Goal: Information Seeking & Learning: Learn about a topic

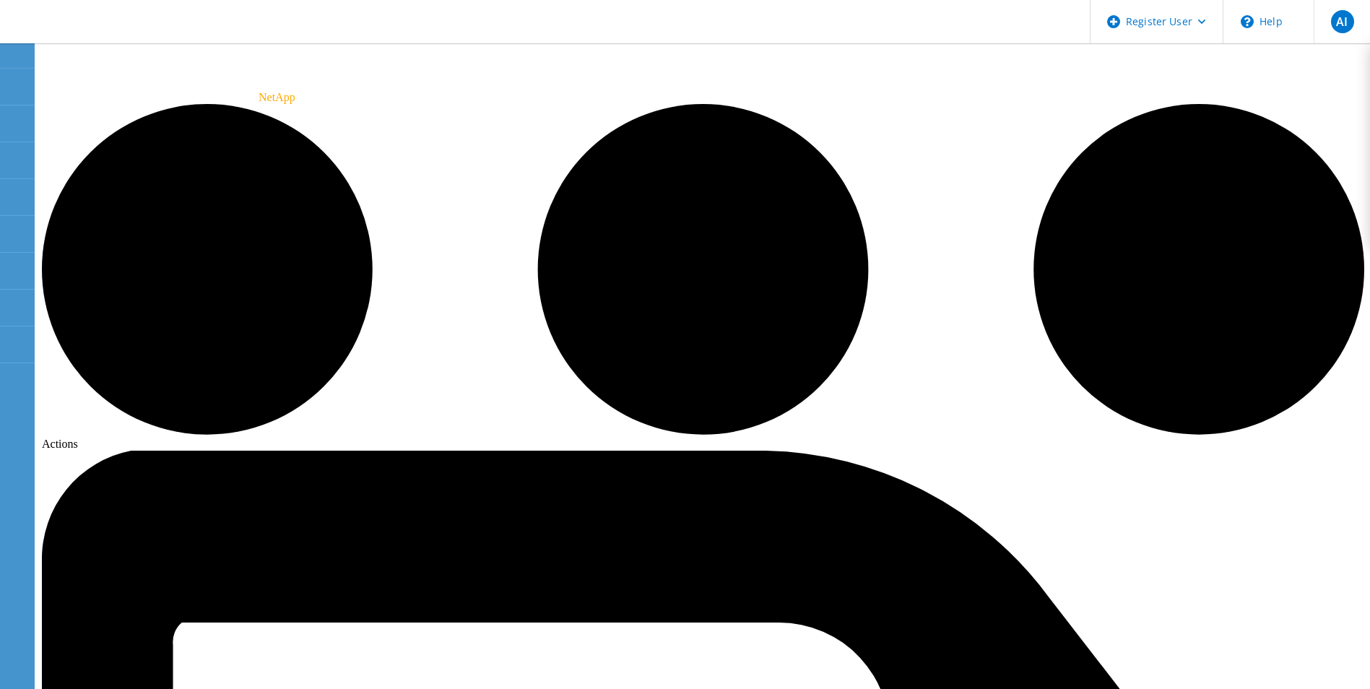
scroll to position [72, 0]
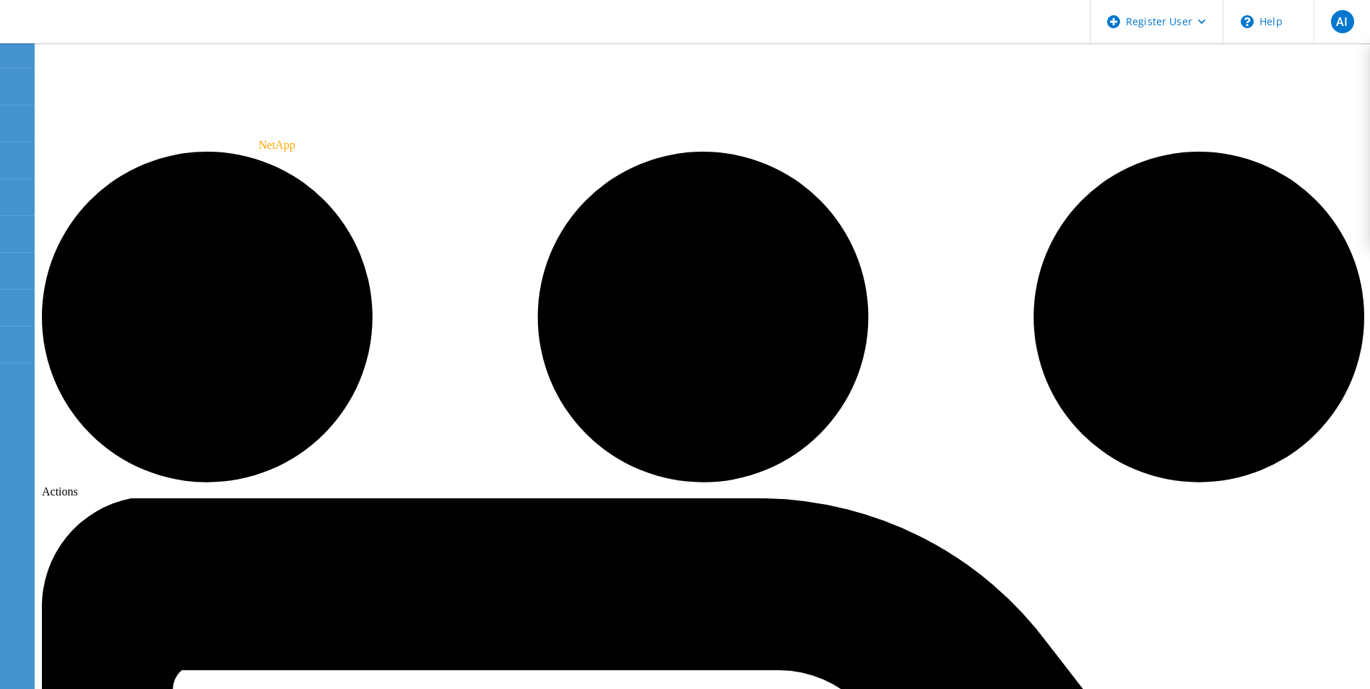
radio input "true"
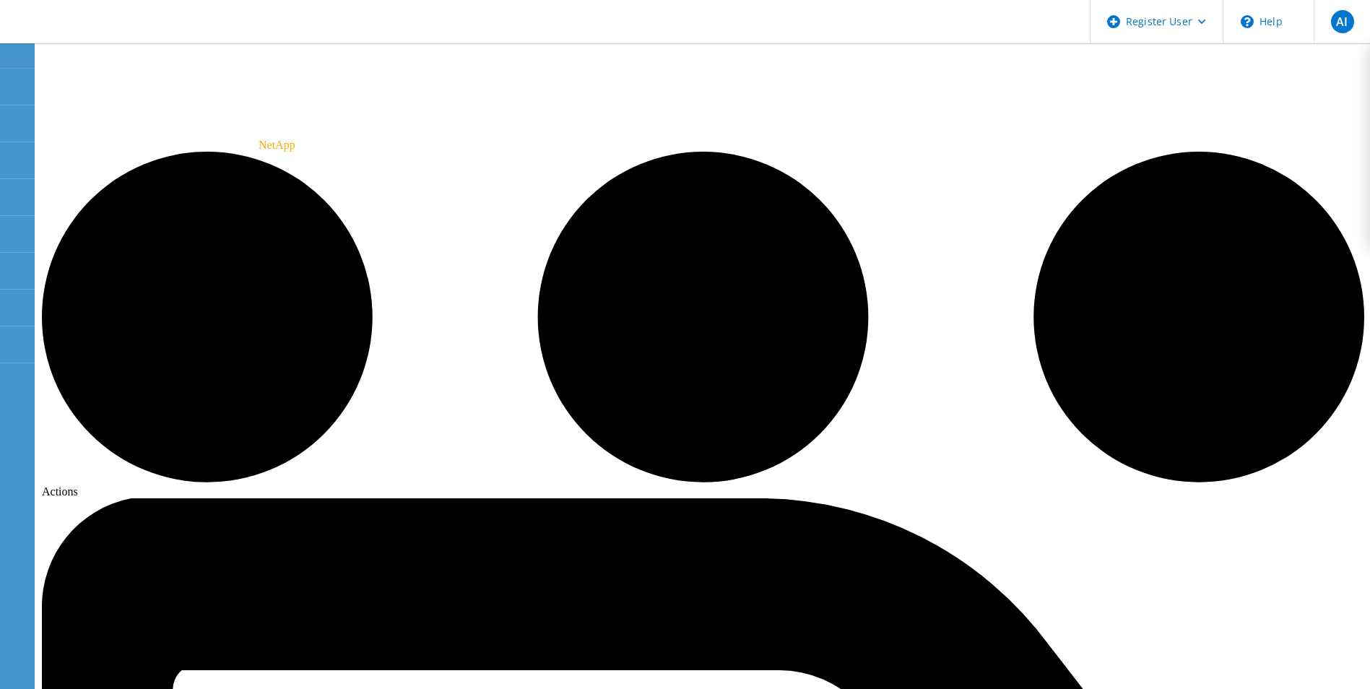
radio input "true"
radio input "false"
drag, startPoint x: 384, startPoint y: 423, endPoint x: 596, endPoint y: 419, distance: 212.3
copy label "Estimated System DRR with overhead"
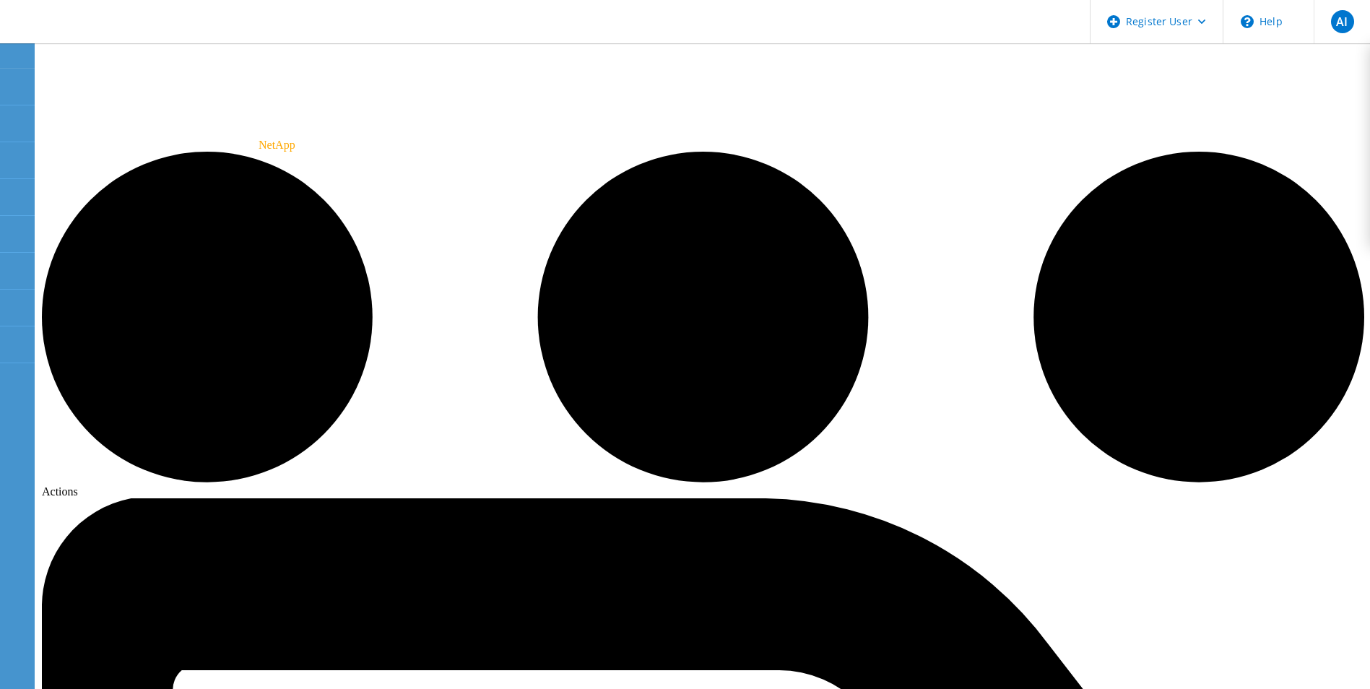
drag, startPoint x: 391, startPoint y: 447, endPoint x: 648, endPoint y: 445, distance: 257.1
copy label "System reported DRR w/o snapshots and FlexClones"
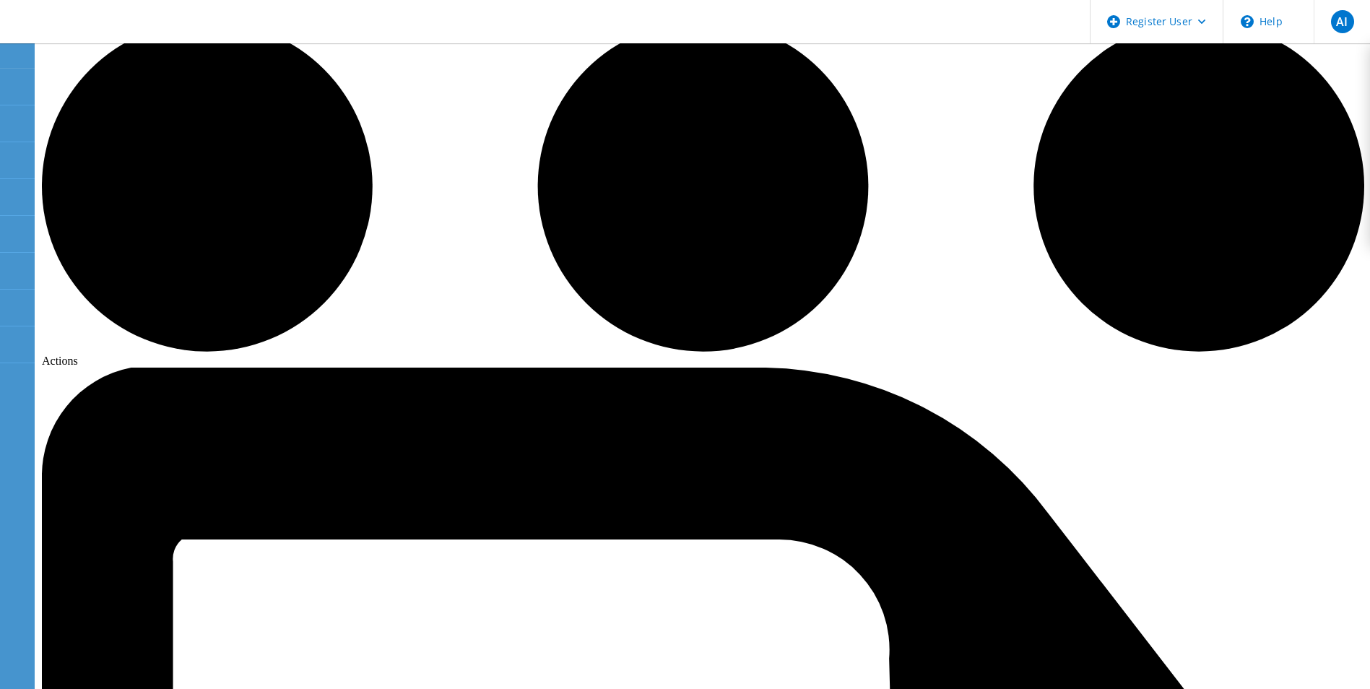
scroll to position [105, 0]
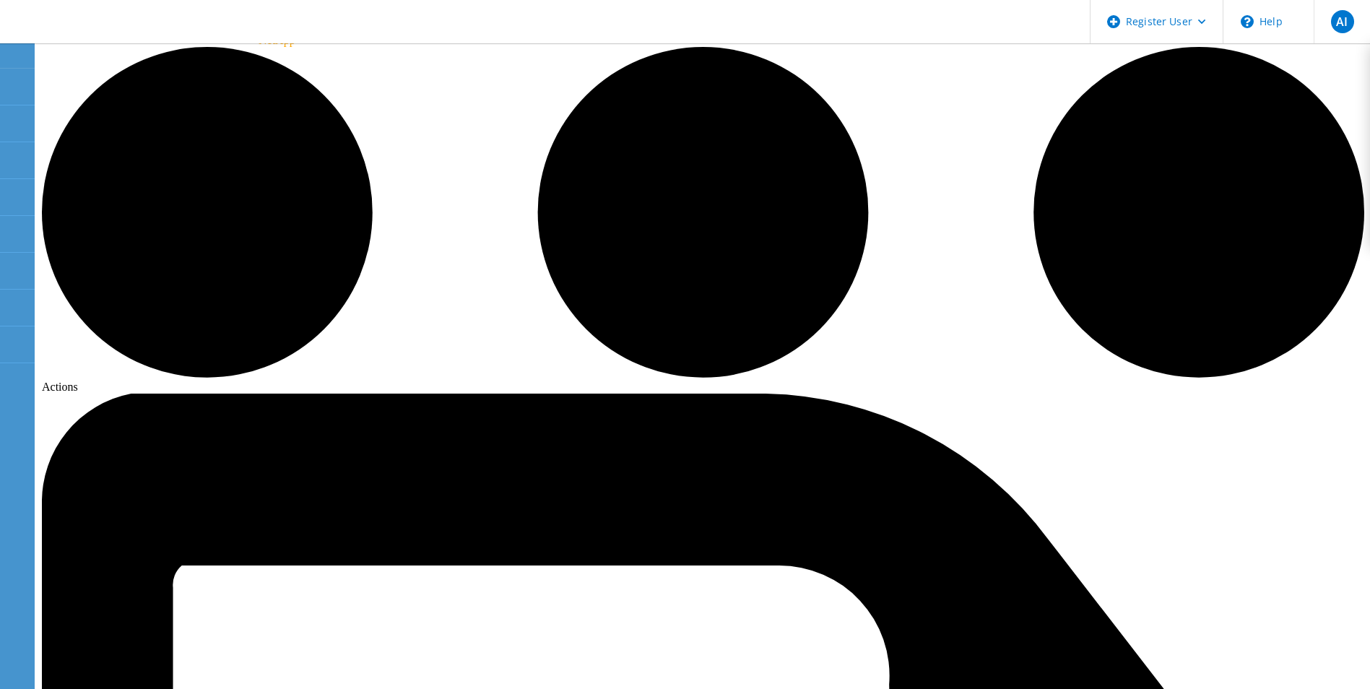
drag, startPoint x: 448, startPoint y: 261, endPoint x: 661, endPoint y: 268, distance: 212.4
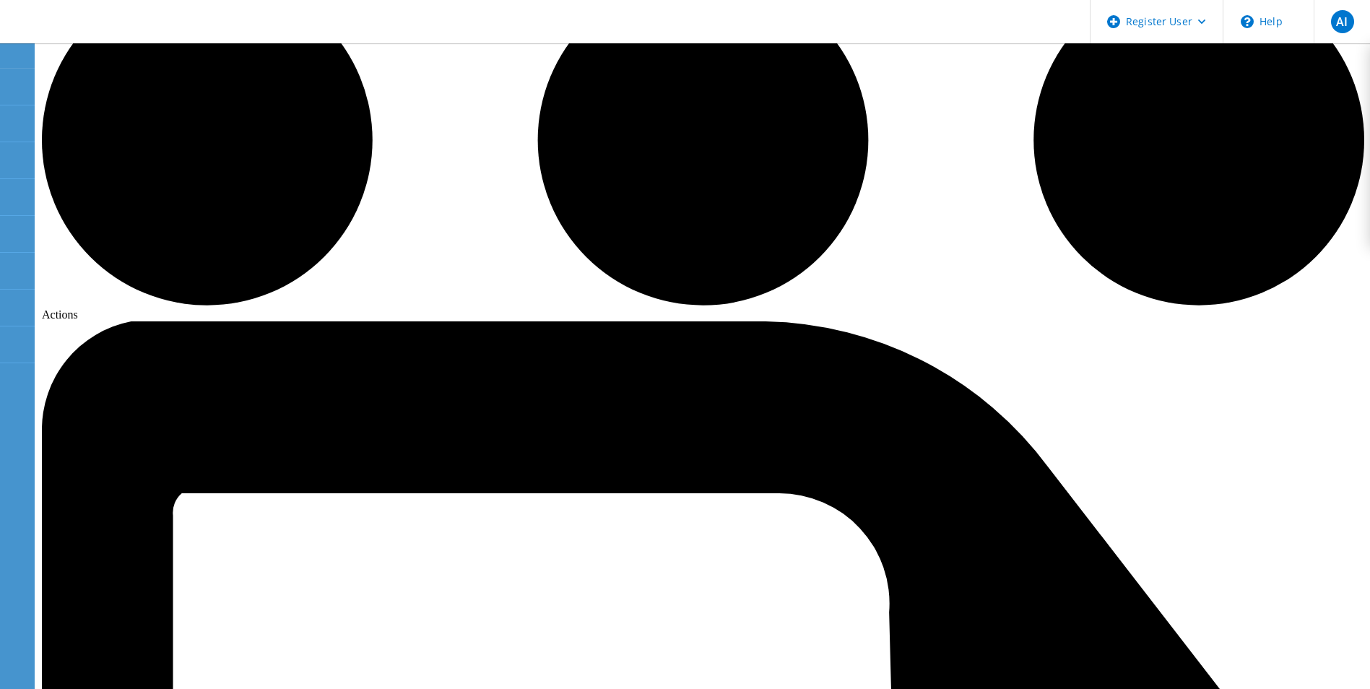
drag, startPoint x: 391, startPoint y: 246, endPoint x: 592, endPoint y: 243, distance: 200.8
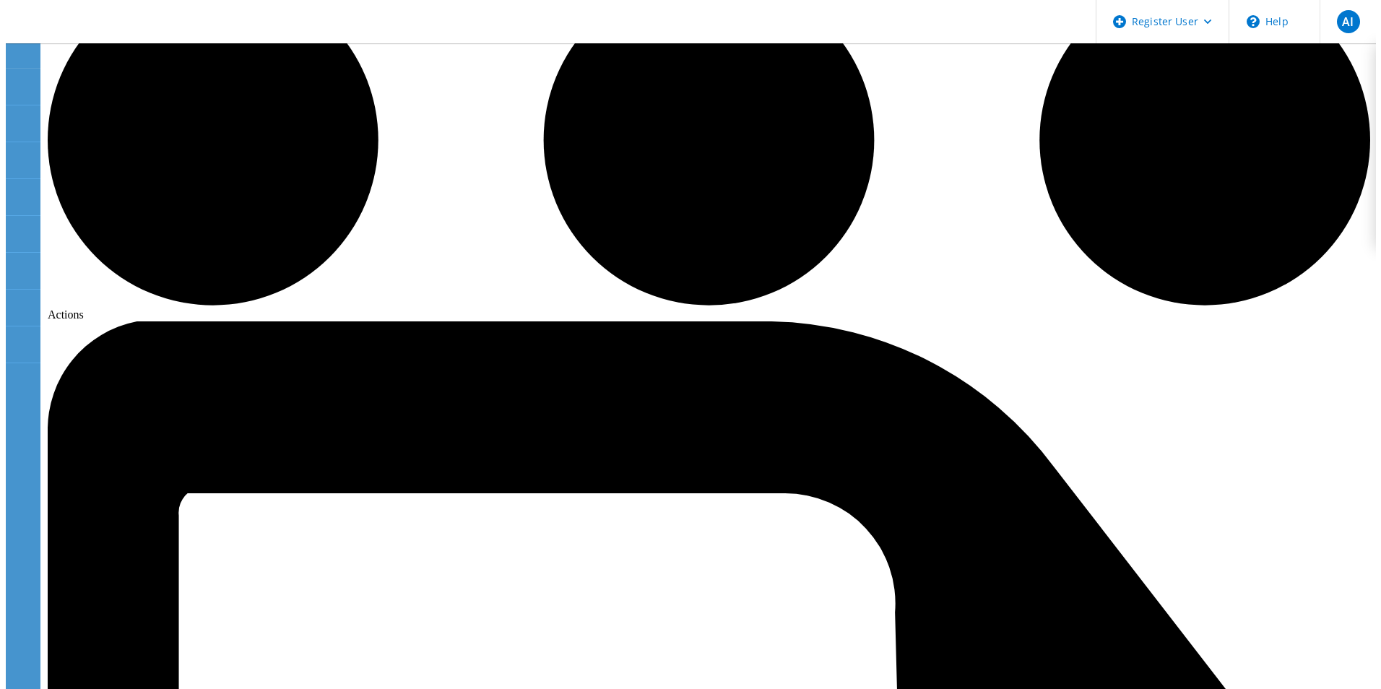
scroll to position [0, 0]
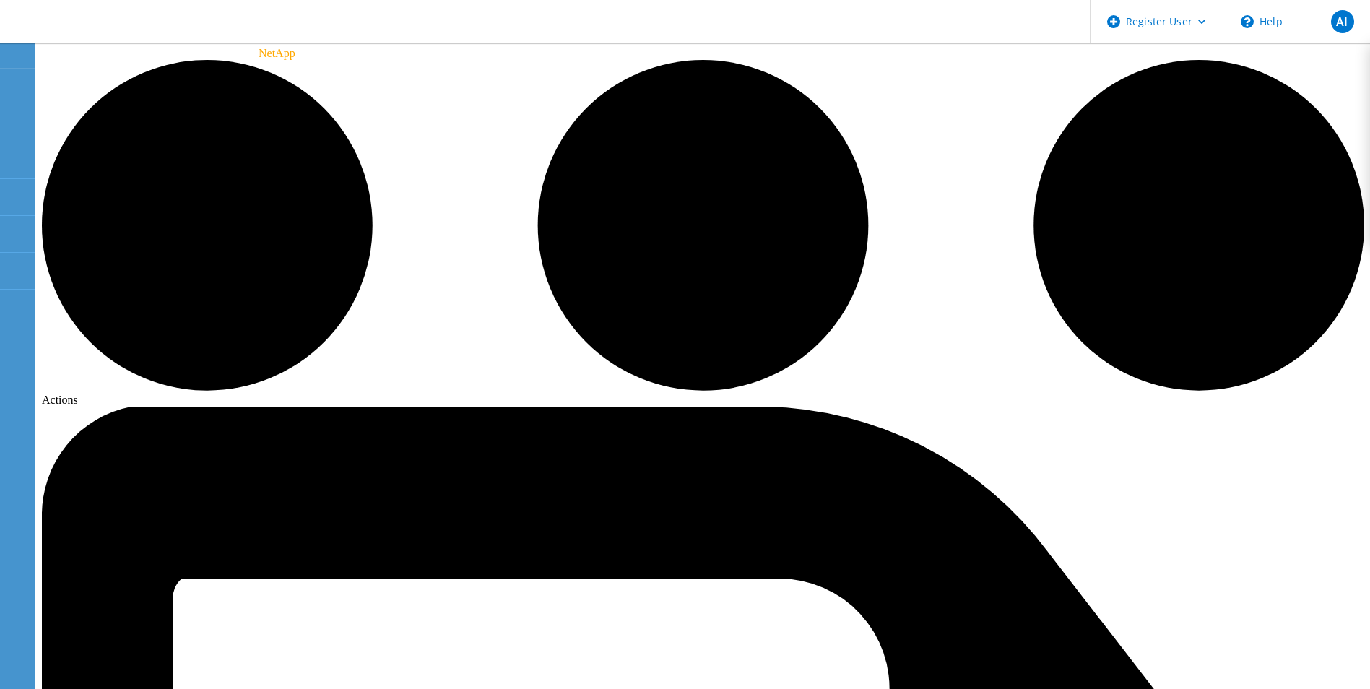
scroll to position [144, 0]
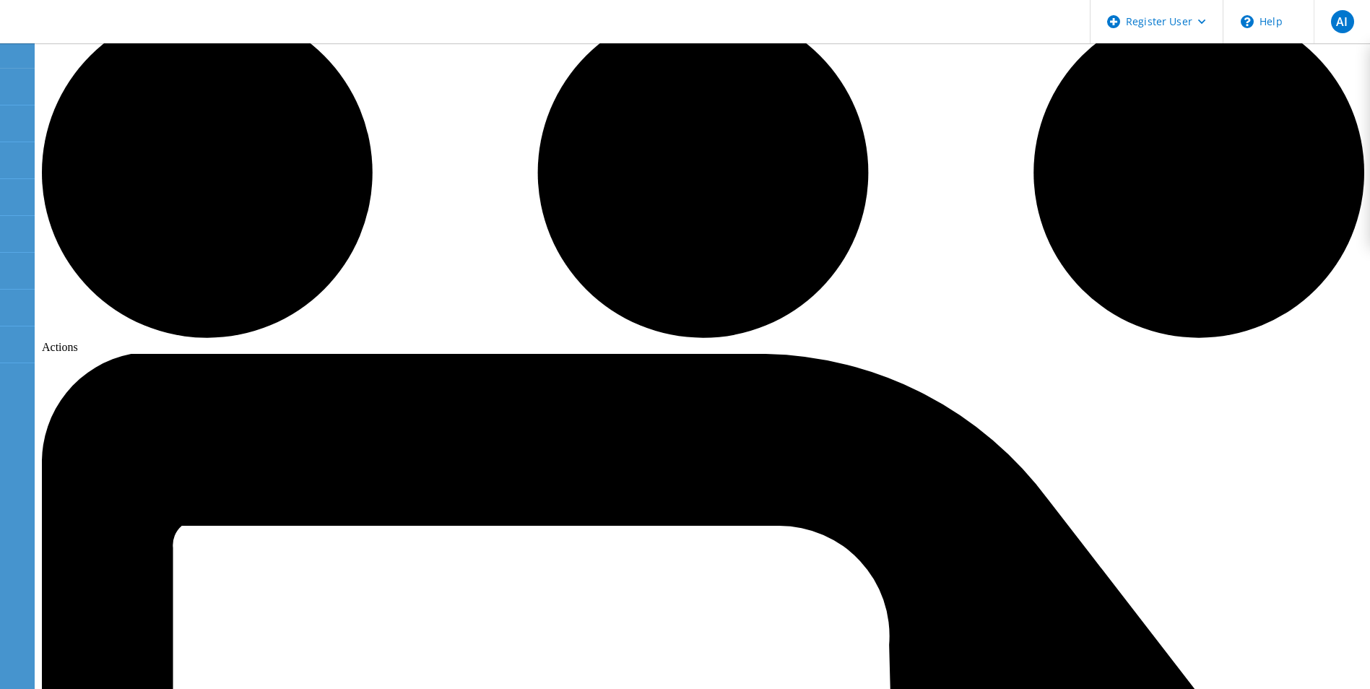
drag, startPoint x: 706, startPoint y: 280, endPoint x: 745, endPoint y: 300, distance: 43.9
drag, startPoint x: 757, startPoint y: 308, endPoint x: 373, endPoint y: 311, distance: 384.2
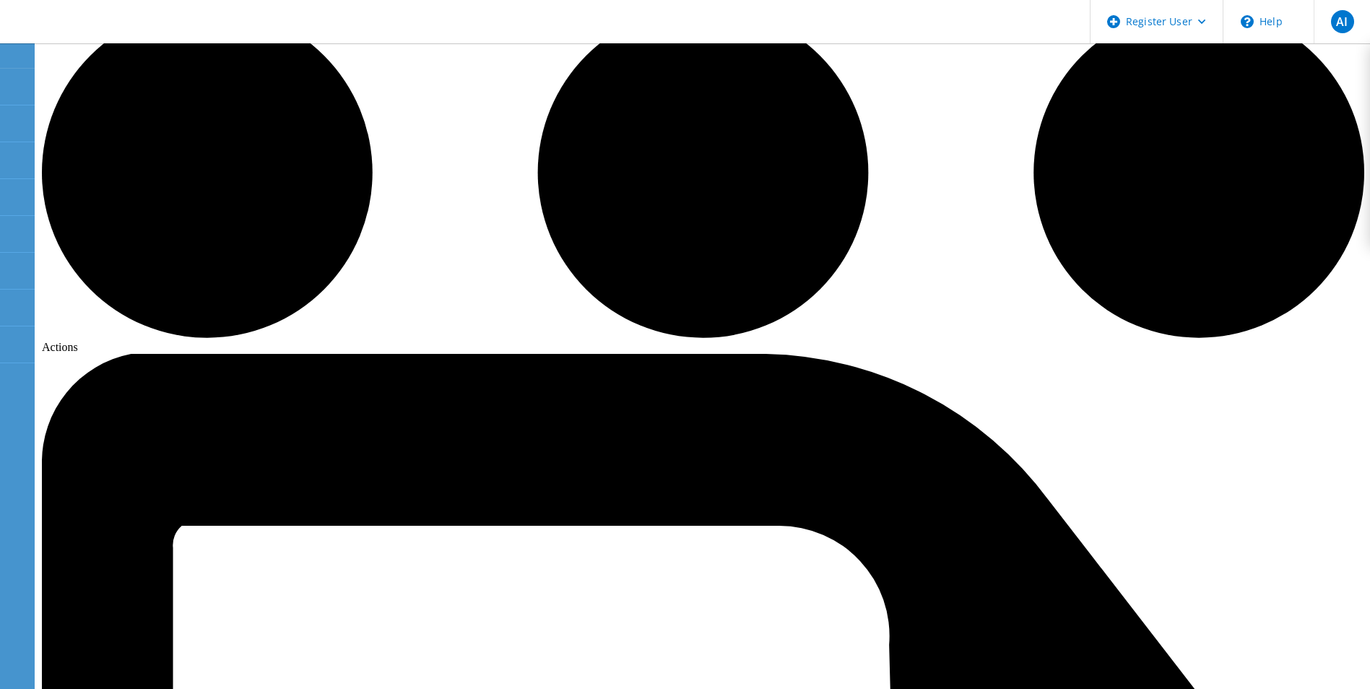
drag, startPoint x: 368, startPoint y: 303, endPoint x: 770, endPoint y: 310, distance: 402.3
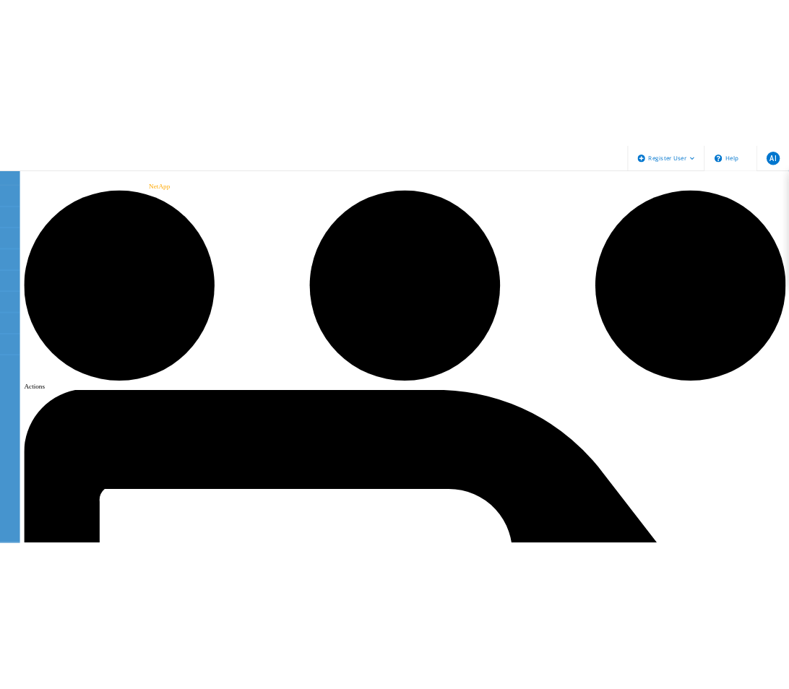
scroll to position [0, 0]
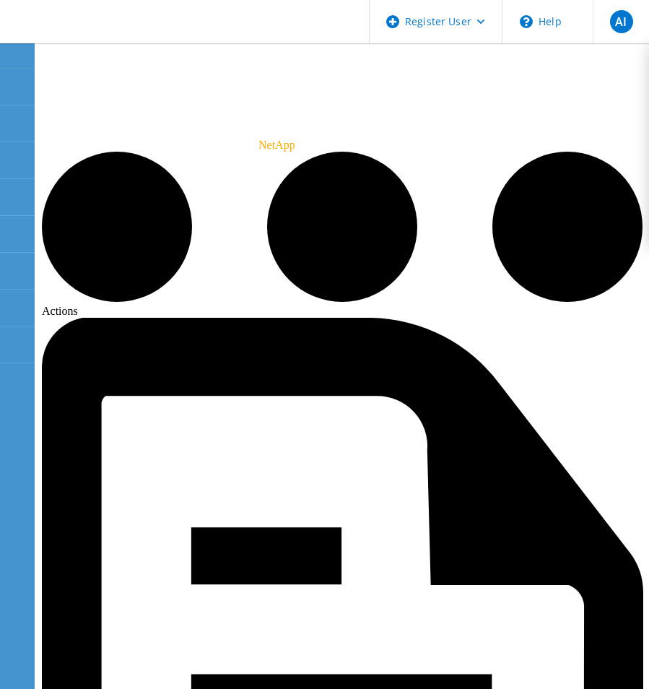
drag, startPoint x: 122, startPoint y: 334, endPoint x: 175, endPoint y: 338, distance: 52.8
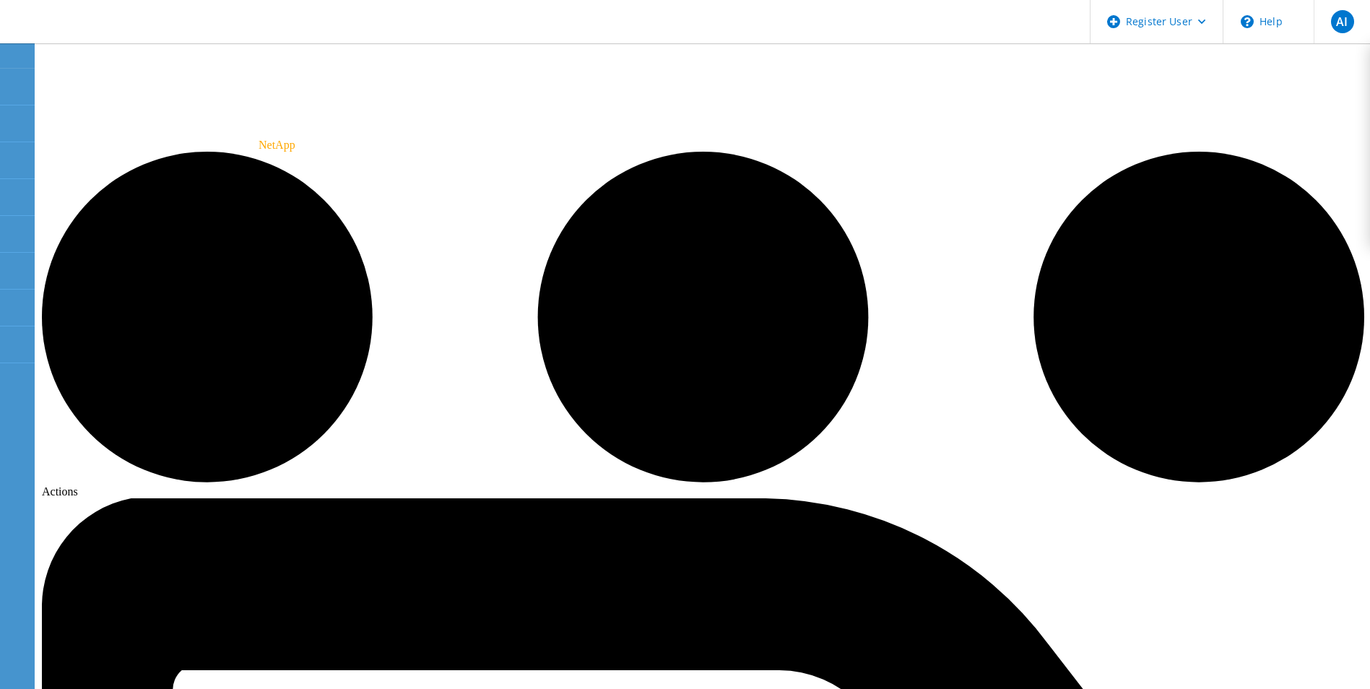
drag, startPoint x: 378, startPoint y: 421, endPoint x: 571, endPoint y: 424, distance: 192.8
drag, startPoint x: 571, startPoint y: 424, endPoint x: 389, endPoint y: 442, distance: 182.9
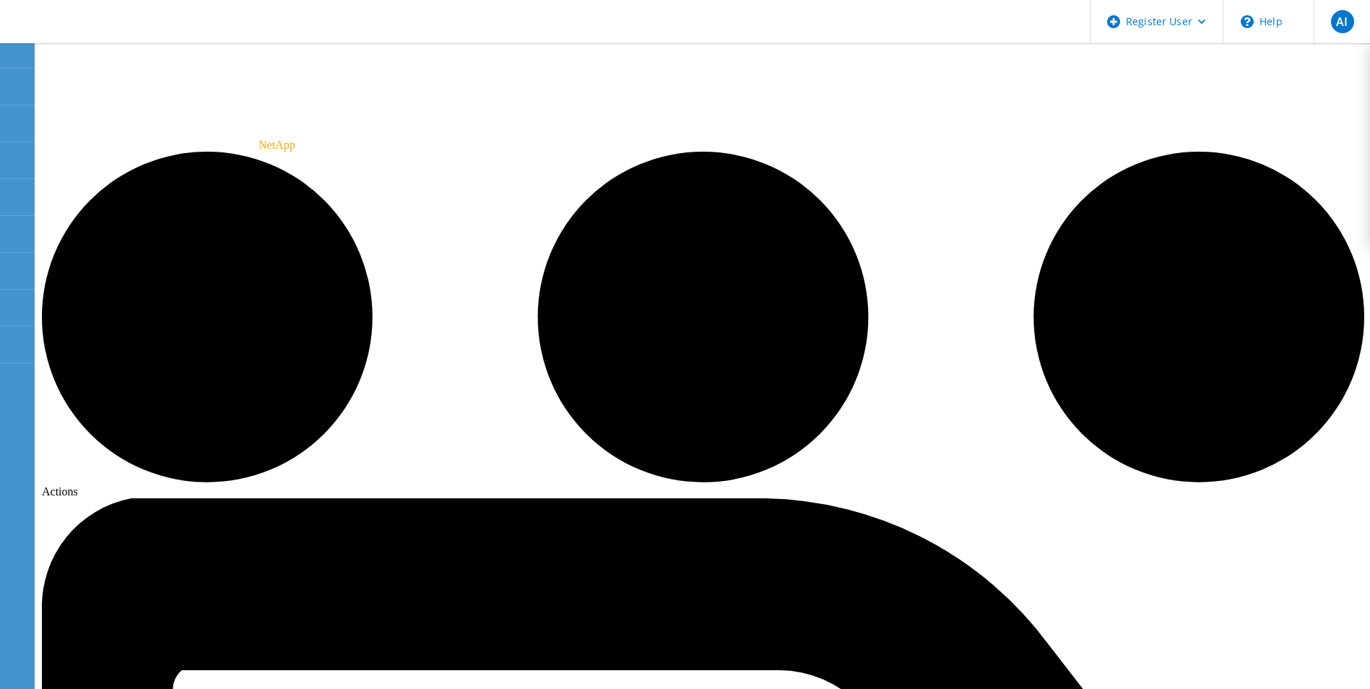
drag, startPoint x: 389, startPoint y: 442, endPoint x: 427, endPoint y: 453, distance: 39.3
drag, startPoint x: 651, startPoint y: 453, endPoint x: 425, endPoint y: 451, distance: 226.0
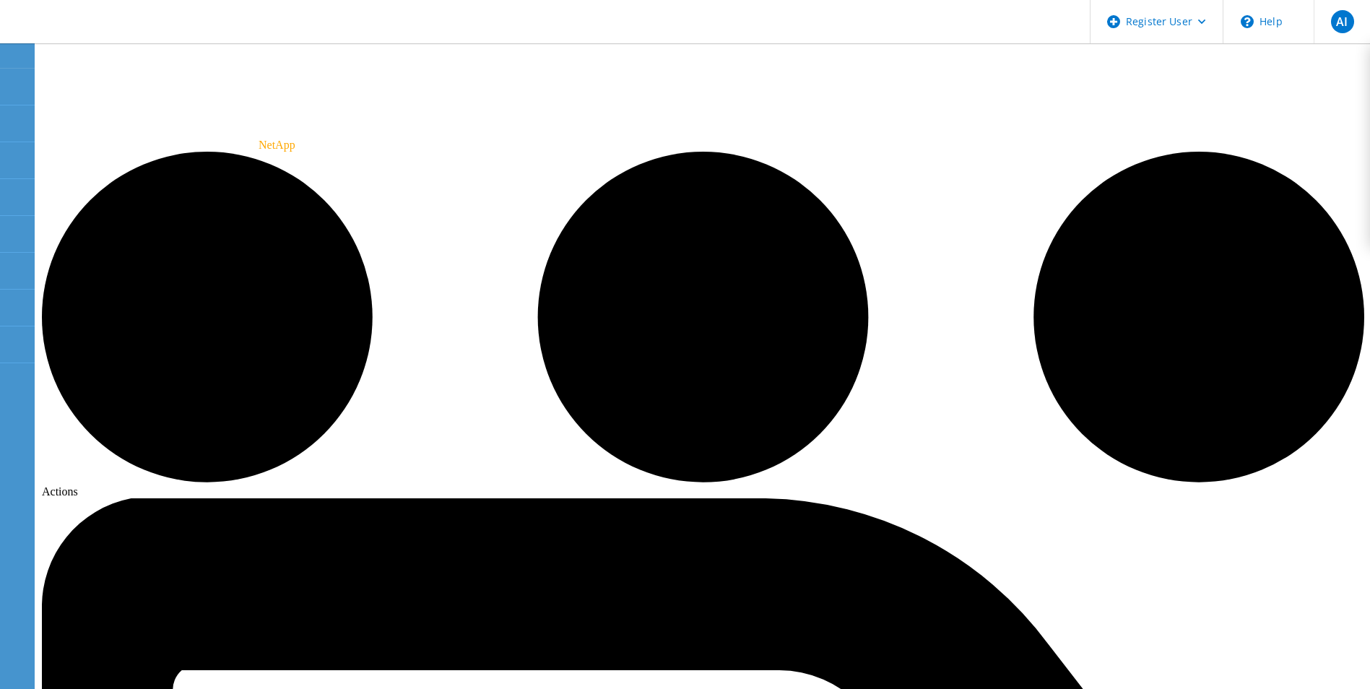
drag, startPoint x: 389, startPoint y: 448, endPoint x: 495, endPoint y: 450, distance: 106.2
drag, startPoint x: 495, startPoint y: 450, endPoint x: 552, endPoint y: 460, distance: 57.2
drag, startPoint x: 391, startPoint y: 455, endPoint x: 783, endPoint y: 458, distance: 392.1
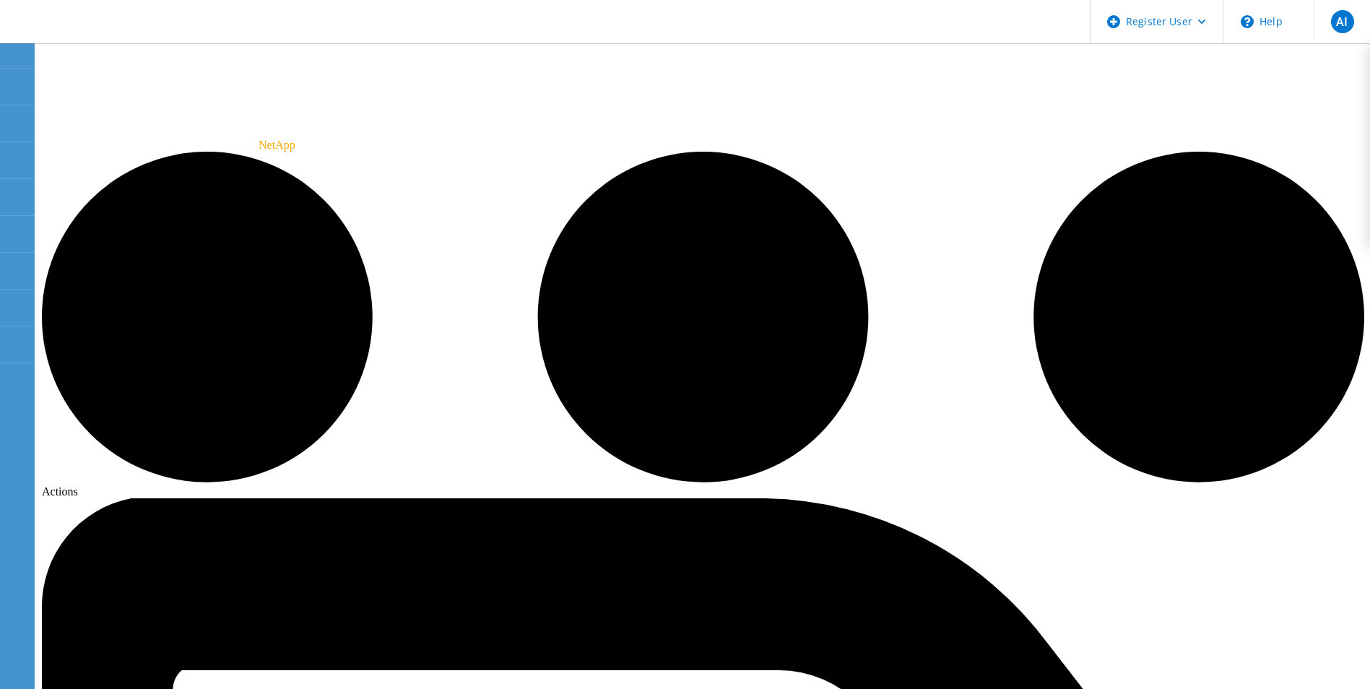
drag, startPoint x: 492, startPoint y: 453, endPoint x: 365, endPoint y: 445, distance: 126.6
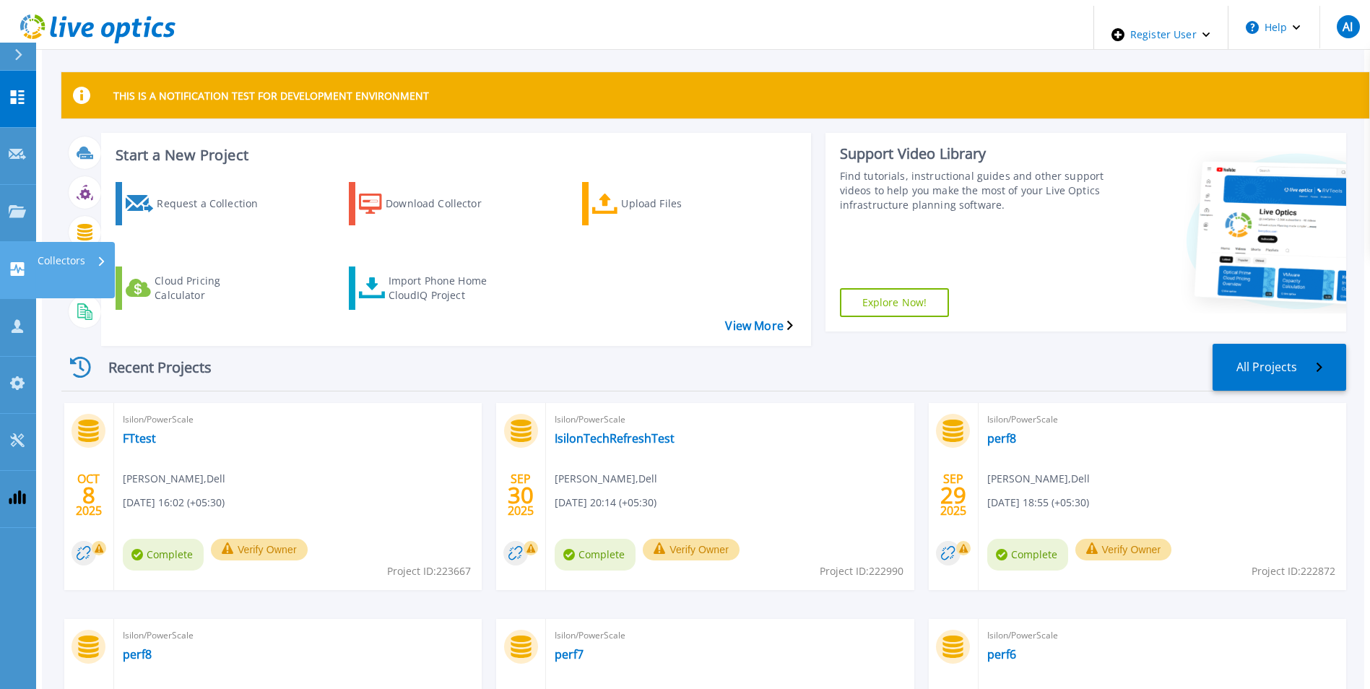
click at [20, 262] on icon at bounding box center [18, 269] width 14 height 14
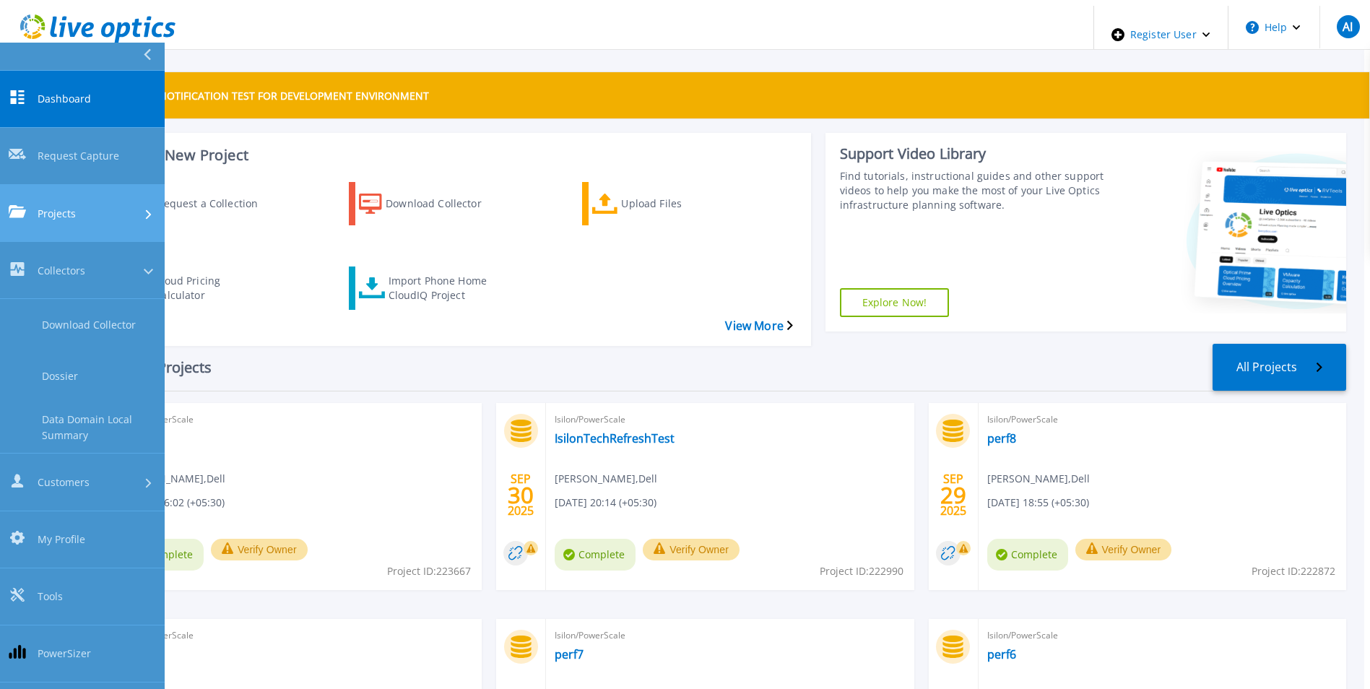
click at [19, 205] on icon at bounding box center [17, 211] width 17 height 12
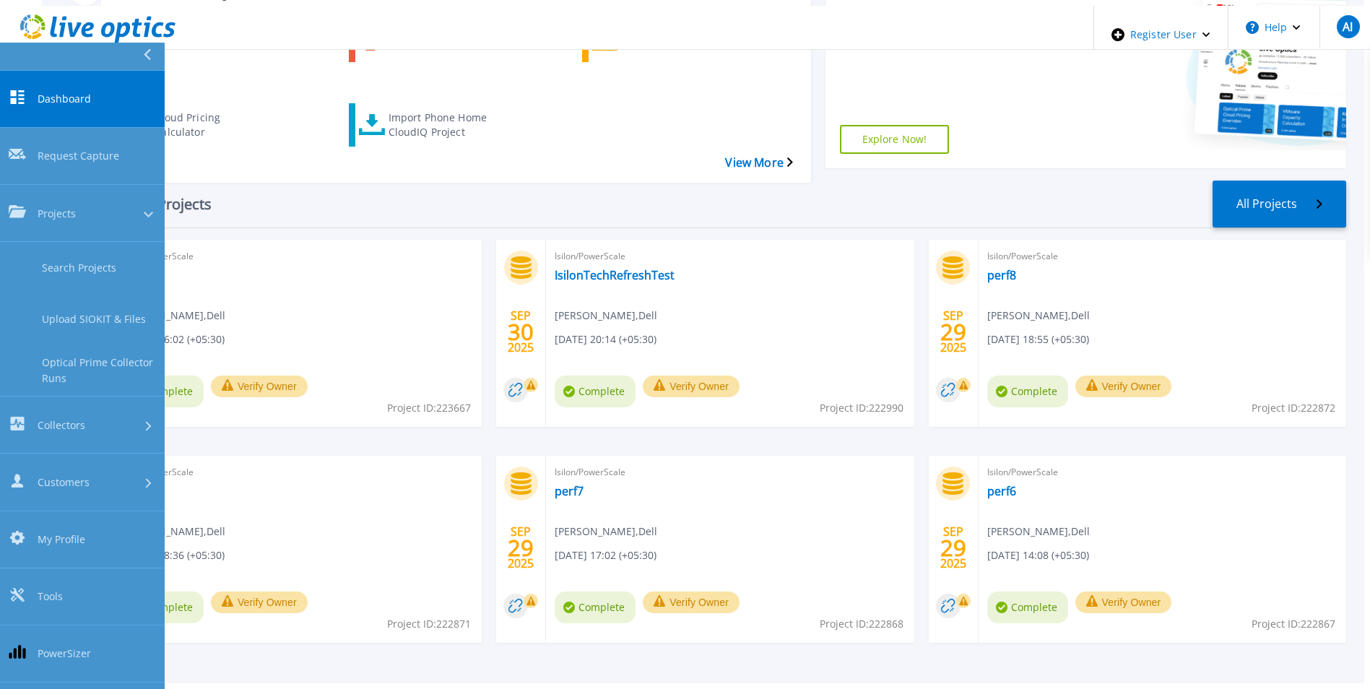
scroll to position [172, 0]
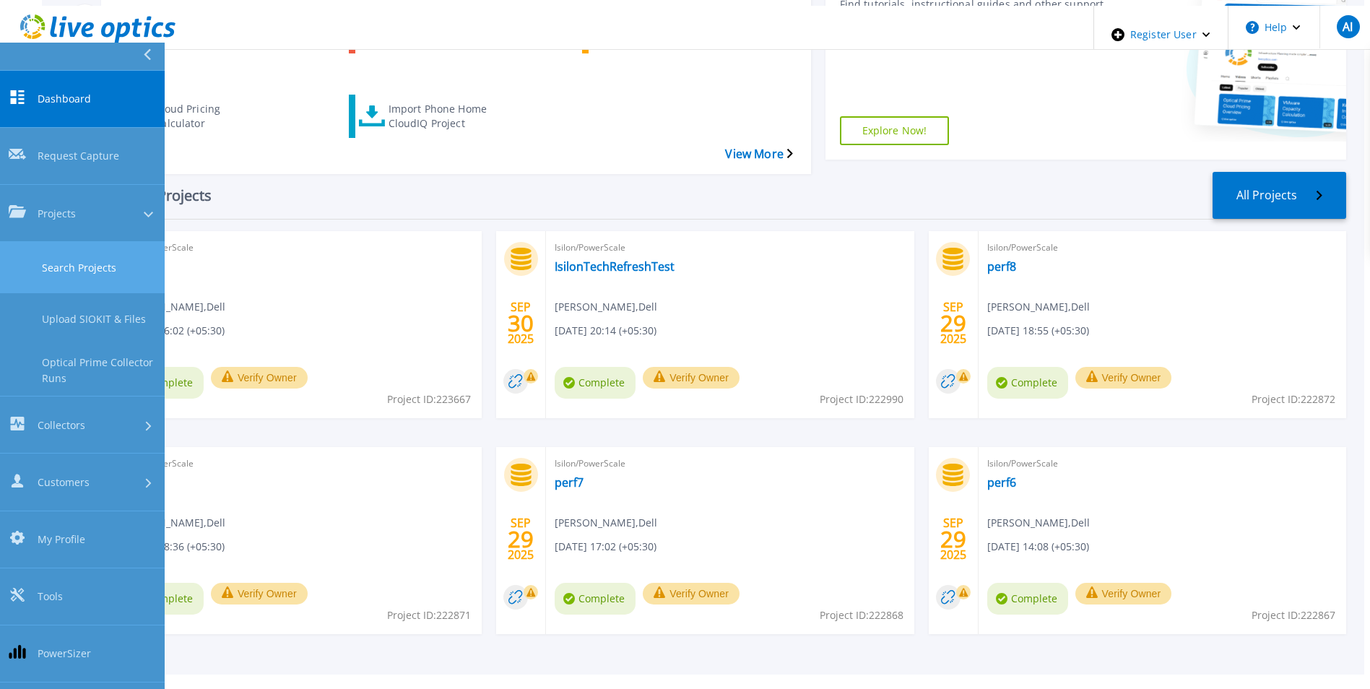
drag, startPoint x: 113, startPoint y: 177, endPoint x: 120, endPoint y: 195, distance: 19.4
click at [120, 195] on div "Dashboard Dashboard Request Capture Request Capture Projects Projects Search Pr…" at bounding box center [82, 377] width 165 height 612
click at [120, 242] on link "Search Projects" at bounding box center [82, 267] width 165 height 51
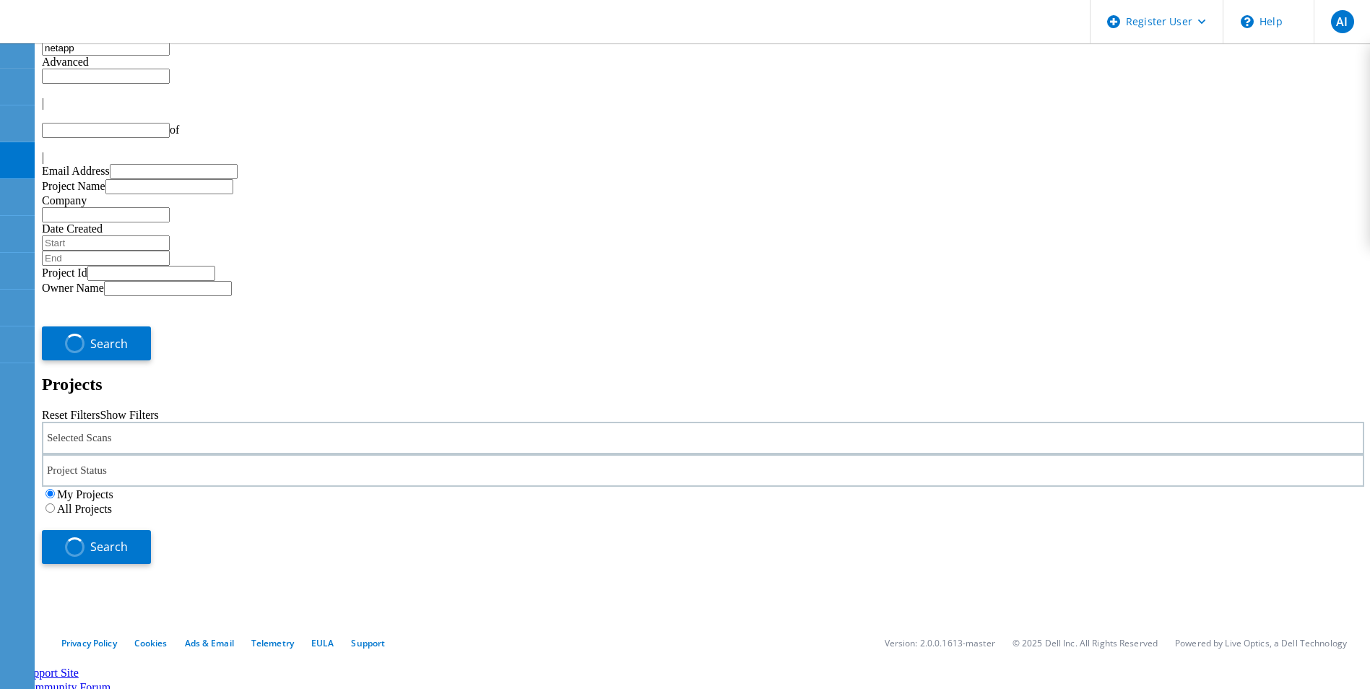
type input "1"
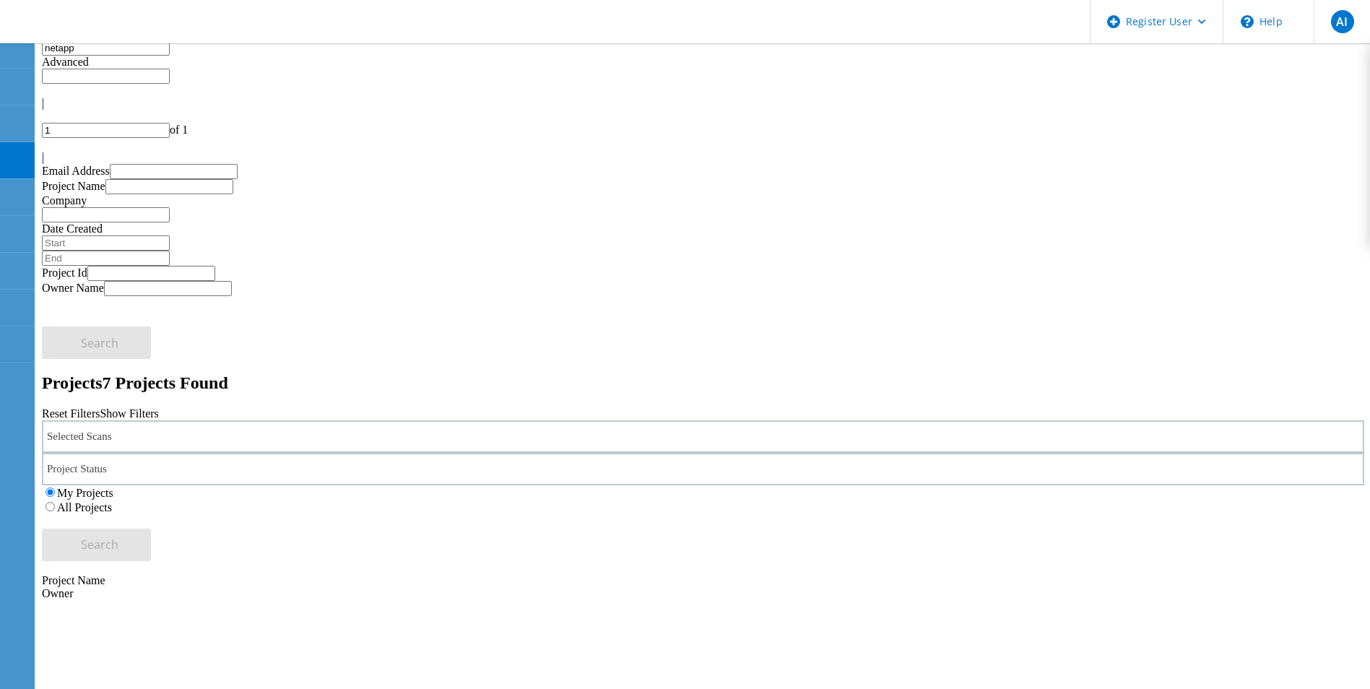
click at [170, 56] on input "netapp" at bounding box center [106, 47] width 128 height 15
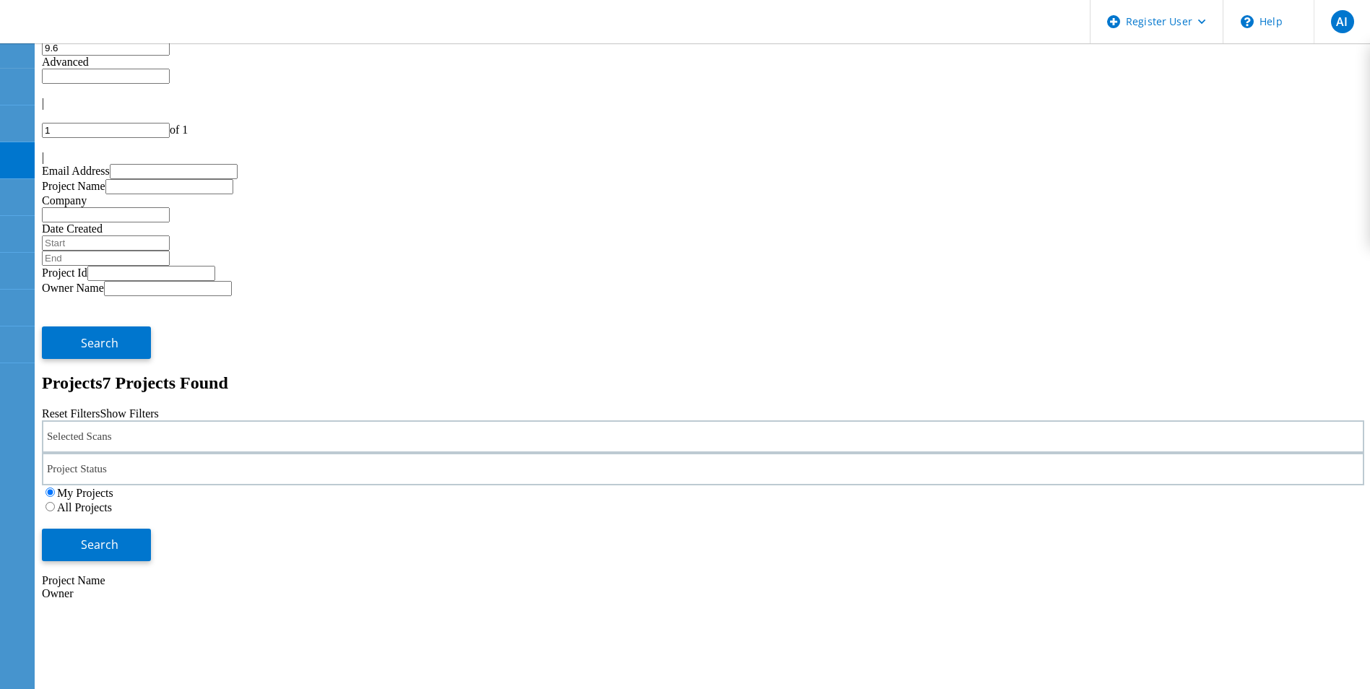
type input "9.6"
click at [223, 420] on div "Selected Scans" at bounding box center [703, 436] width 1322 height 32
click at [233, 420] on div "Selected Scans" at bounding box center [703, 436] width 1322 height 32
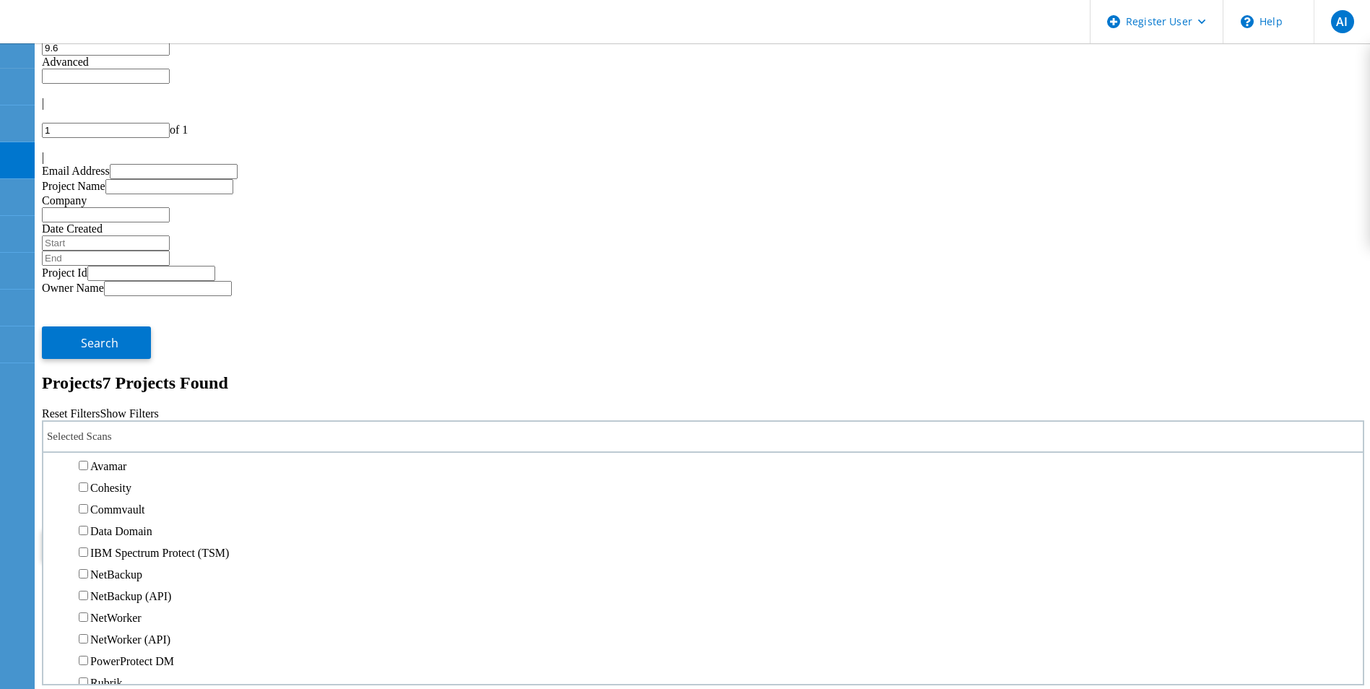
scroll to position [578, 0]
click at [103, 320] on div "NetApp" at bounding box center [703, 331] width 1305 height 22
drag, startPoint x: 114, startPoint y: 259, endPoint x: 121, endPoint y: 254, distance: 7.8
click at [114, 325] on label "NetApp" at bounding box center [108, 331] width 37 height 12
click at [88, 326] on input "NetApp" at bounding box center [83, 330] width 9 height 9
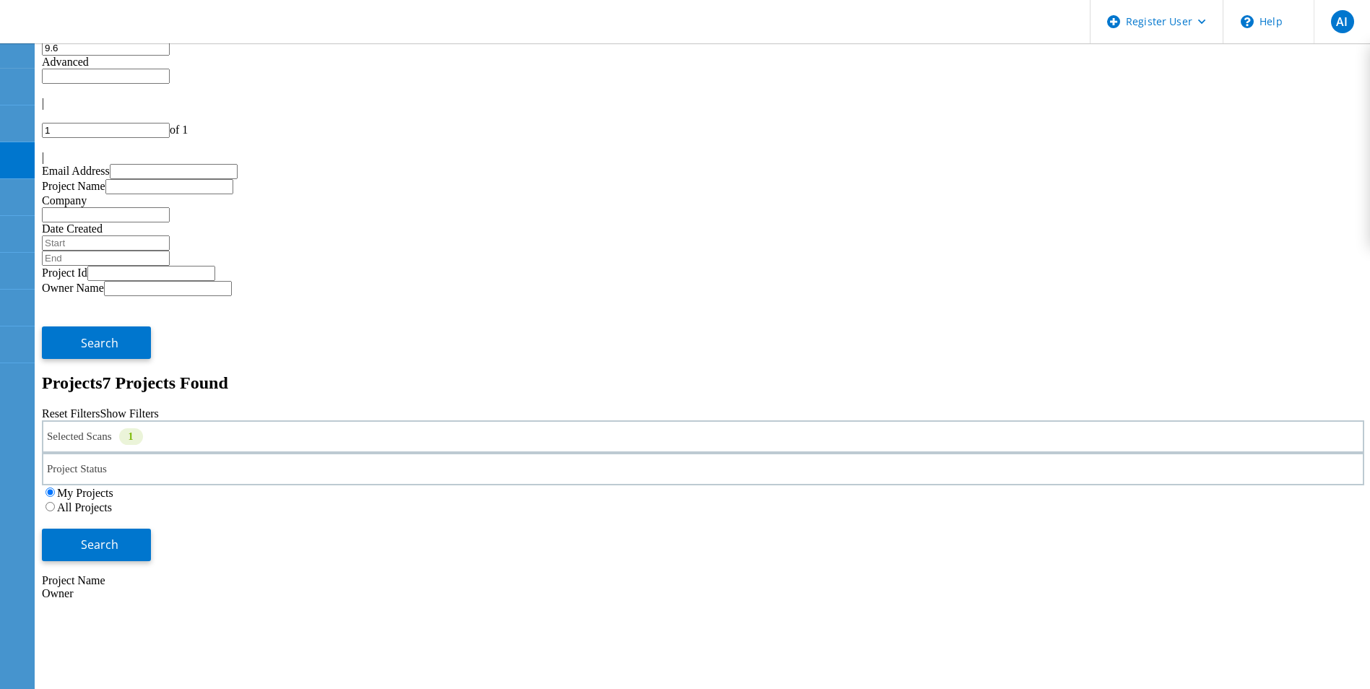
drag, startPoint x: 1165, startPoint y: 197, endPoint x: 835, endPoint y: 193, distance: 329.3
click at [858, 420] on div "Selected Scans 1 Project Status In Progress Complete Published Anonymous Archiv…" at bounding box center [703, 490] width 1322 height 141
click at [112, 501] on label "All Projects" at bounding box center [84, 507] width 55 height 12
click at [55, 502] on input "All Projects" at bounding box center [49, 506] width 9 height 9
click at [151, 529] on button "Search" at bounding box center [96, 545] width 109 height 32
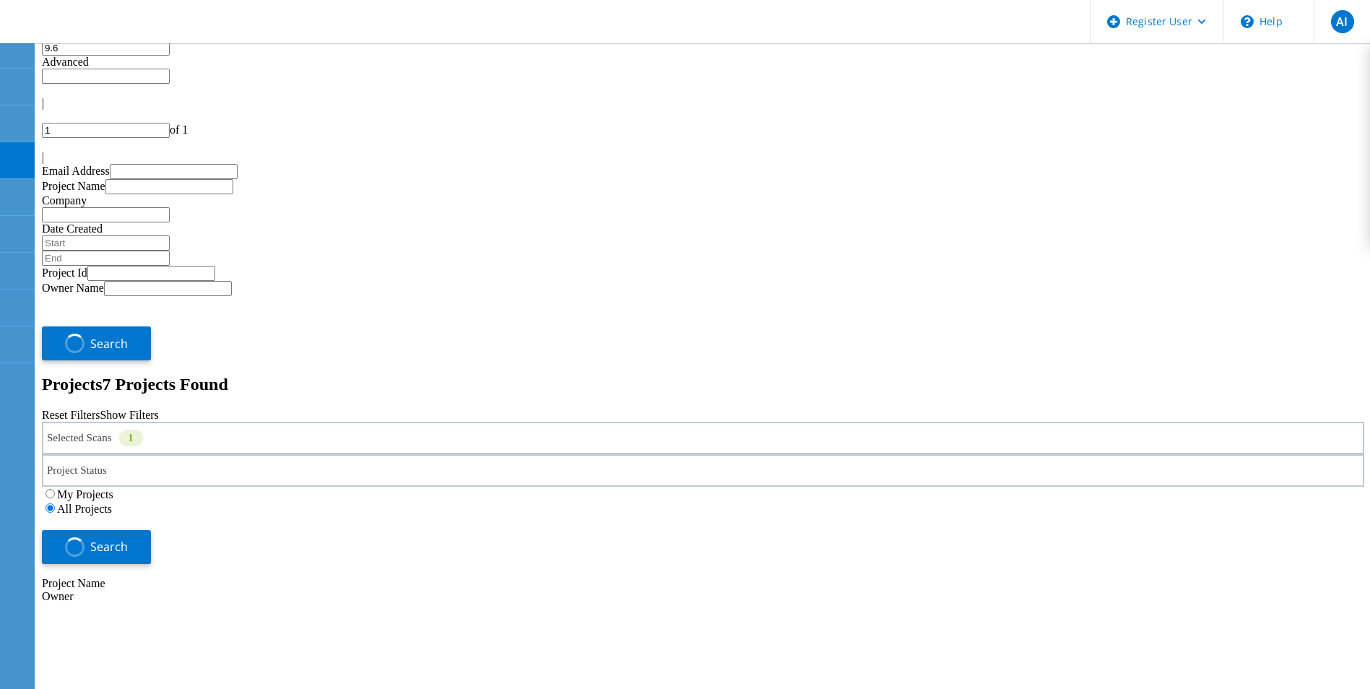
click at [161, 56] on input "9.6" at bounding box center [106, 47] width 128 height 15
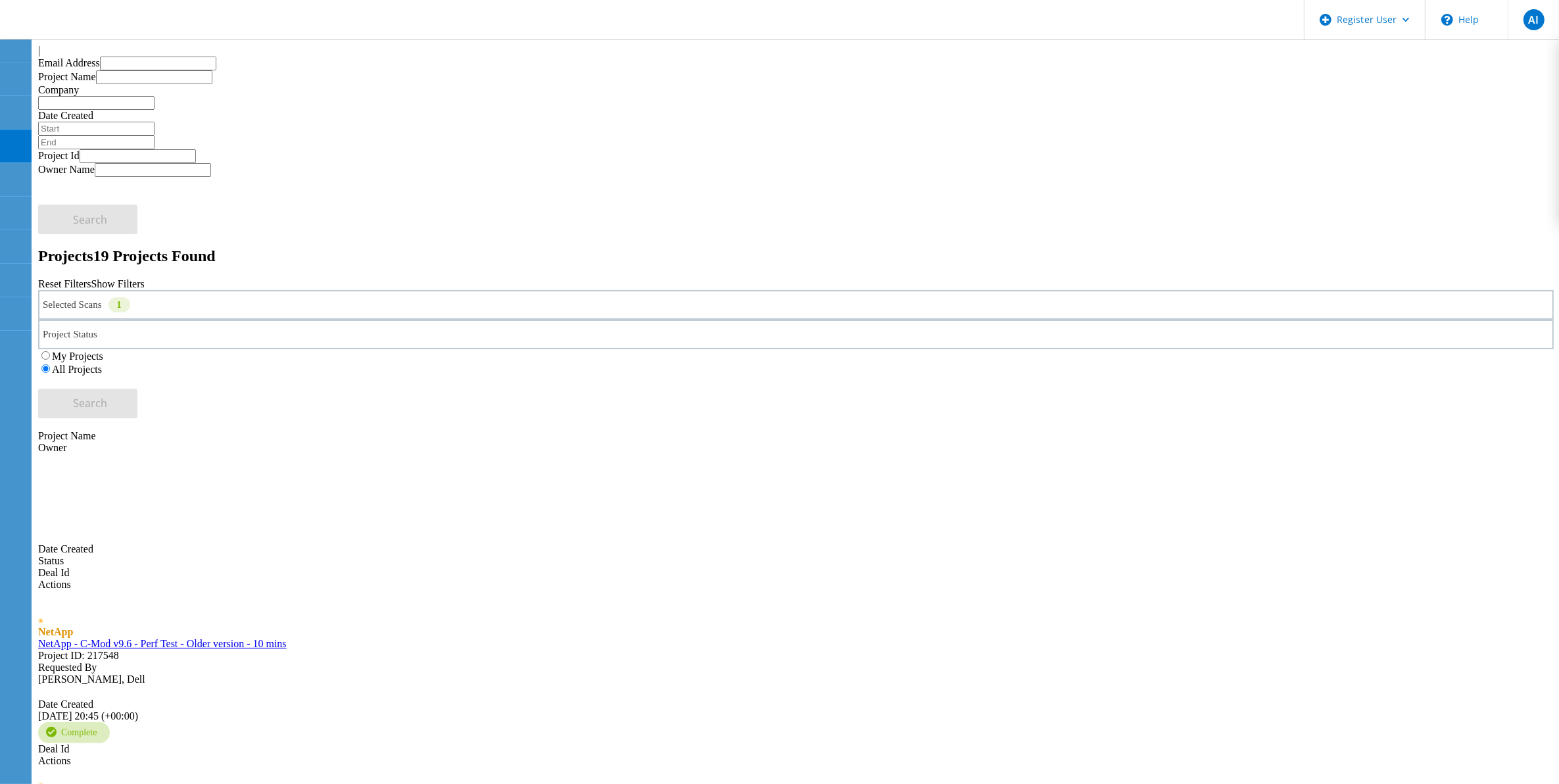
scroll to position [0, 0]
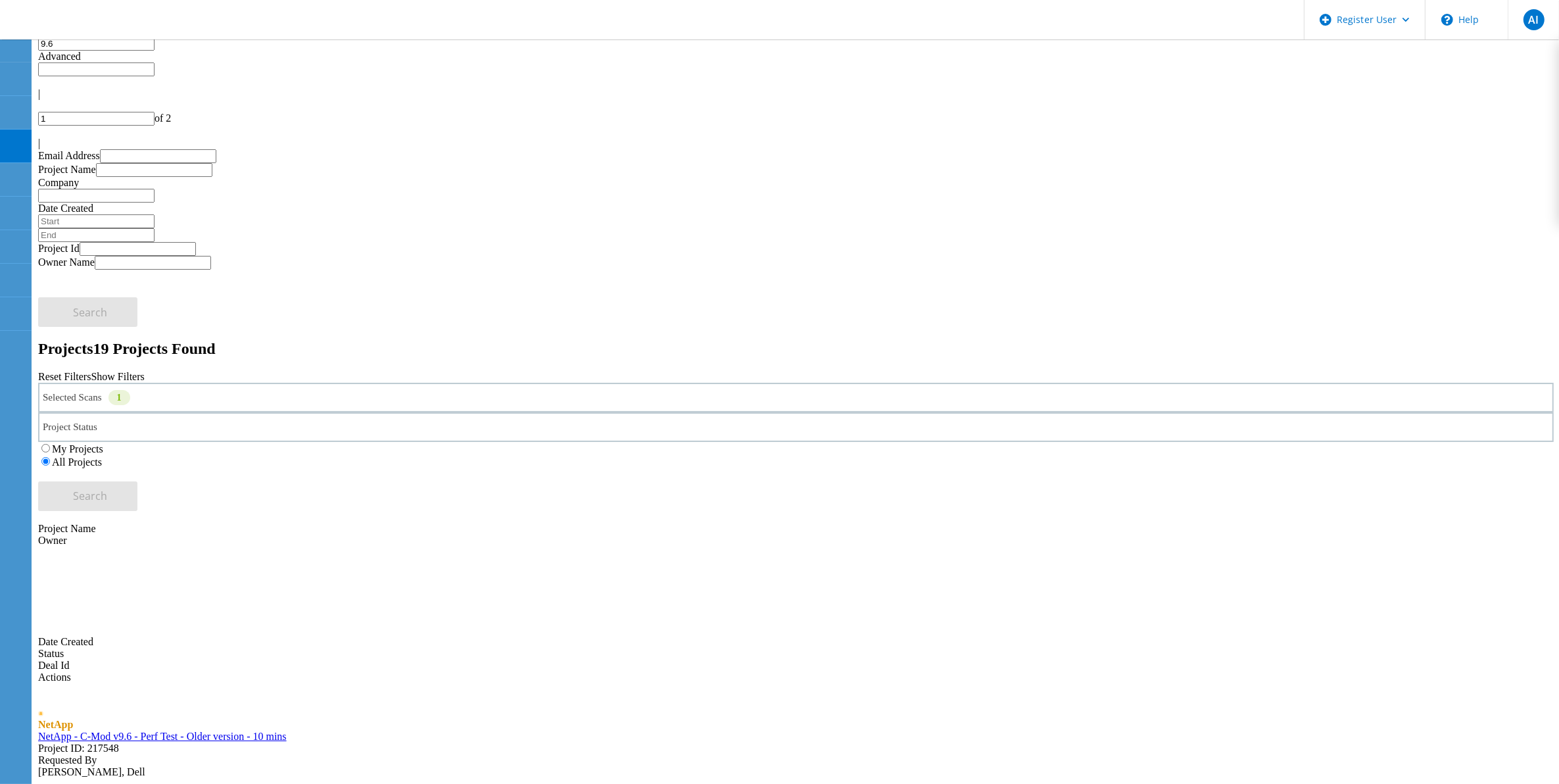
click at [155, 51] on input "9.6" at bounding box center [97, 43] width 117 height 14
drag, startPoint x: 190, startPoint y: 645, endPoint x: 218, endPoint y: 626, distance: 33.8
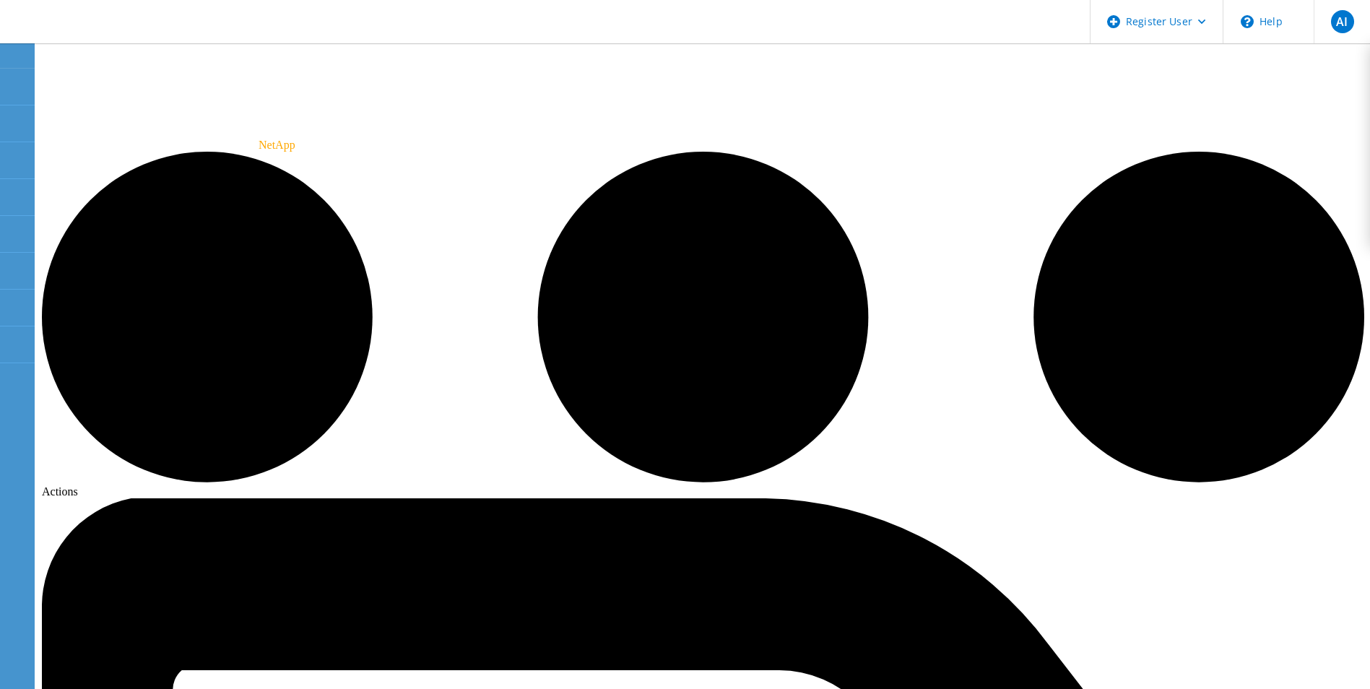
drag, startPoint x: 183, startPoint y: 94, endPoint x: 87, endPoint y: 98, distance: 96.9
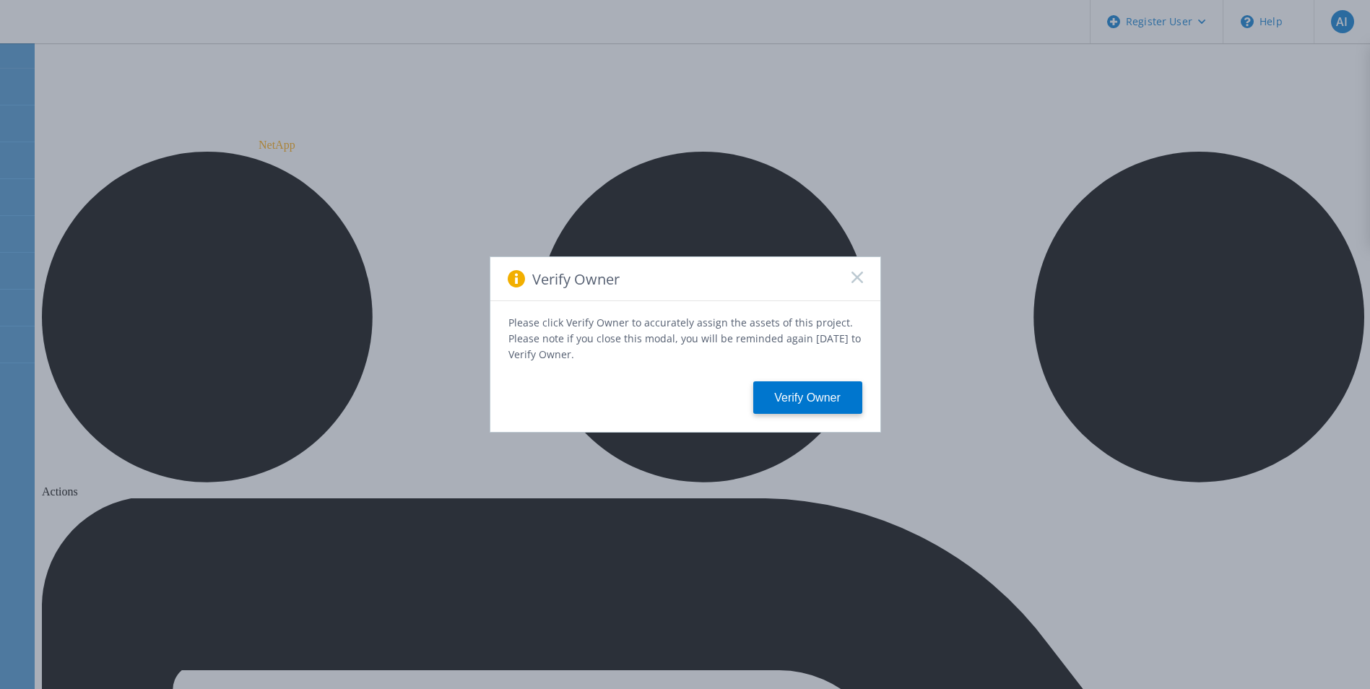
click at [853, 282] on icon at bounding box center [857, 277] width 12 height 12
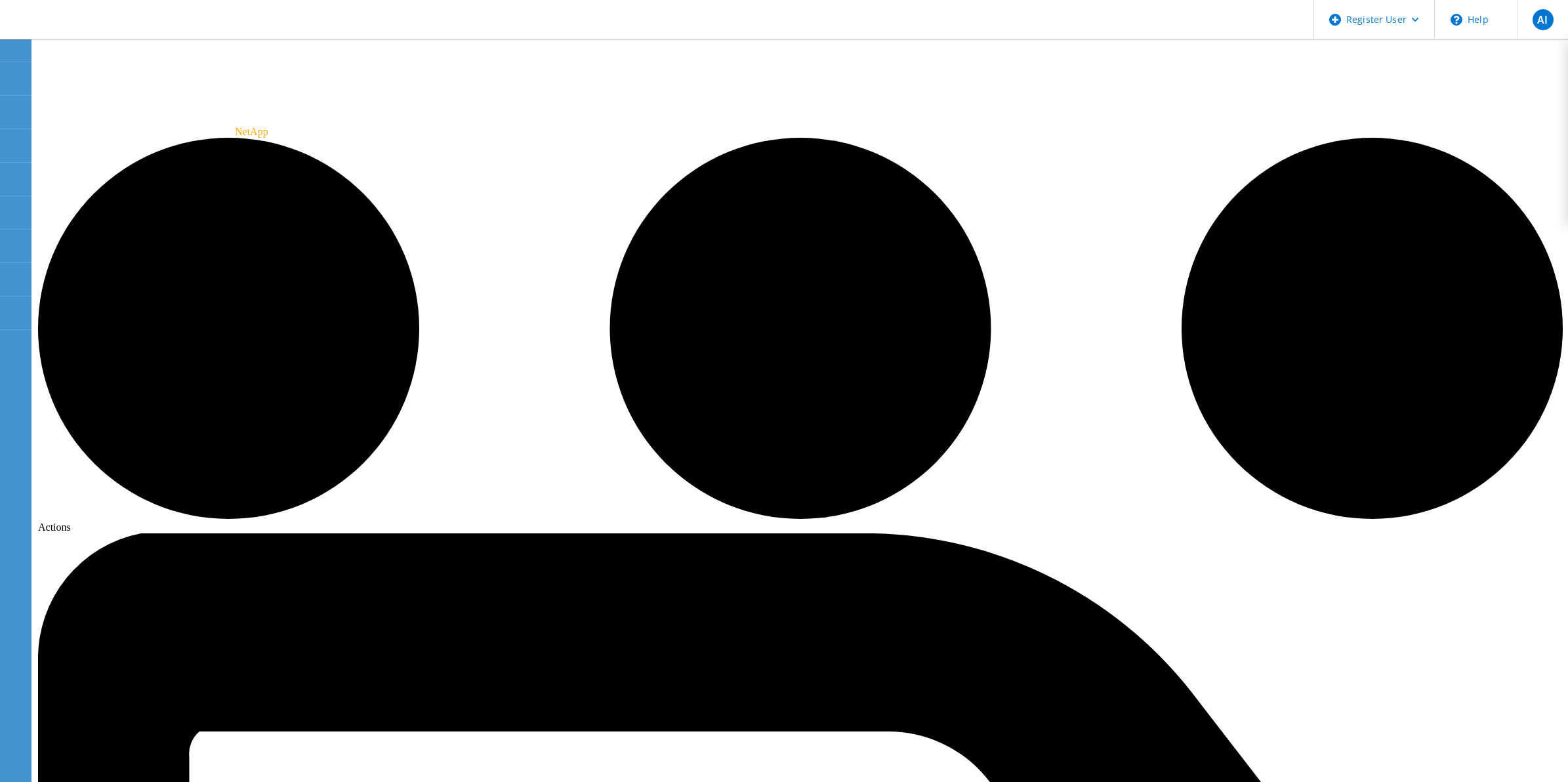
drag, startPoint x: 5, startPoint y: 110, endPoint x: 382, endPoint y: 503, distance: 544.6
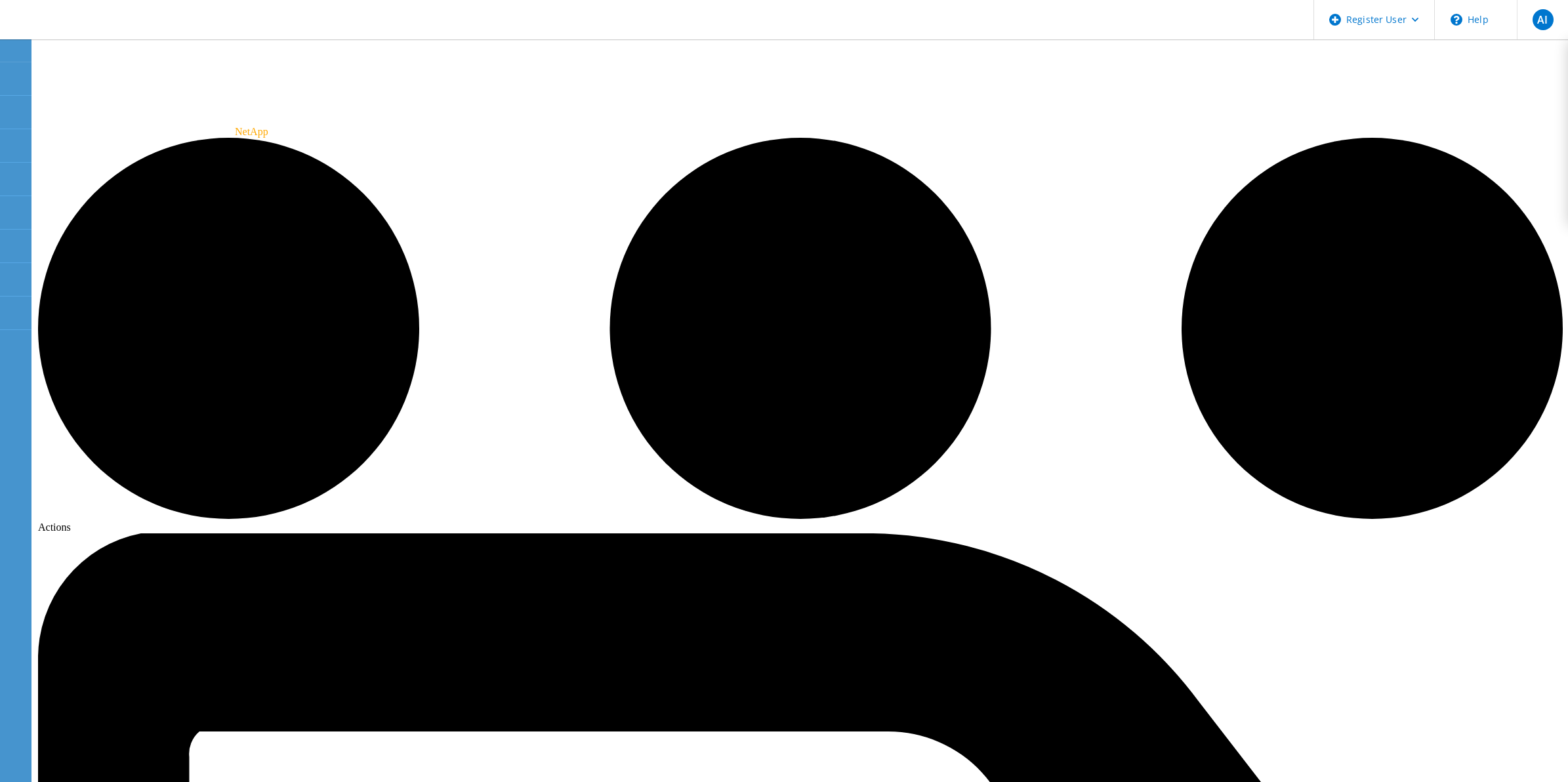
drag, startPoint x: 804, startPoint y: 323, endPoint x: 858, endPoint y: 358, distance: 64.4
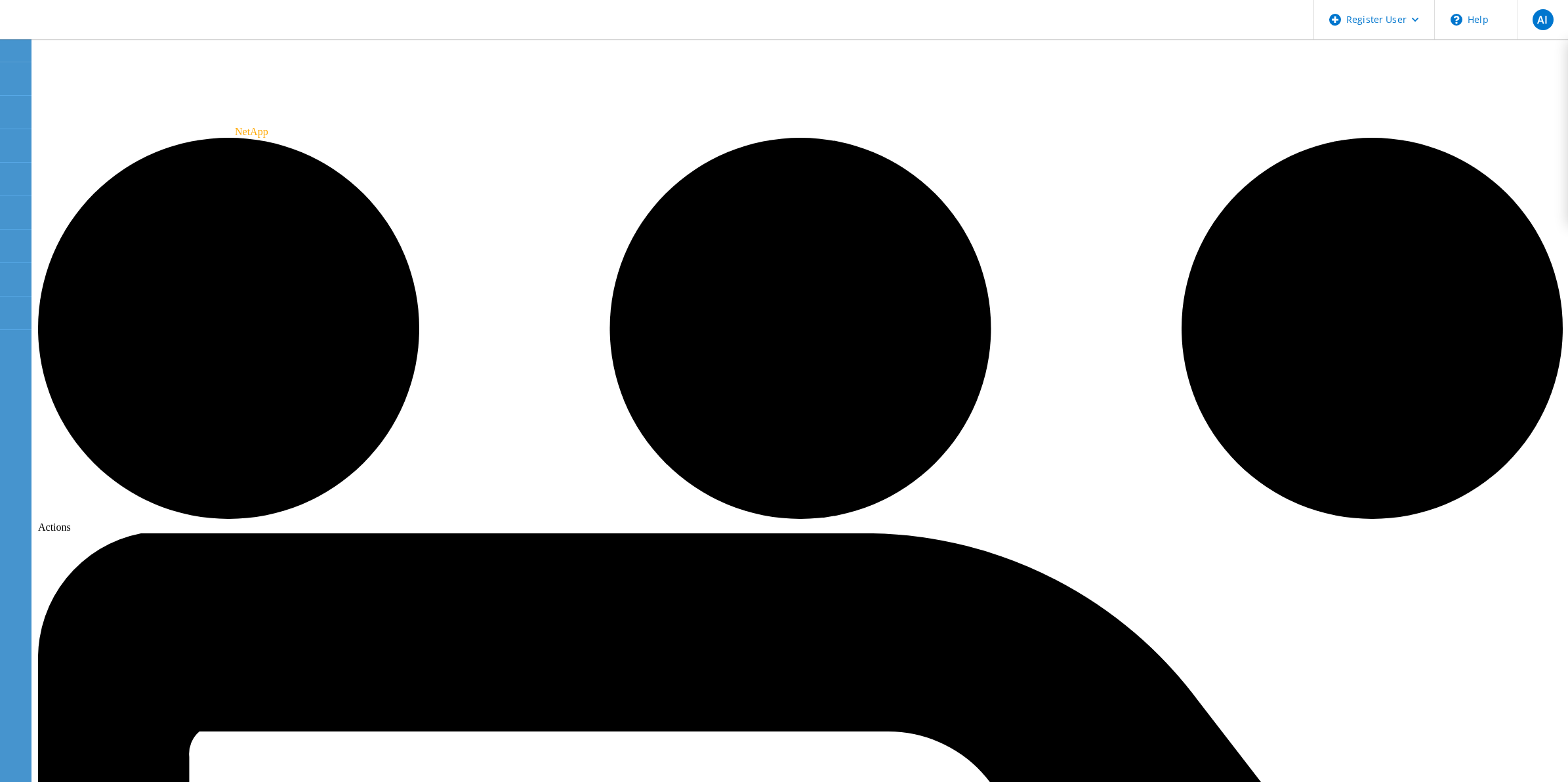
radio input "true"
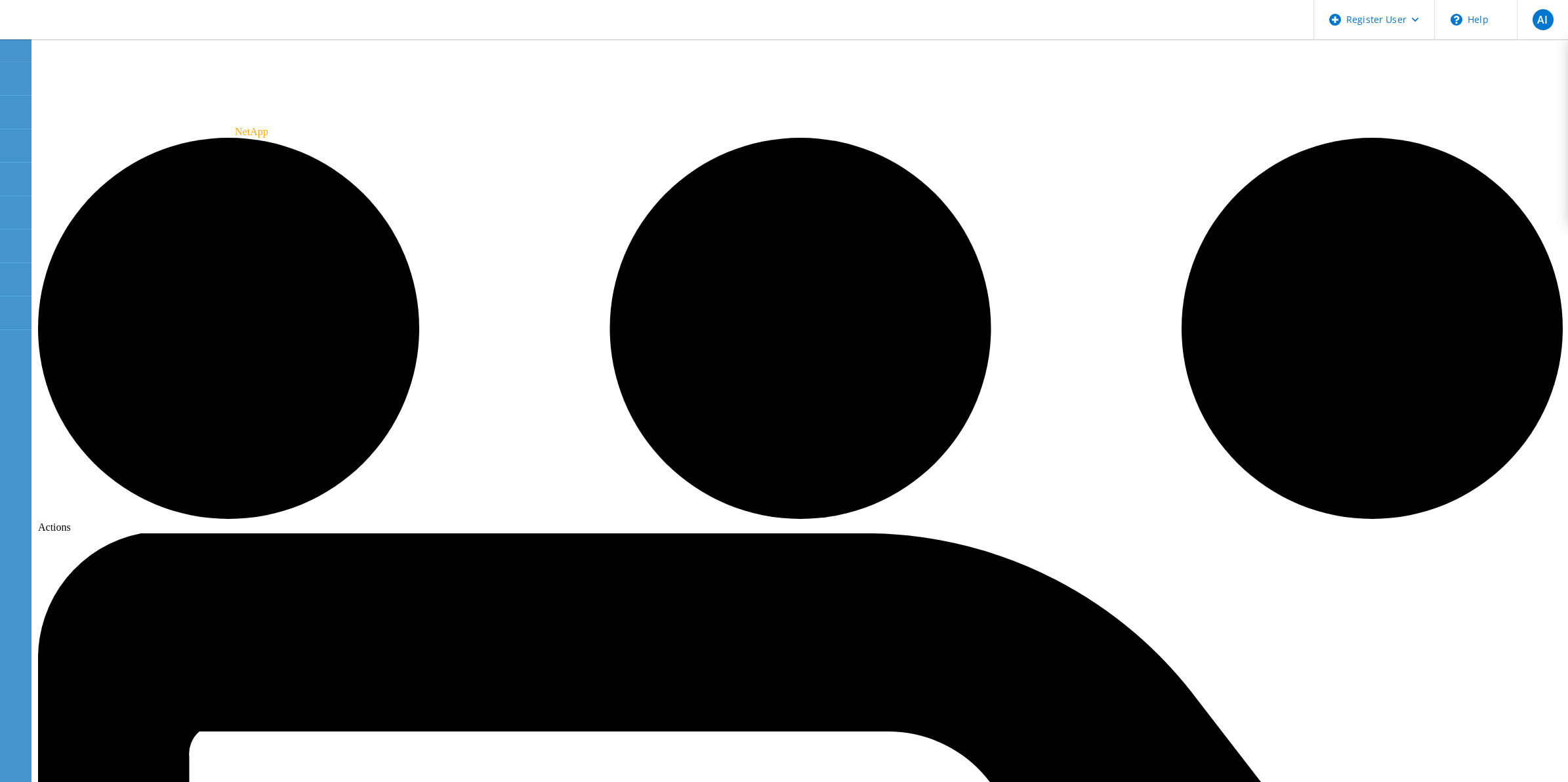
radio input "true"
radio input "false"
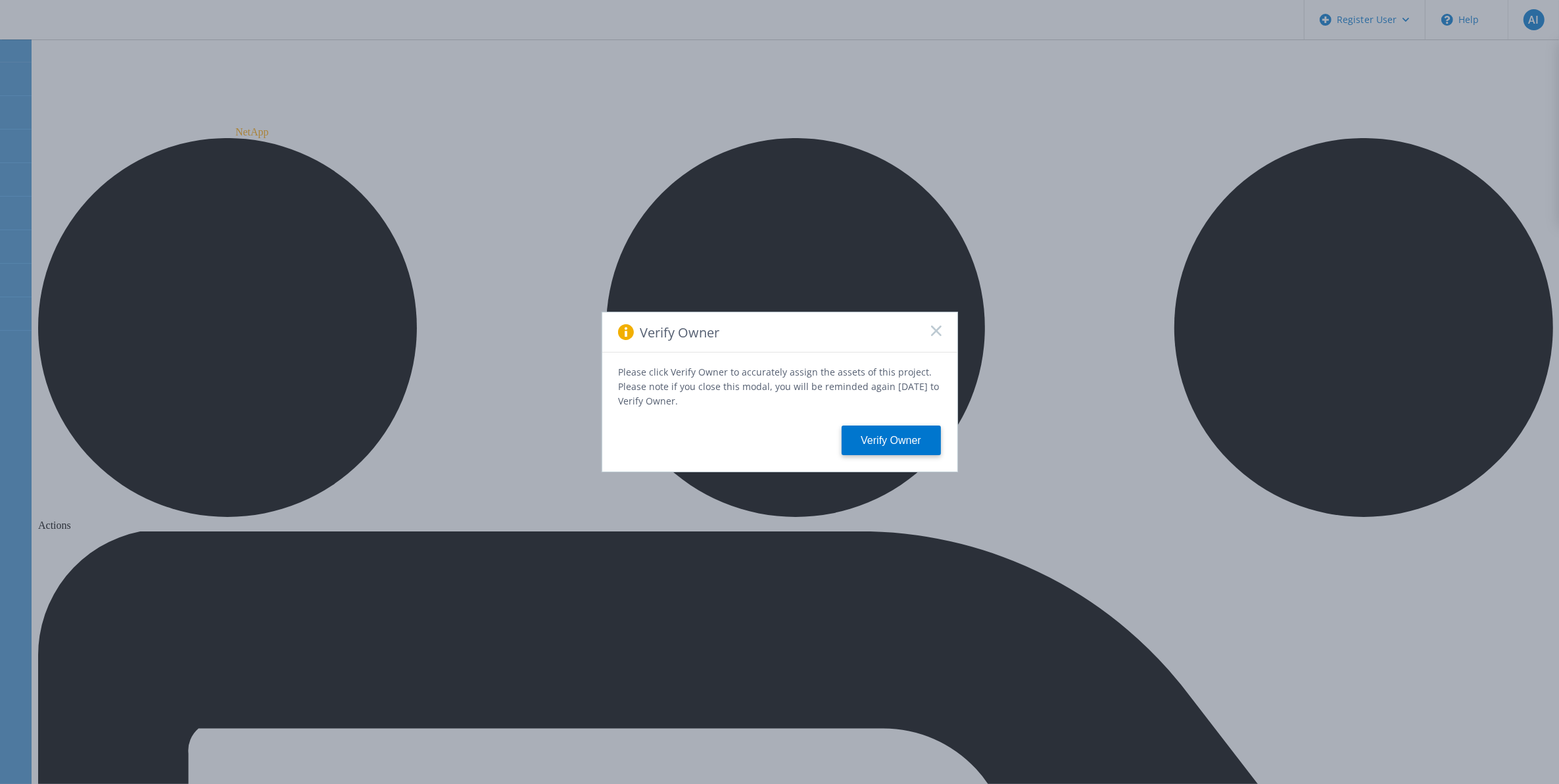
click at [941, 323] on div "Verify Owner" at bounding box center [780, 332] width 355 height 40
click at [938, 335] on rect at bounding box center [936, 331] width 11 height 11
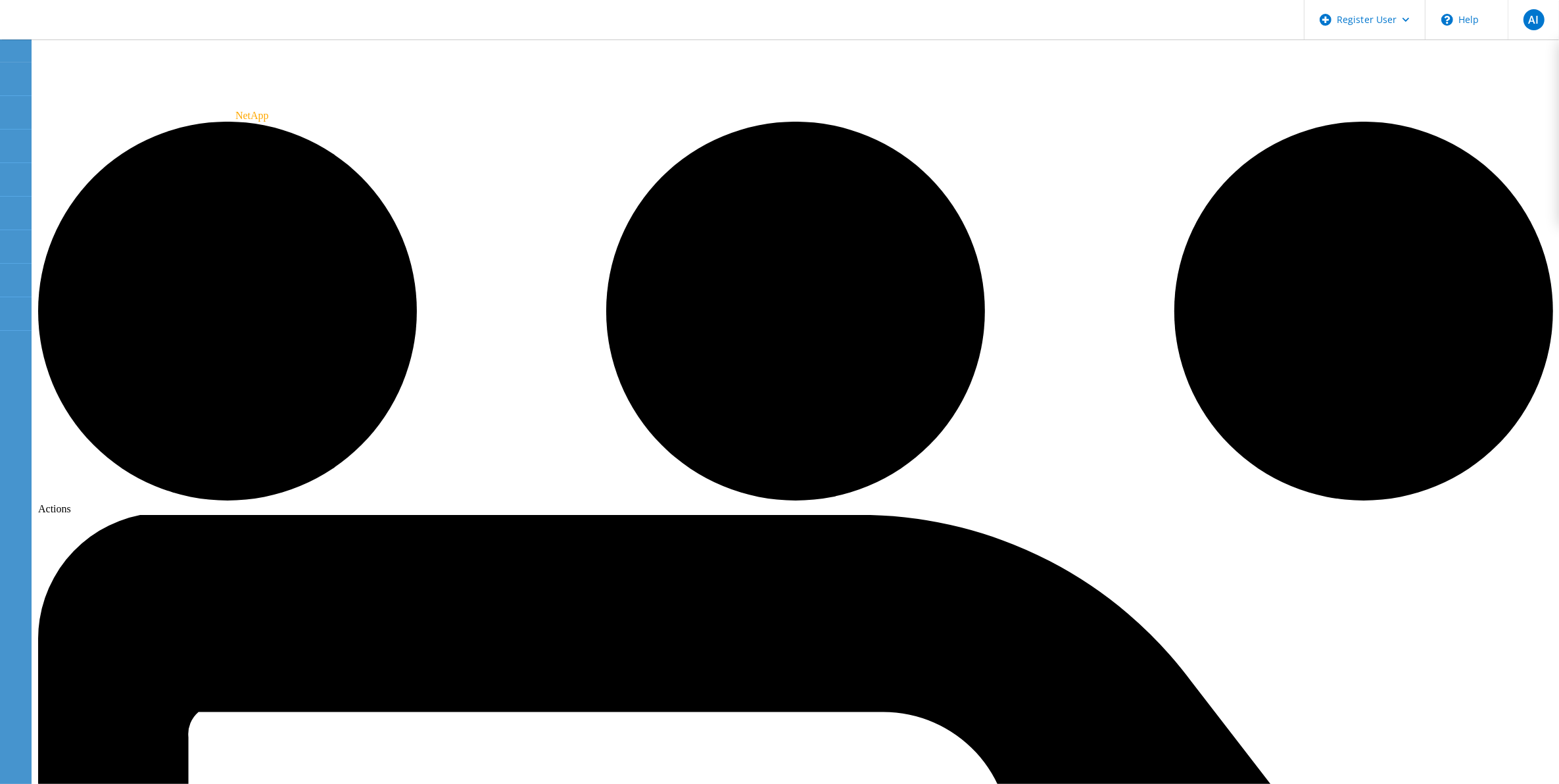
scroll to position [44, 0]
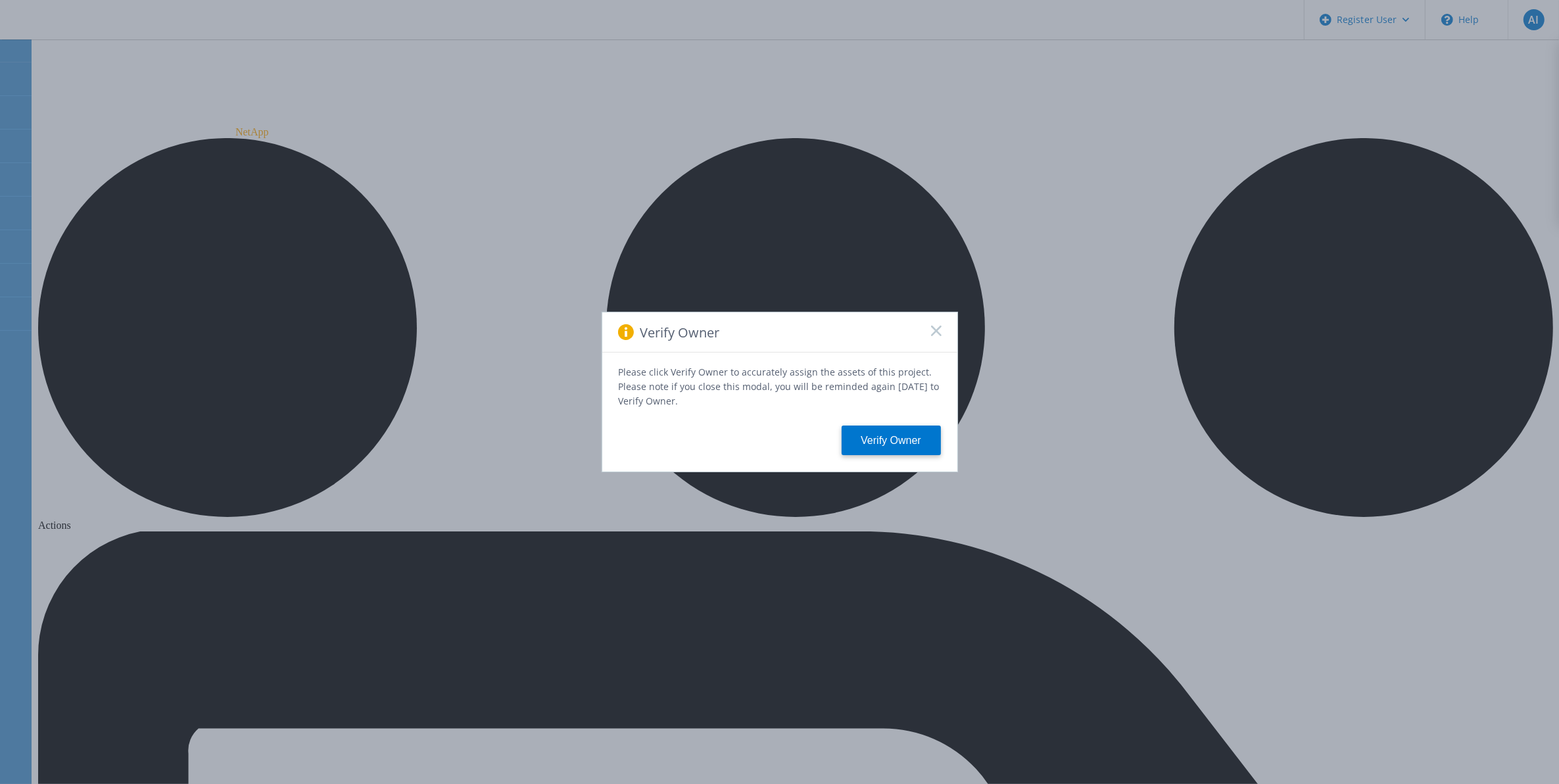
click at [938, 339] on span at bounding box center [936, 331] width 11 height 13
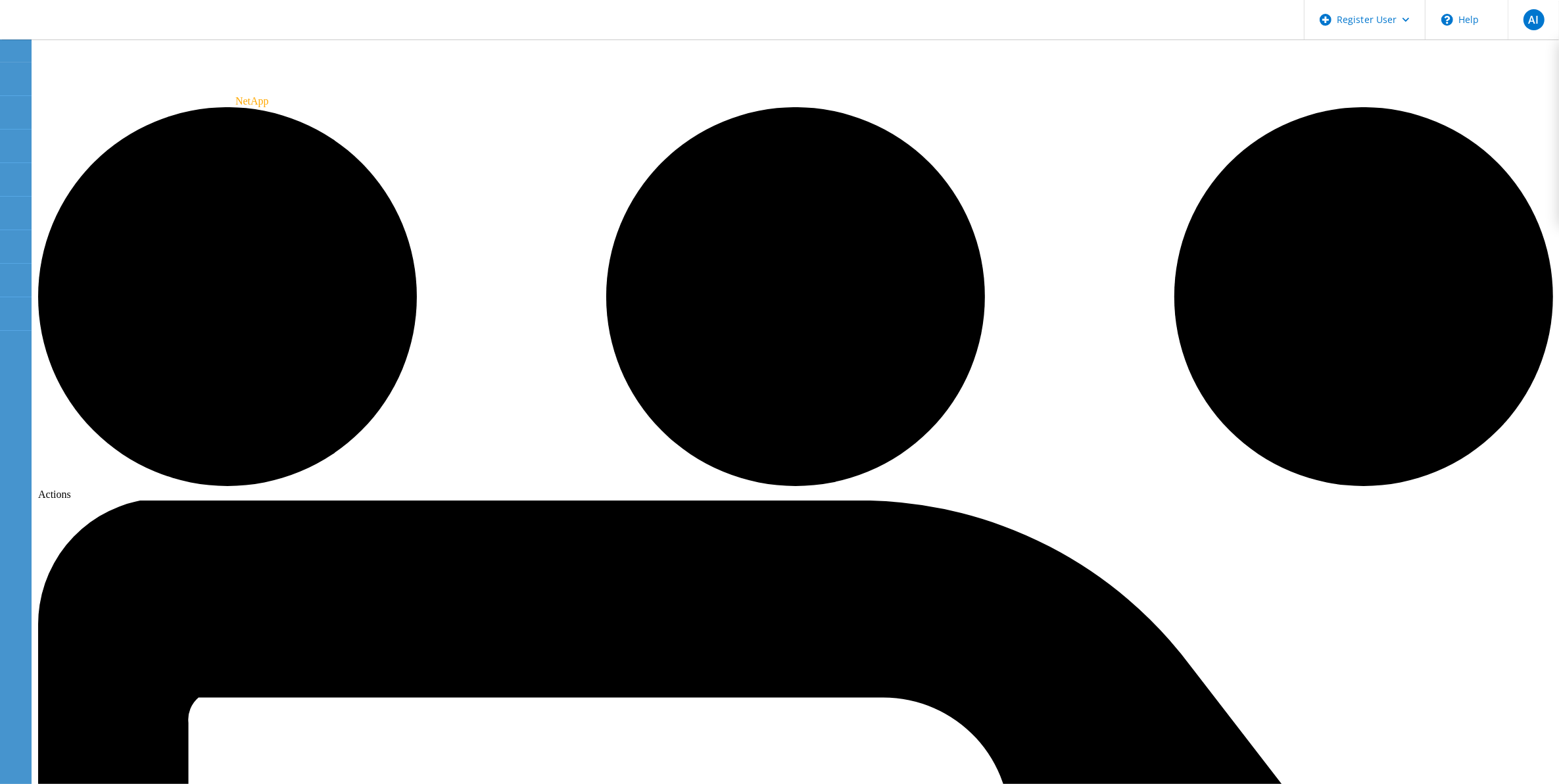
scroll to position [44, 0]
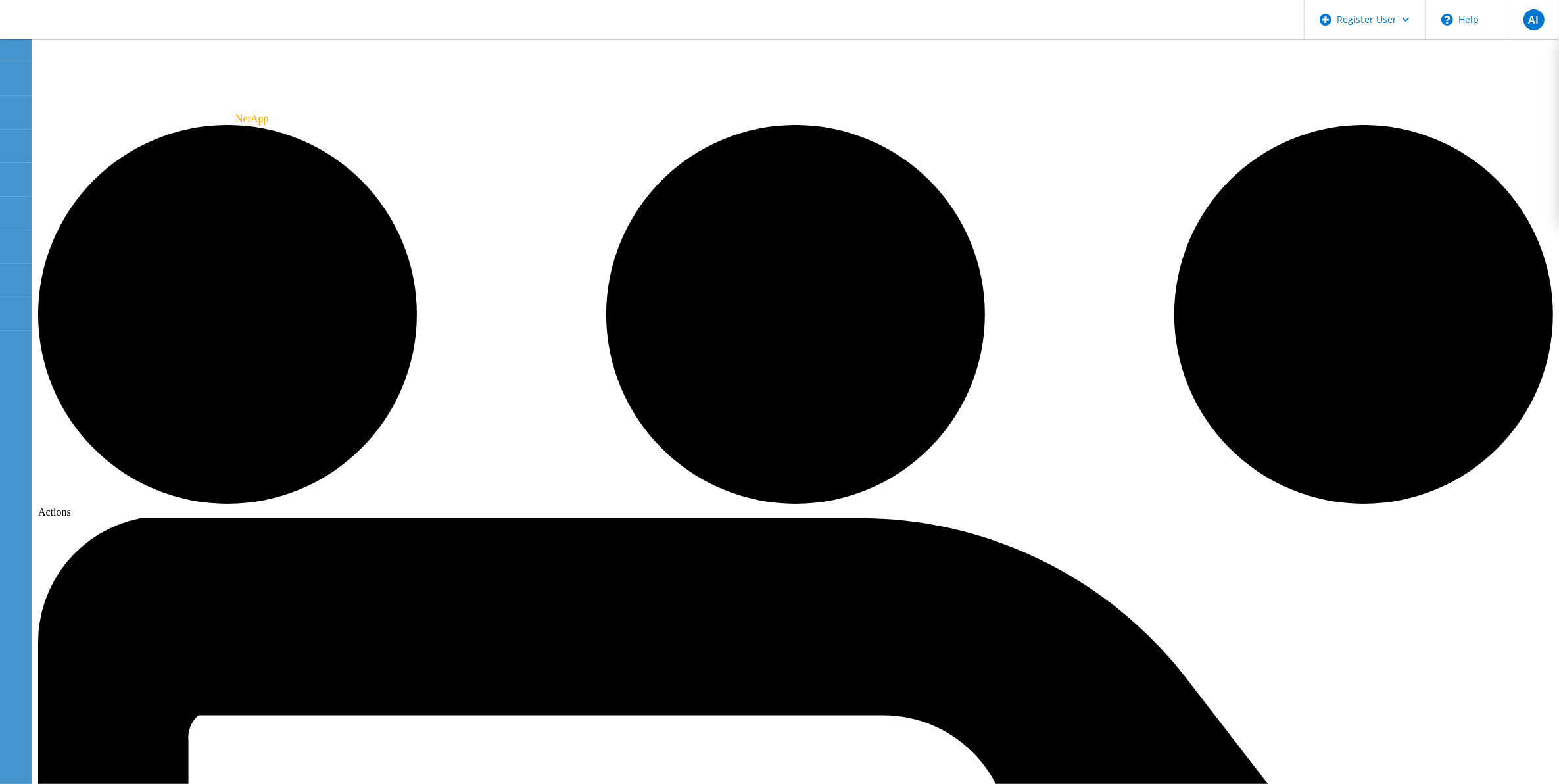
scroll to position [0, 0]
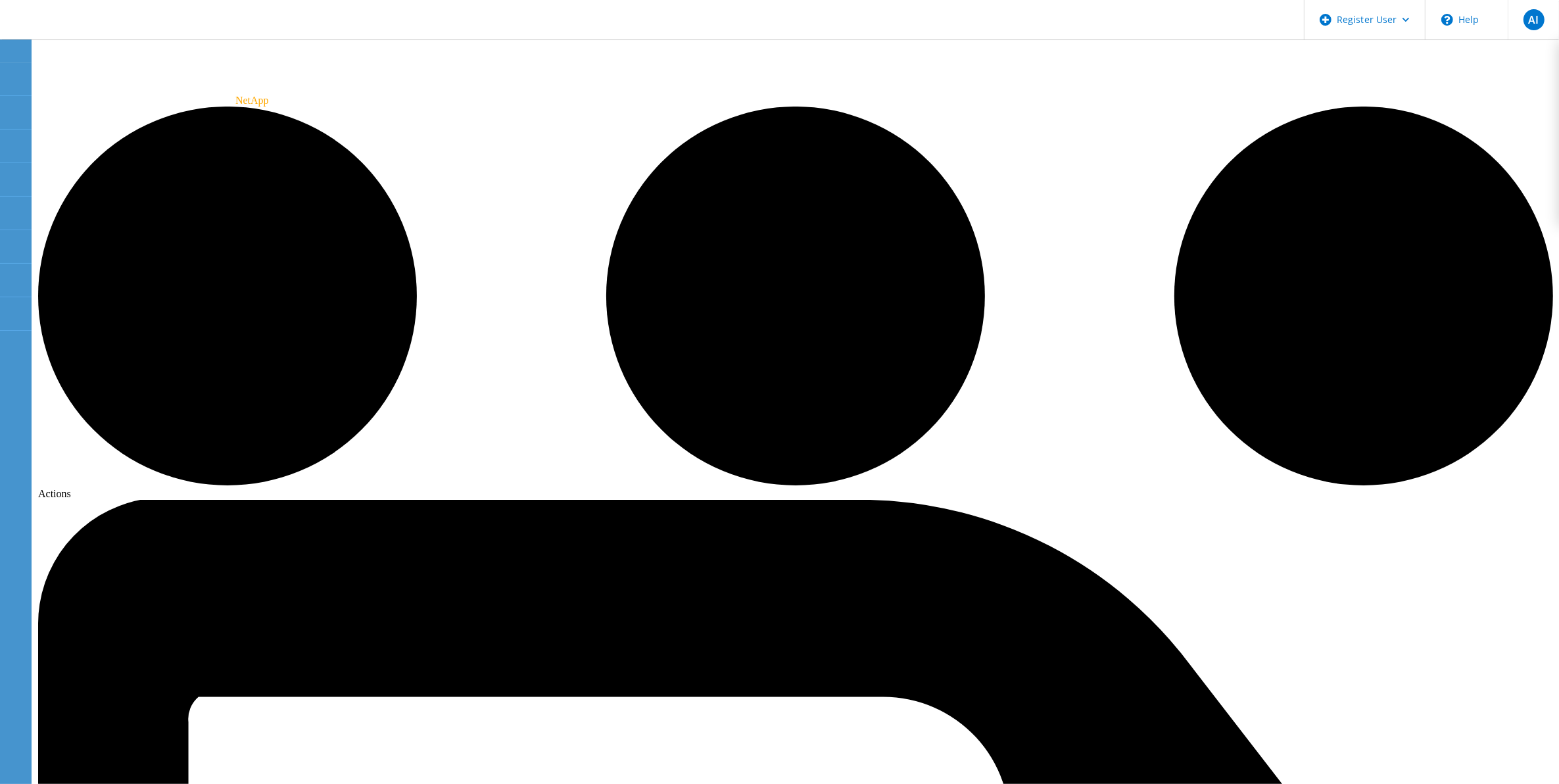
scroll to position [44, 0]
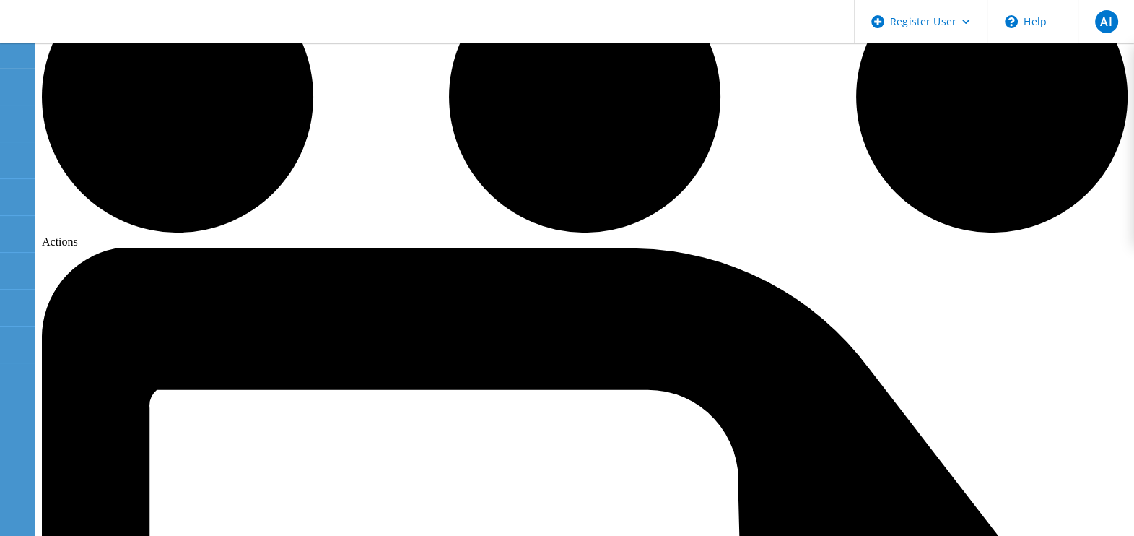
scroll to position [227, 0]
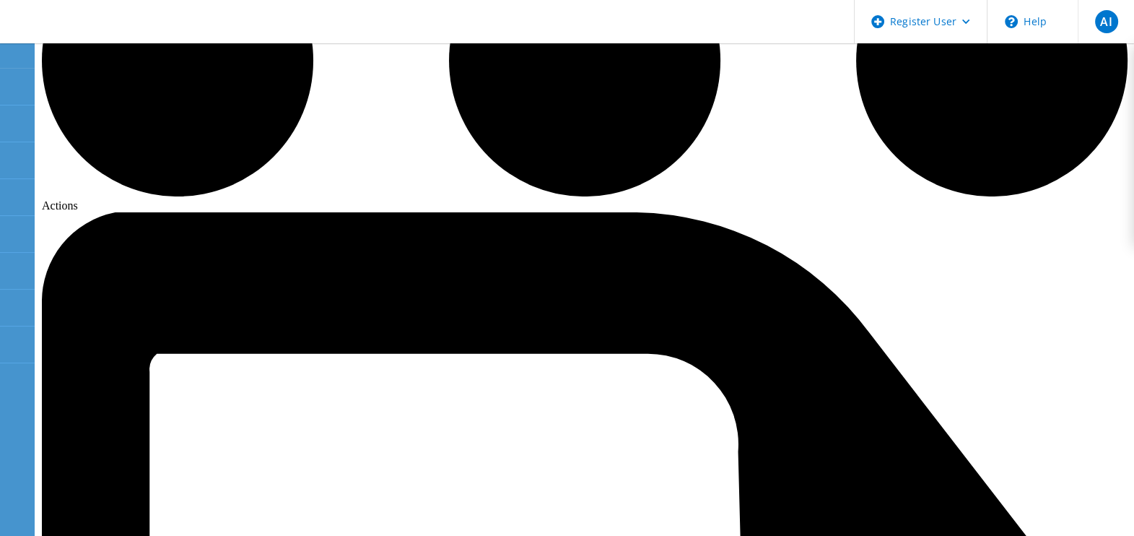
drag, startPoint x: 339, startPoint y: 361, endPoint x: 305, endPoint y: 379, distance: 39.1
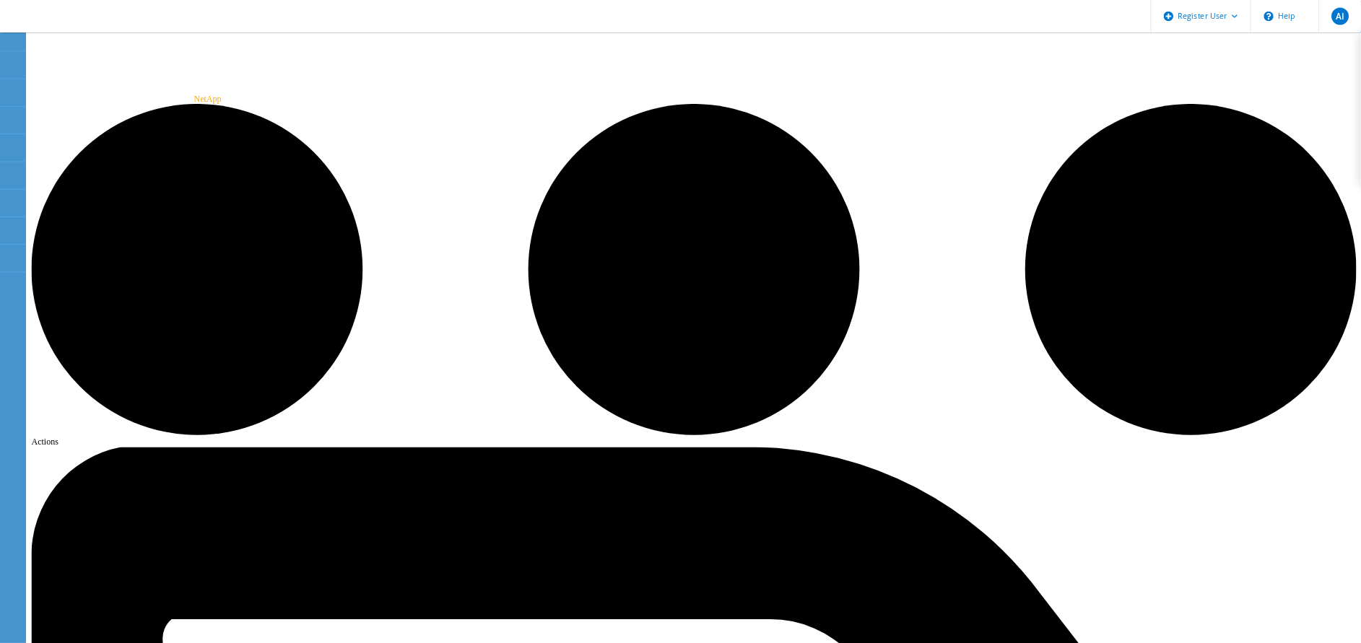
scroll to position [0, 0]
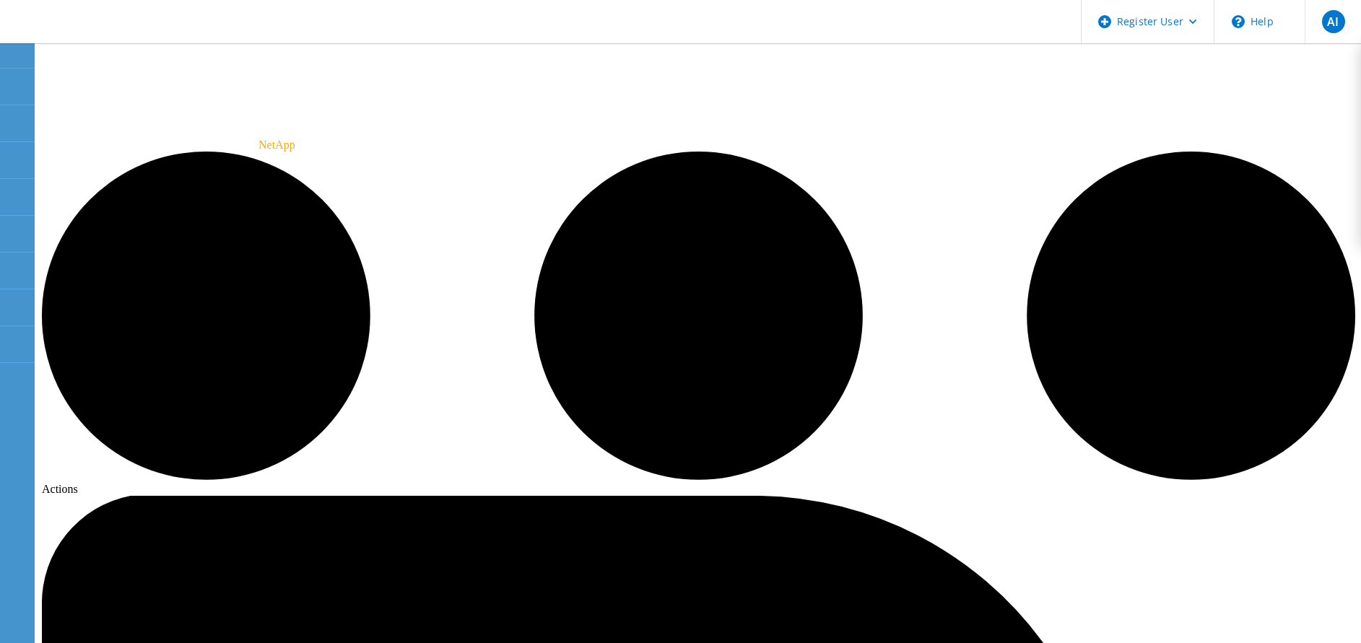
drag, startPoint x: 1765, startPoint y: 1, endPoint x: 302, endPoint y: 409, distance: 1518.7
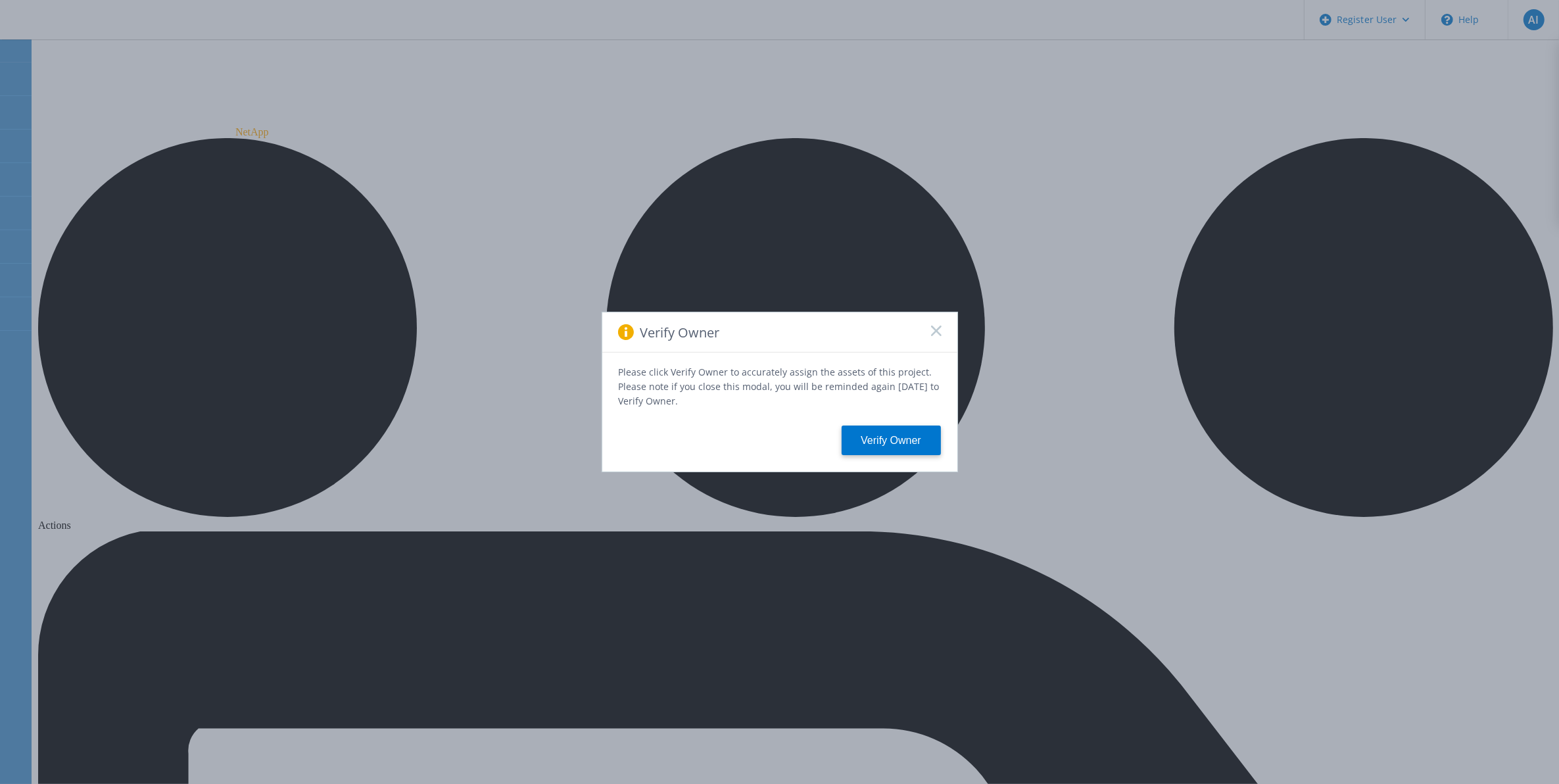
click at [294, 70] on div "Verify Owner Please click Verify Owner to accurately assign the assets of this …" at bounding box center [780, 392] width 1559 height 784
click at [301, 79] on div "Verify Owner Please click Verify Owner to accurately assign the assets of this …" at bounding box center [780, 392] width 1559 height 784
click at [938, 331] on div "Verify Owner" at bounding box center [780, 332] width 355 height 40
drag, startPoint x: 914, startPoint y: 339, endPoint x: 937, endPoint y: 340, distance: 23.0
click at [922, 339] on div "Verify Owner" at bounding box center [780, 332] width 355 height 40
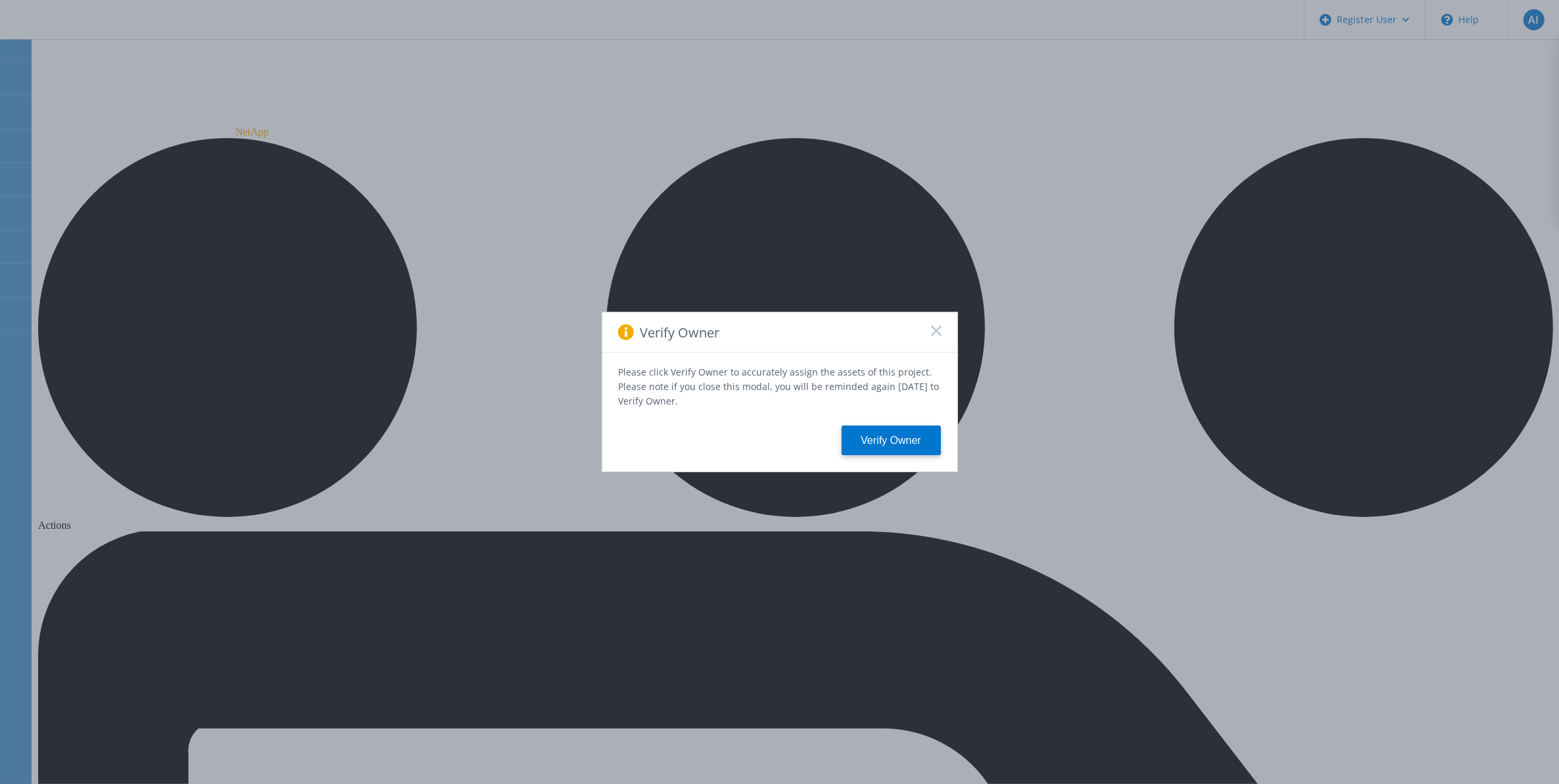
click at [938, 339] on span at bounding box center [936, 331] width 11 height 13
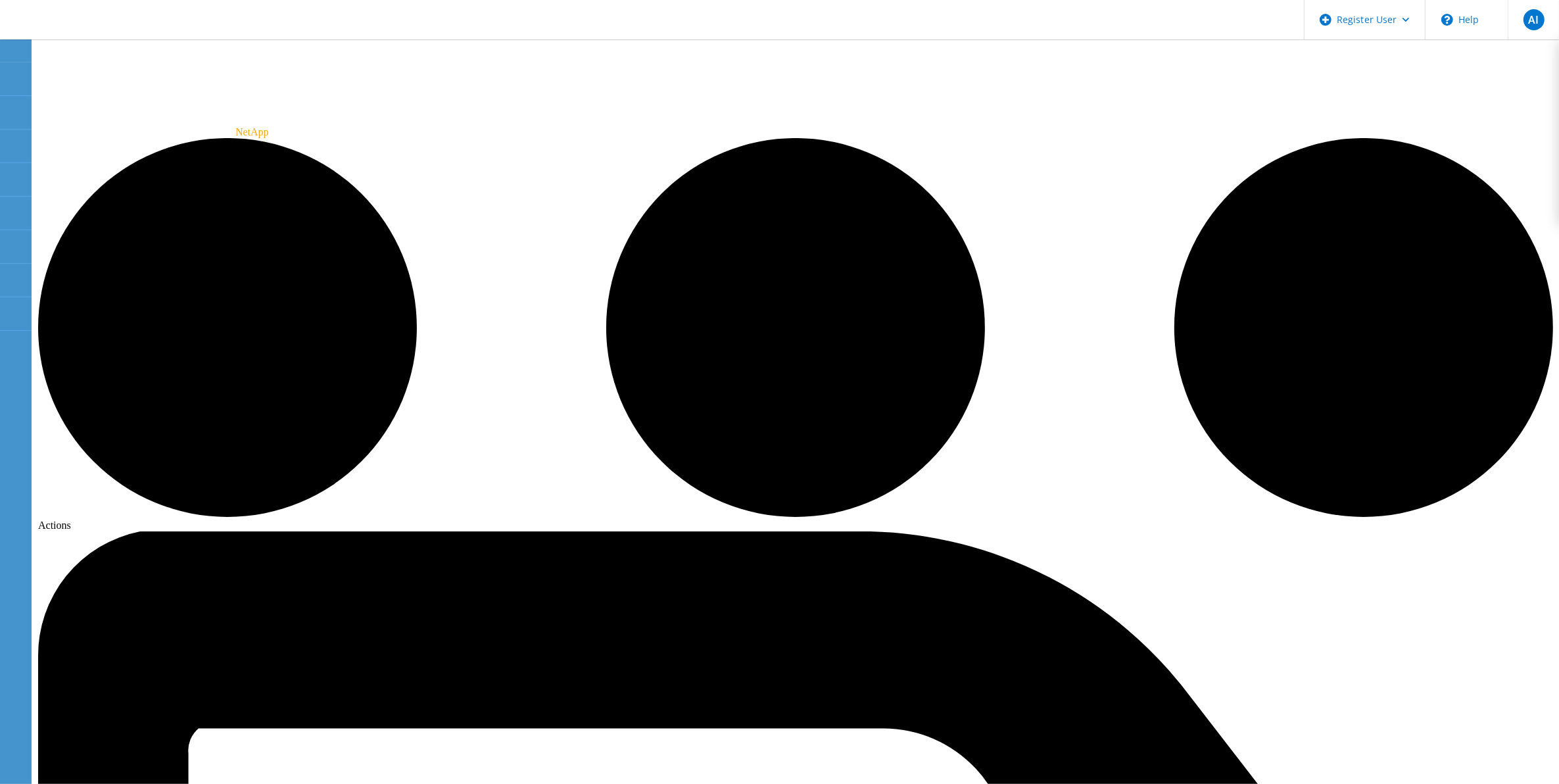
radio input "true"
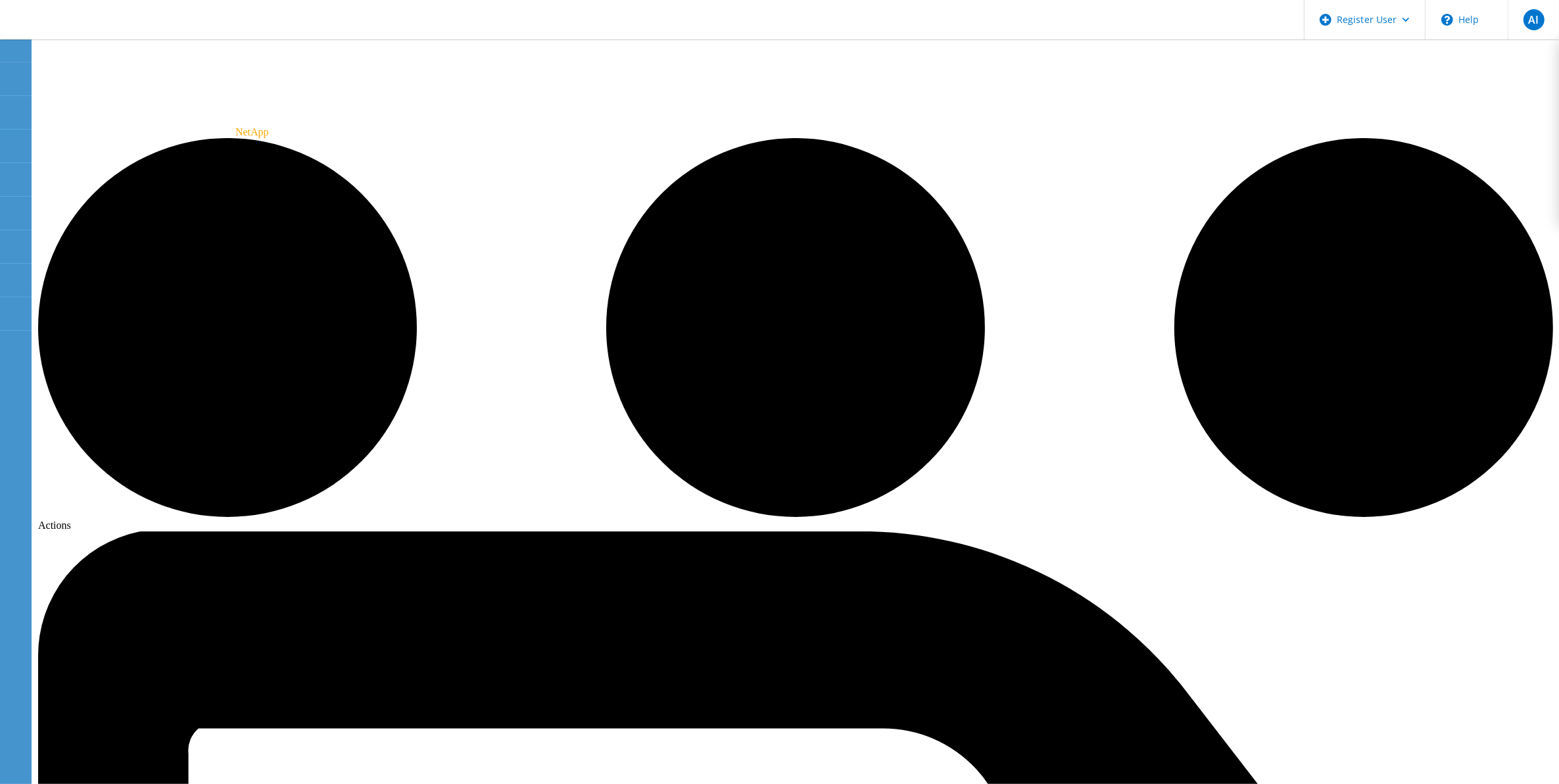
radio input "true"
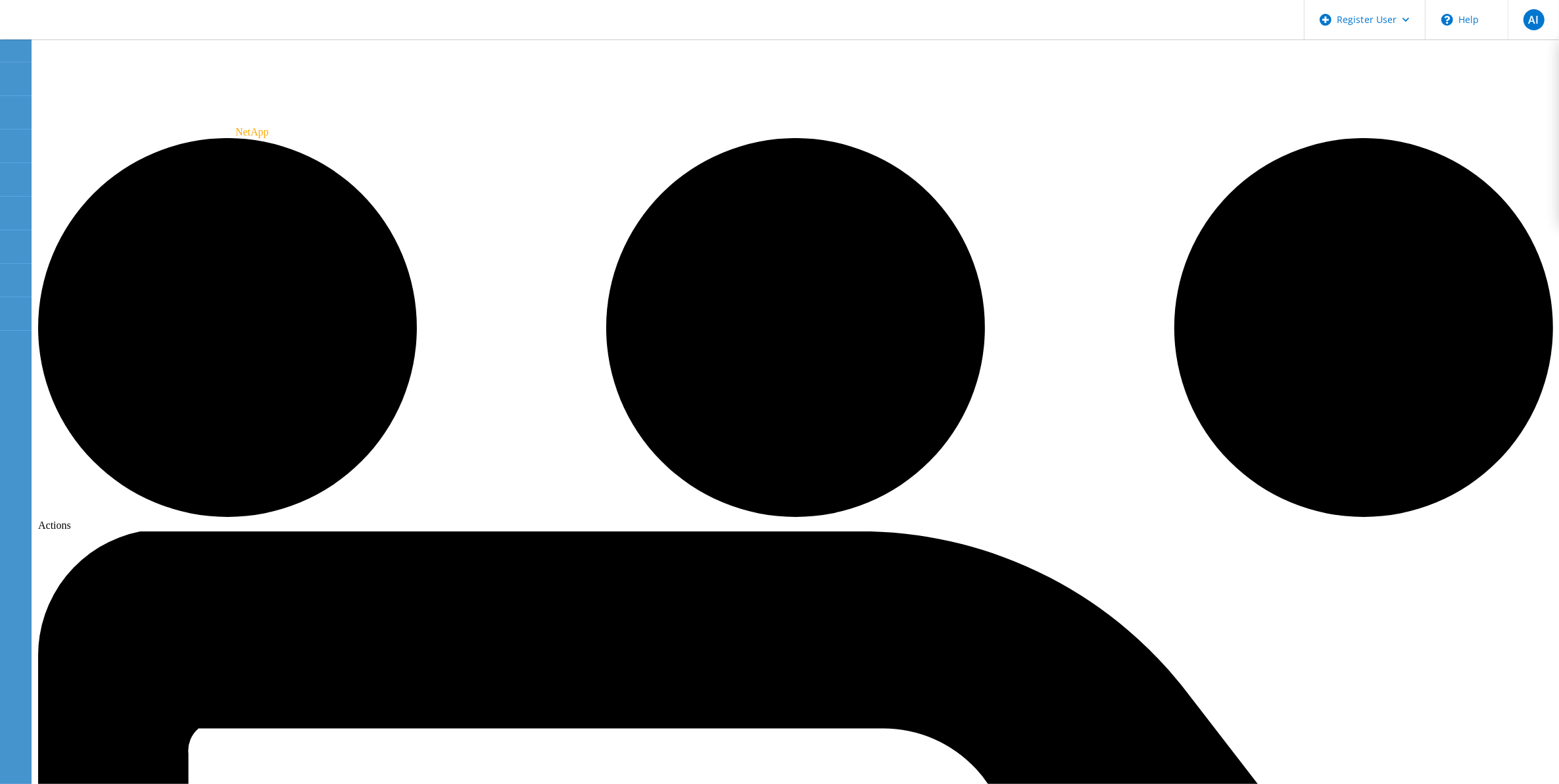
radio input "true"
radio input "false"
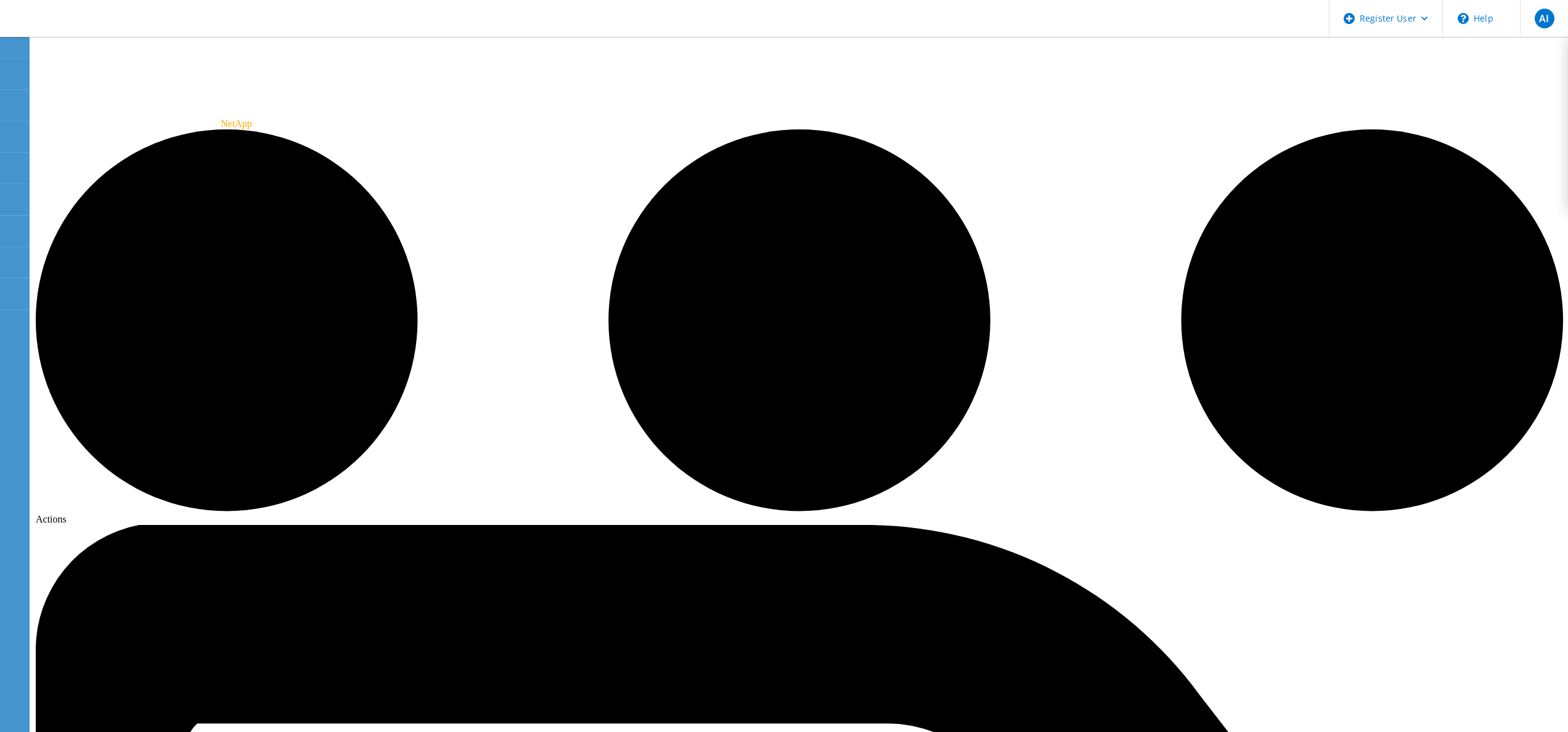
drag, startPoint x: 926, startPoint y: 0, endPoint x: 361, endPoint y: 479, distance: 740.7
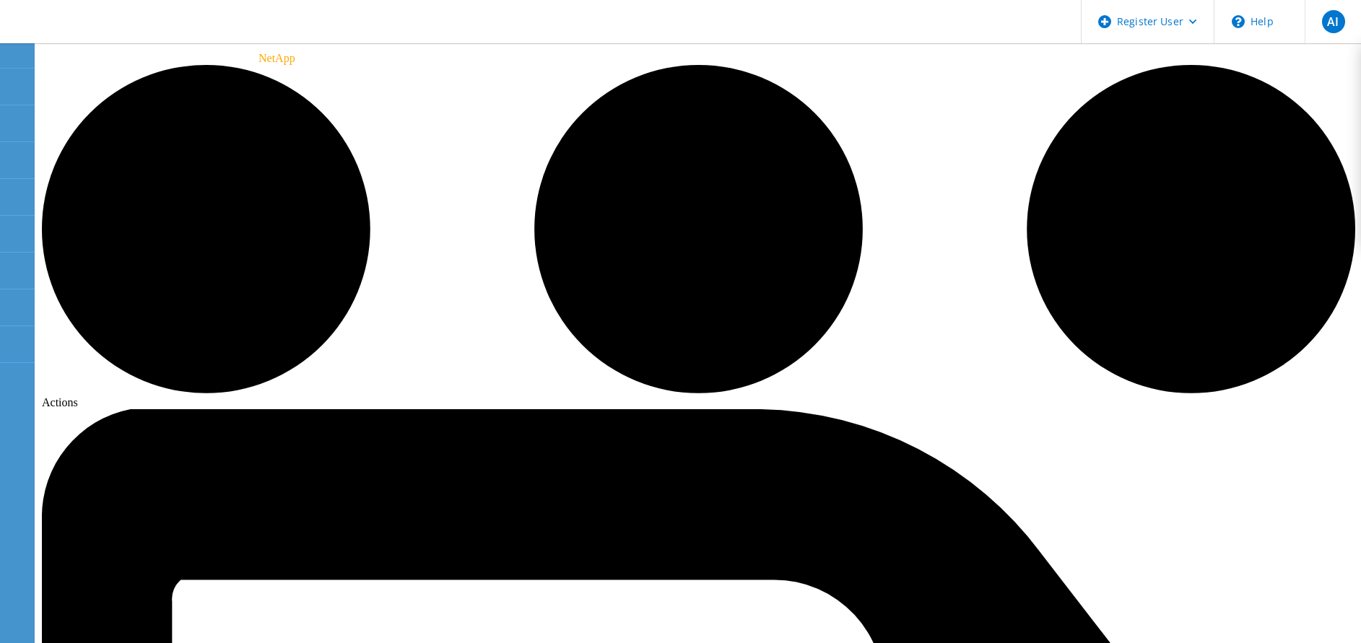
scroll to position [88, 0]
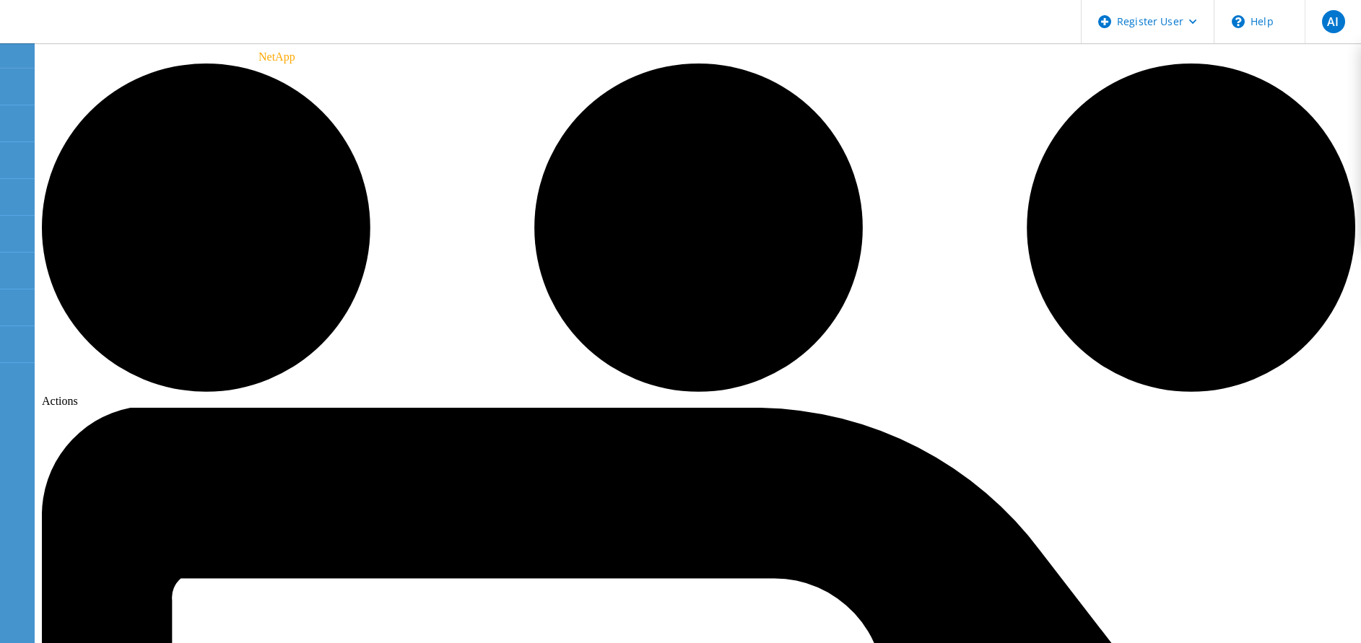
drag, startPoint x: 390, startPoint y: 308, endPoint x: 418, endPoint y: 311, distance: 28.3
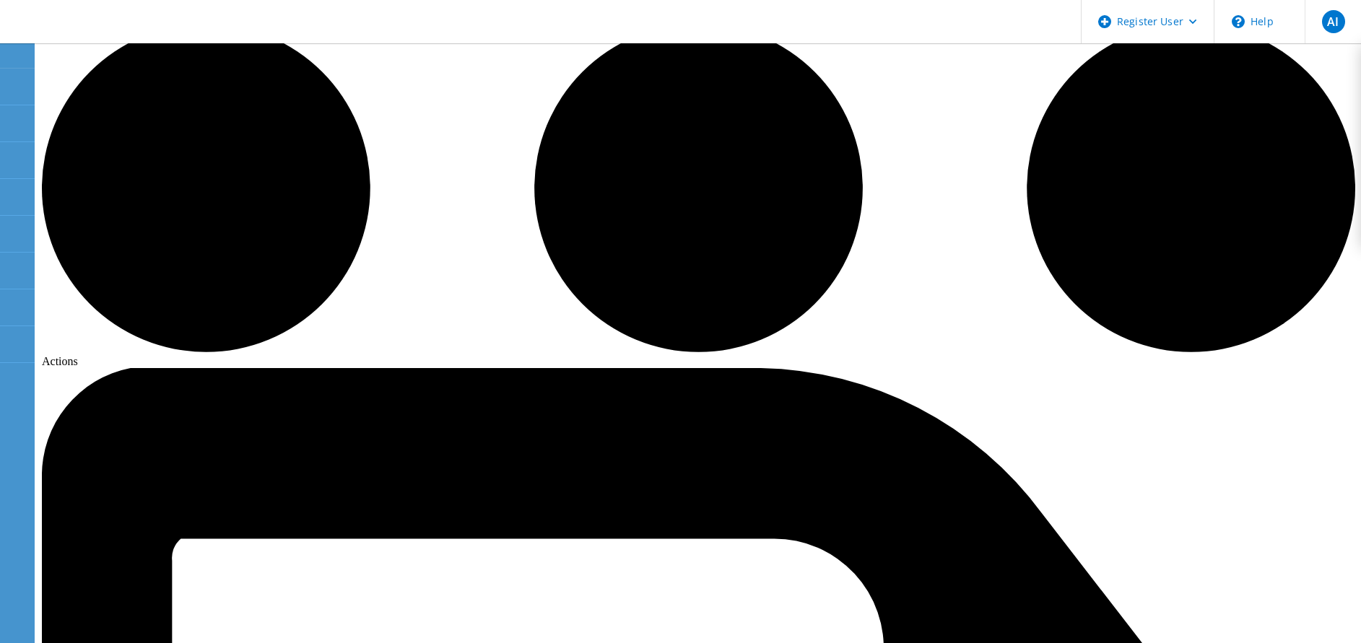
scroll to position [151, 0]
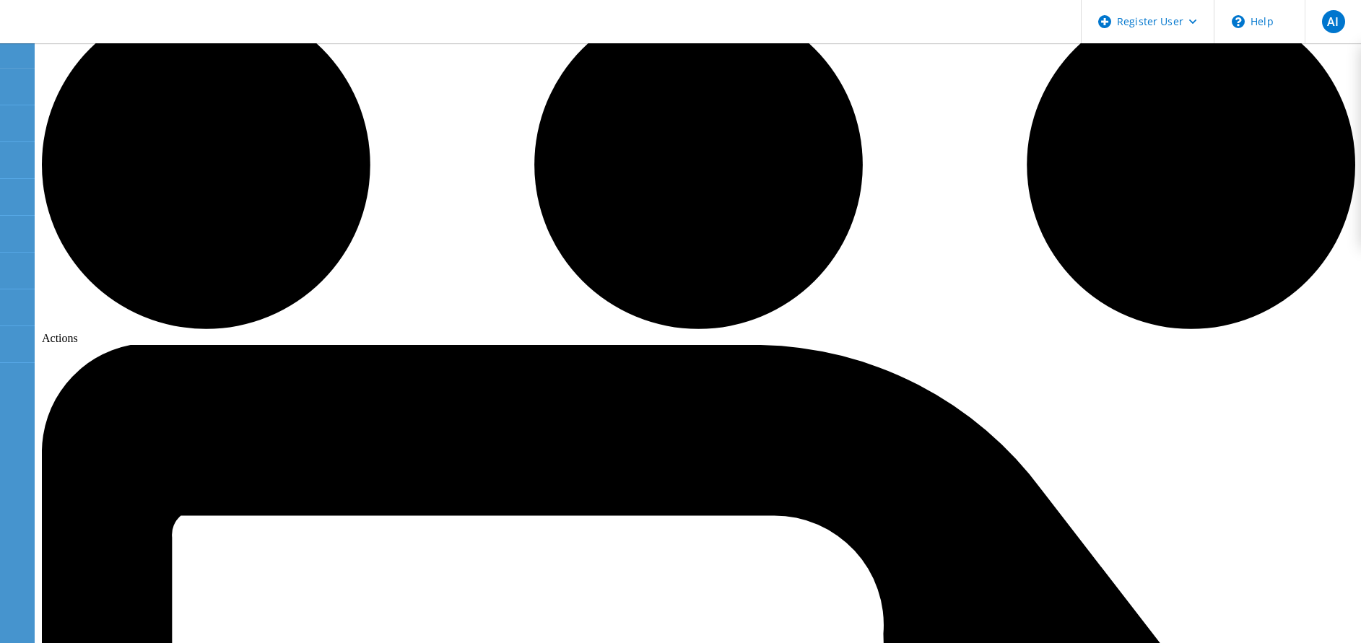
drag, startPoint x: 418, startPoint y: 311, endPoint x: 475, endPoint y: 358, distance: 73.9
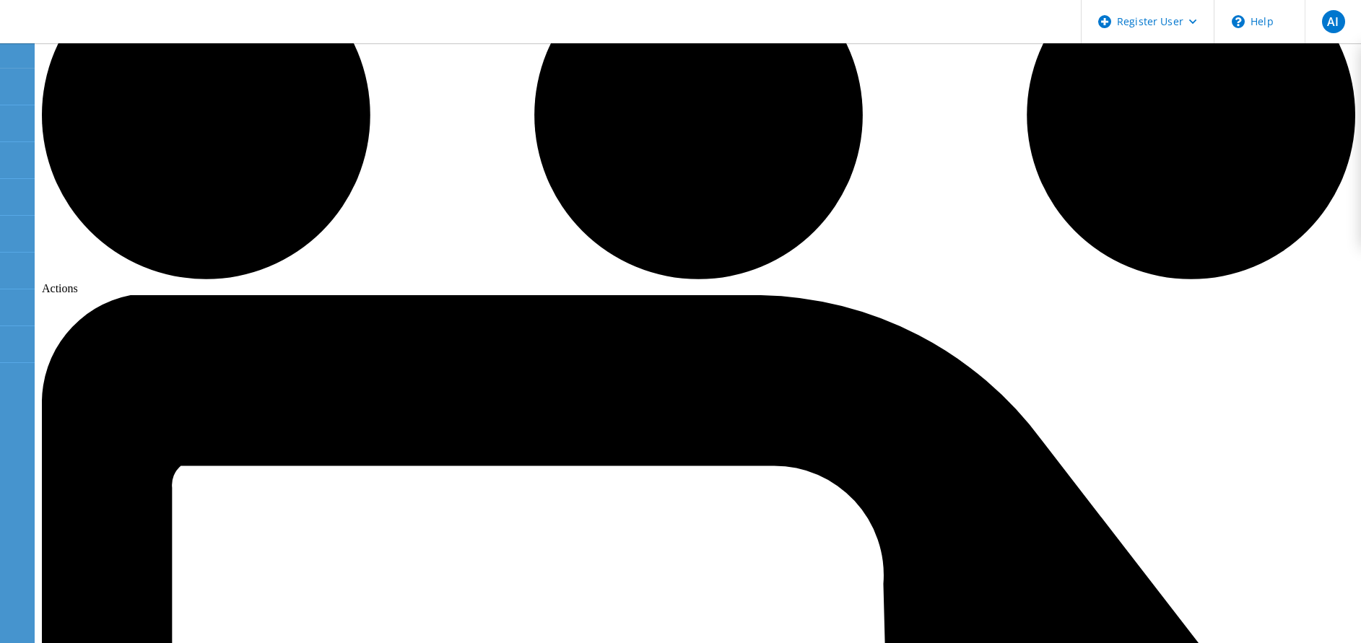
scroll to position [0, 0]
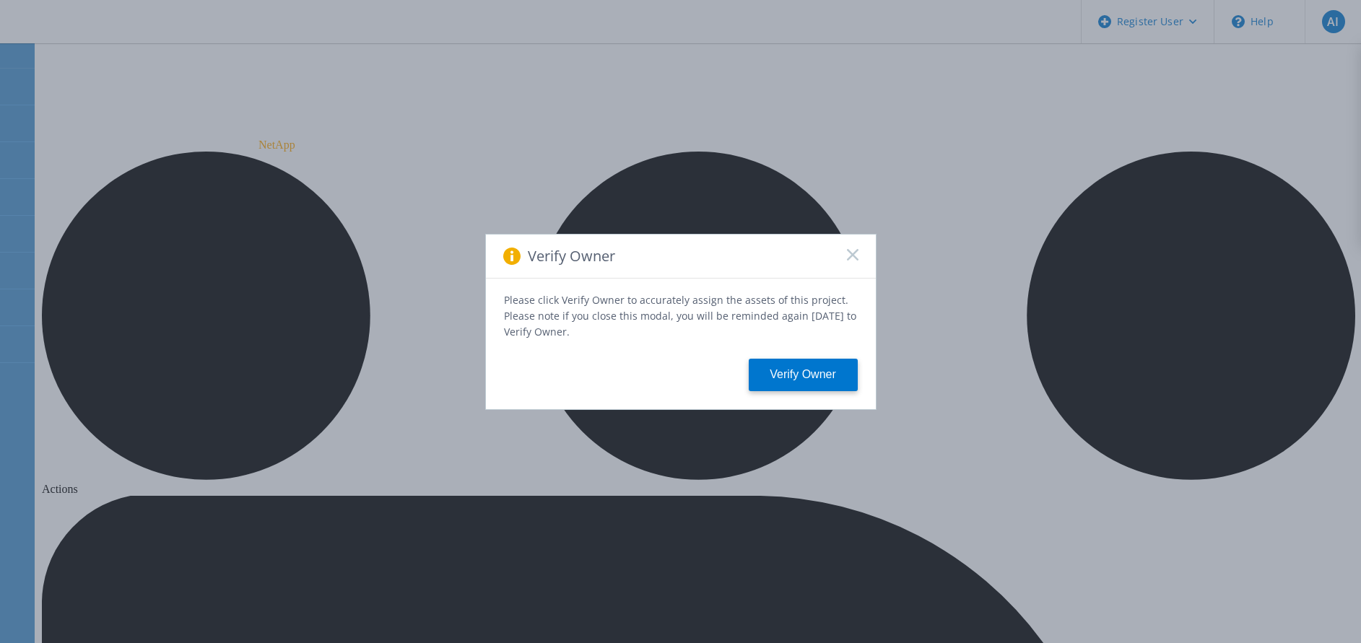
click at [862, 260] on div "Verify Owner" at bounding box center [681, 257] width 390 height 44
click at [853, 259] on rect at bounding box center [852, 254] width 12 height 12
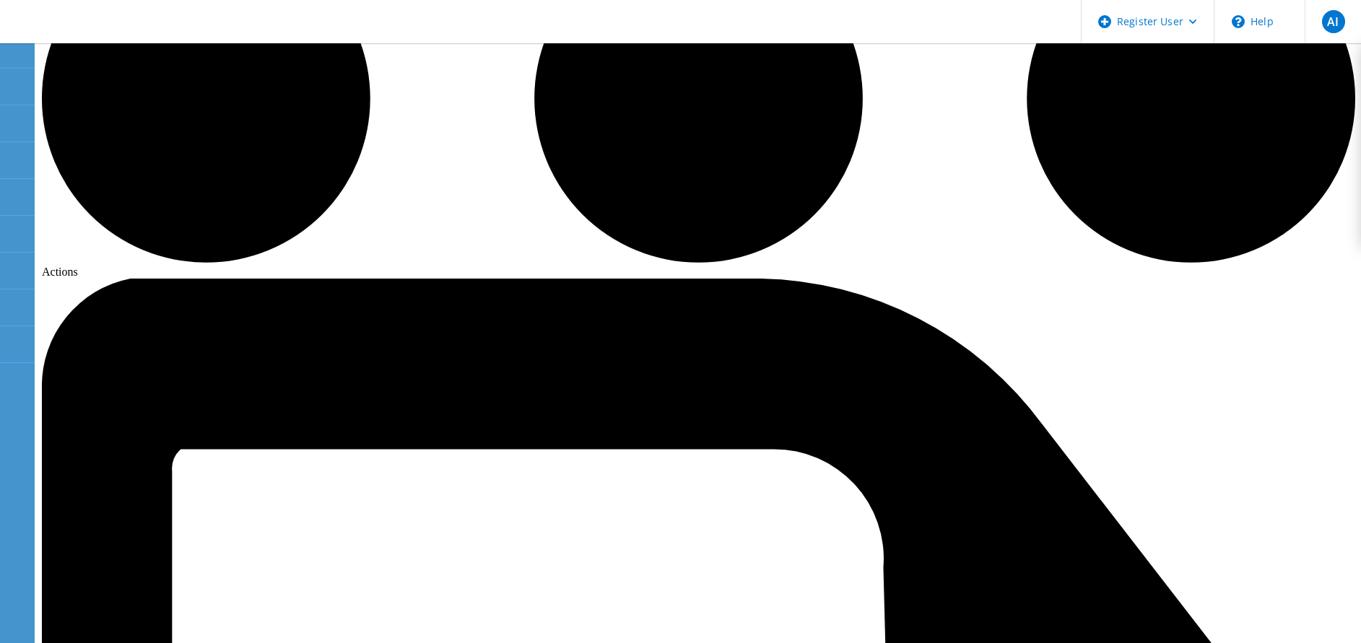
scroll to position [222, 0]
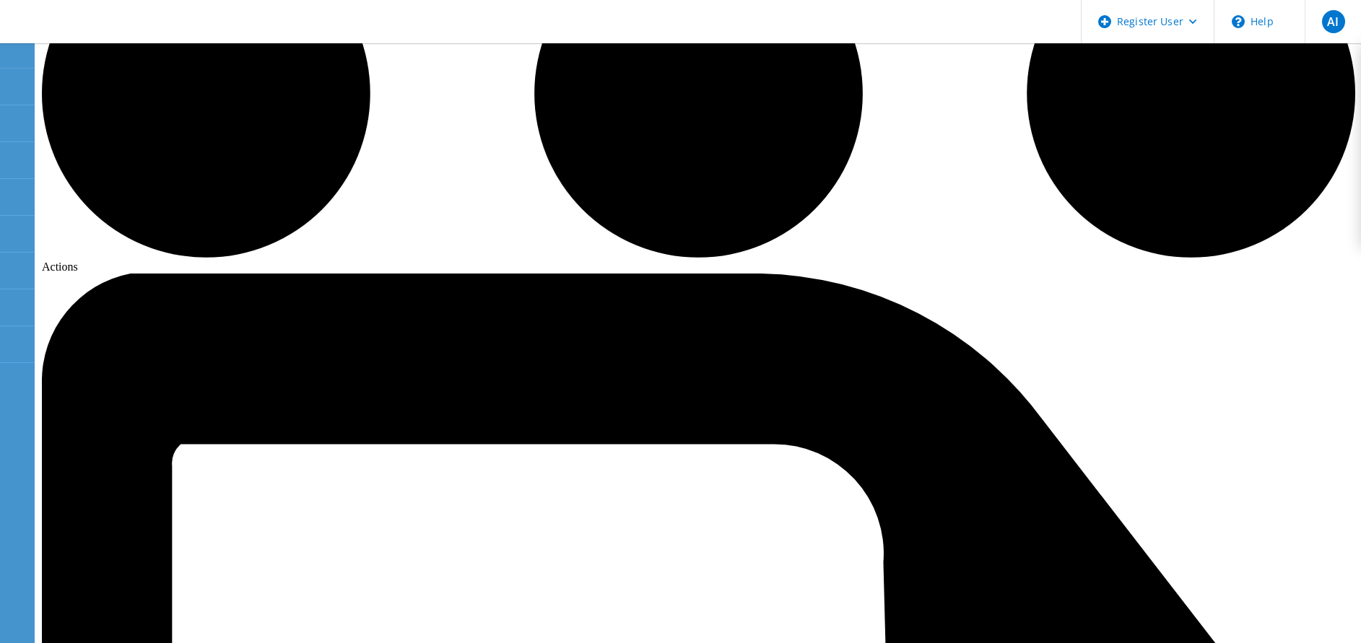
radio input "true"
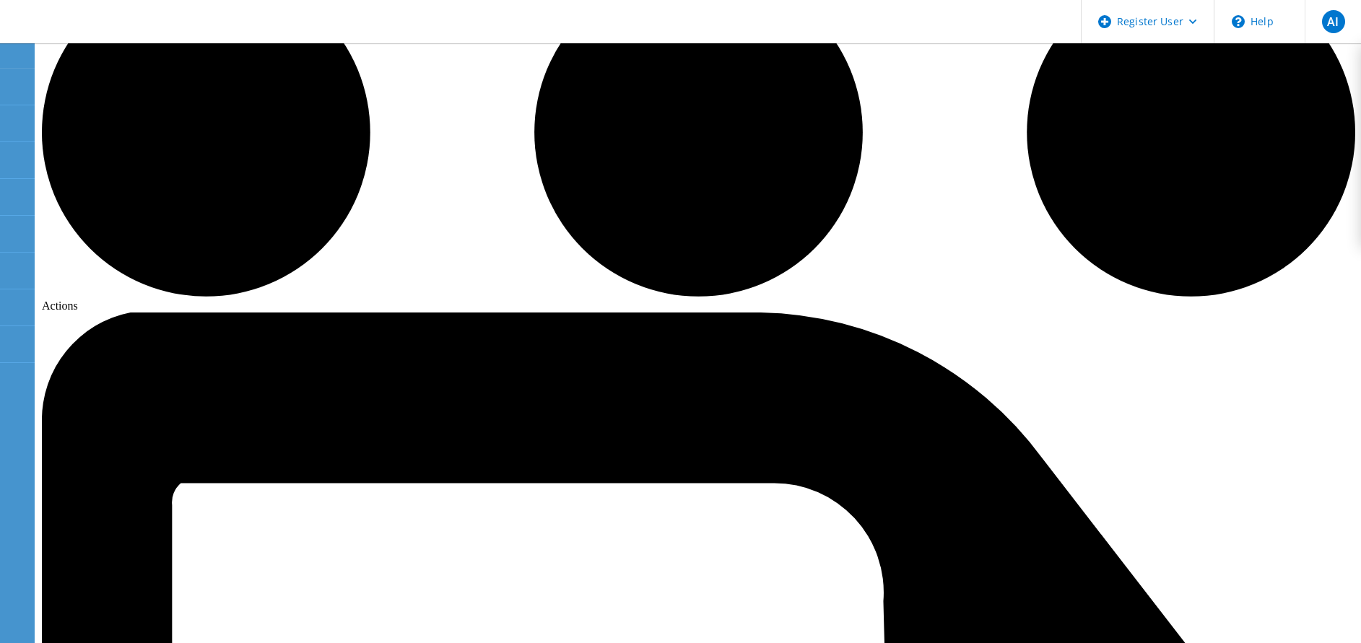
scroll to position [127, 0]
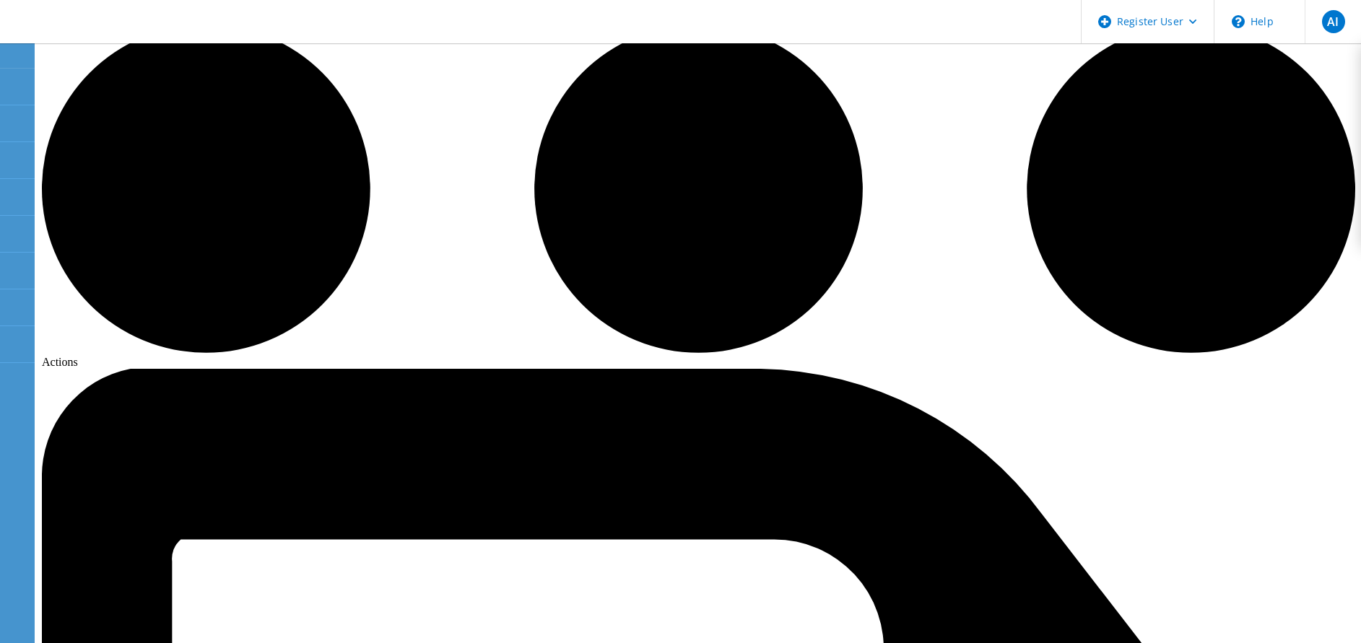
radio input "true"
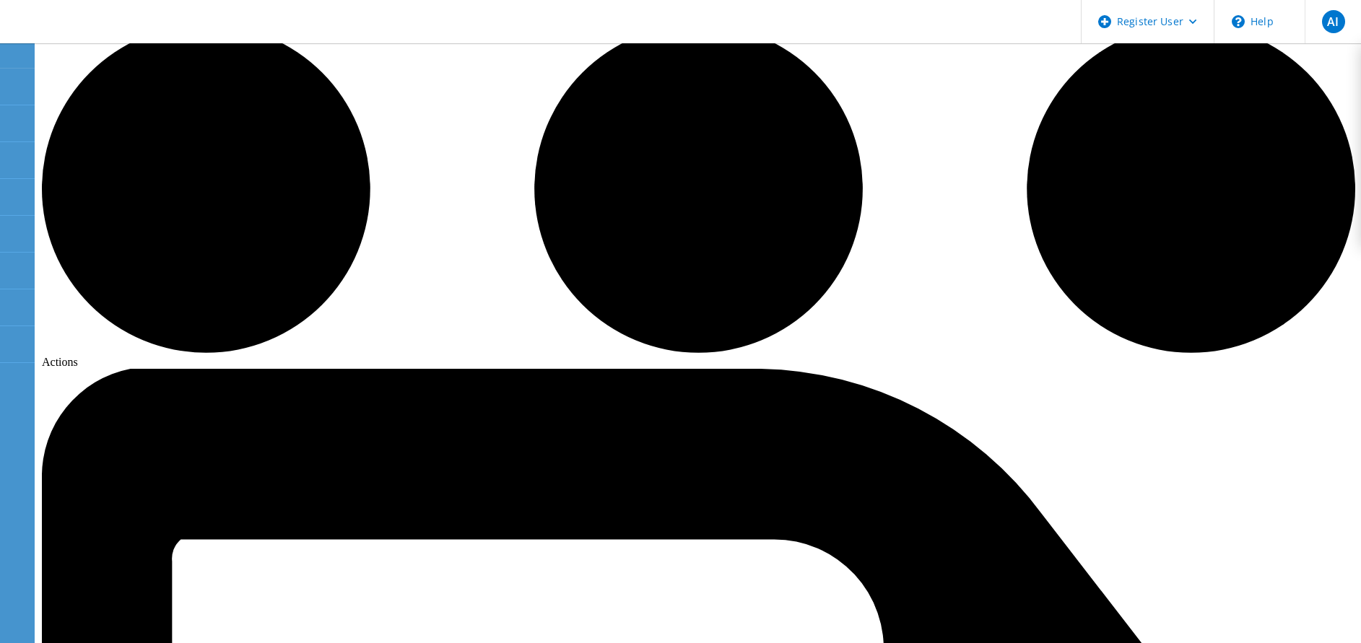
radio input "false"
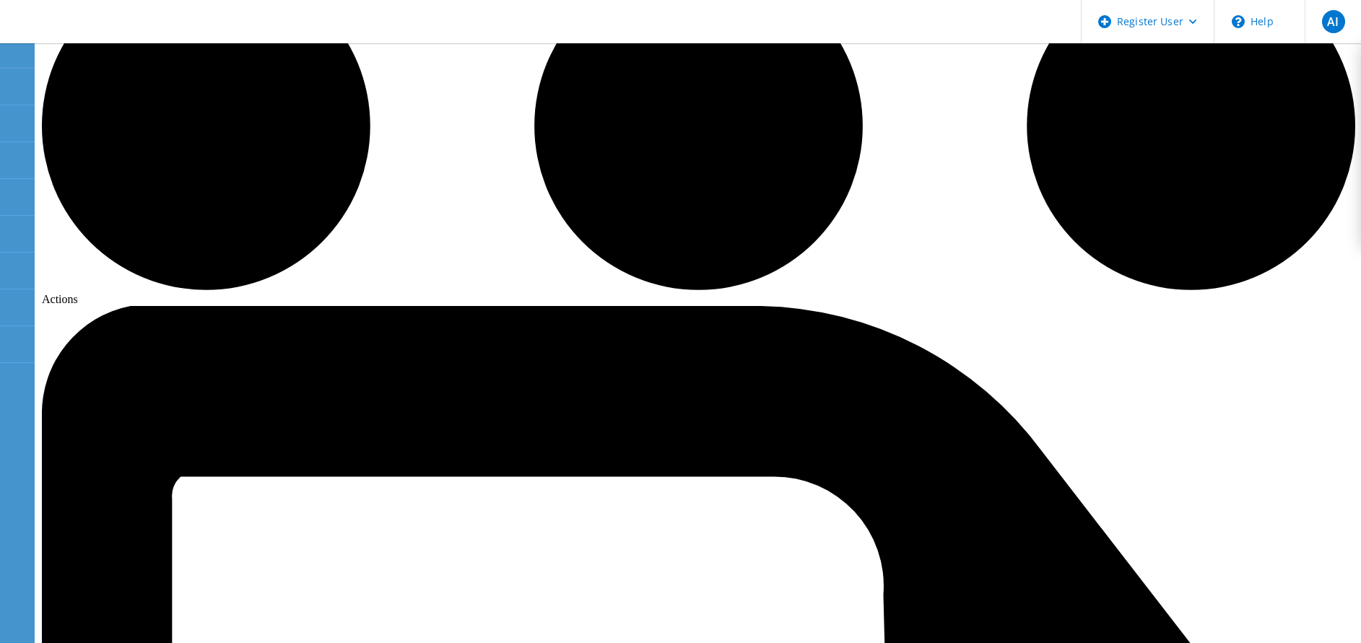
scroll to position [0, 0]
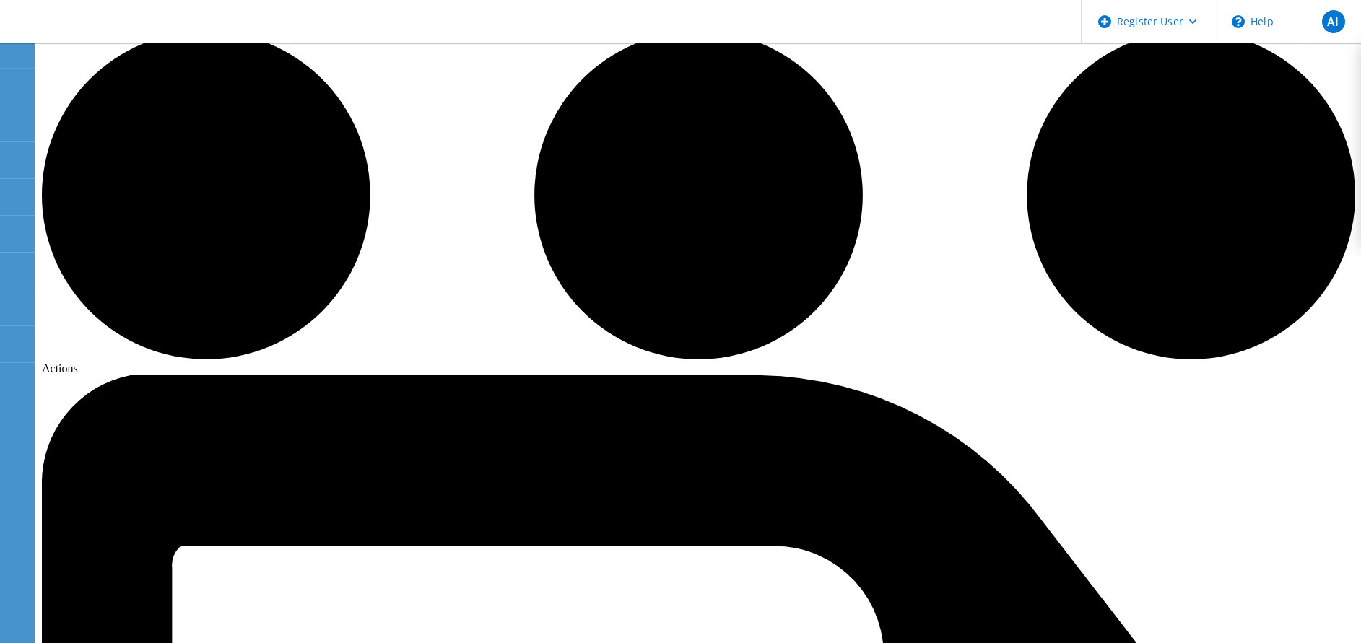
scroll to position [97, 0]
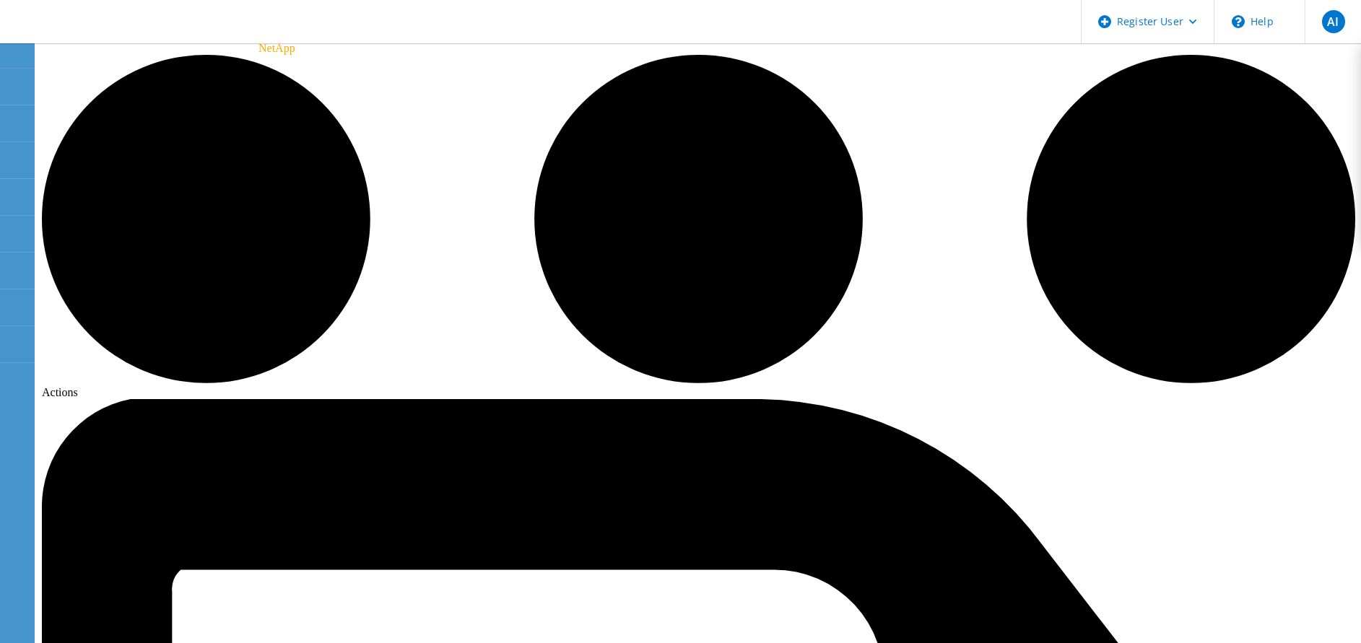
radio input "true"
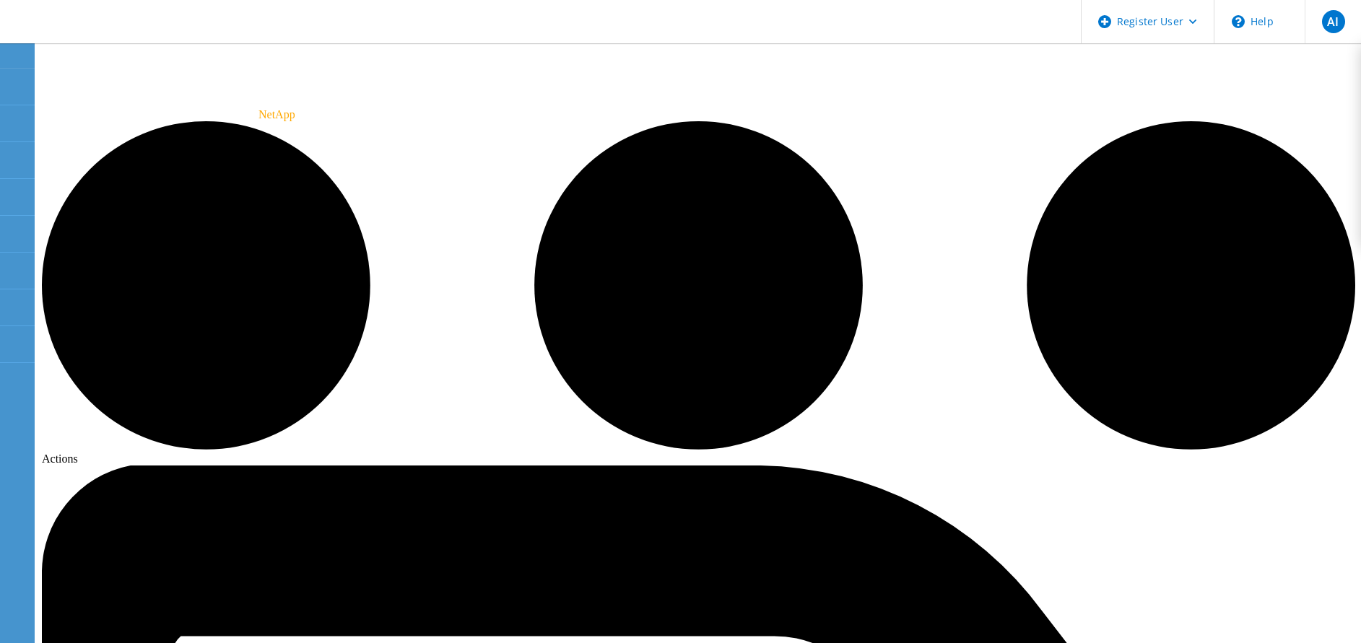
scroll to position [32, 0]
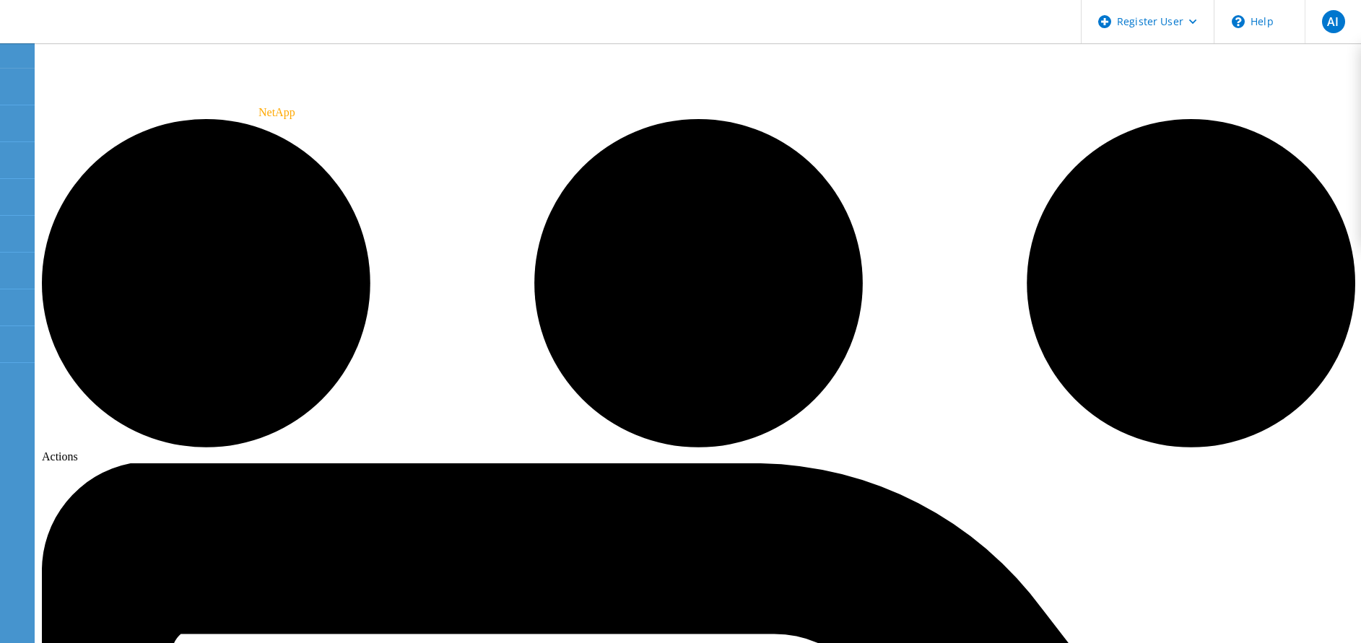
radio input "true"
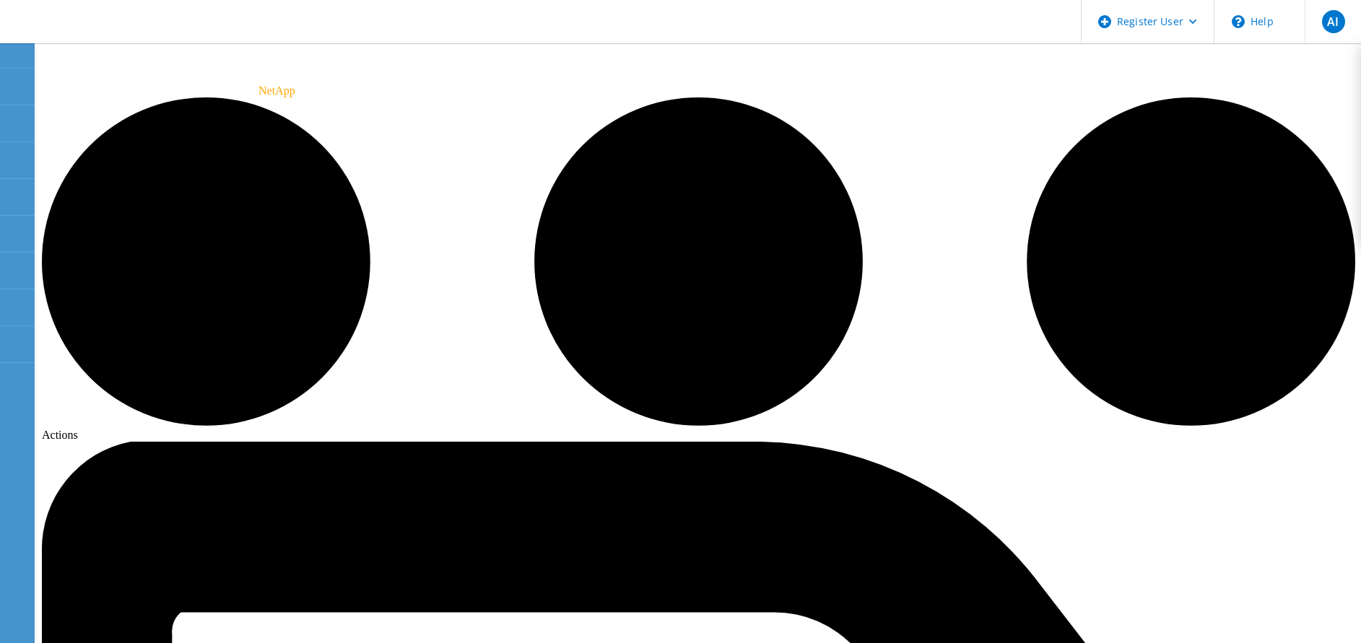
scroll to position [0, 0]
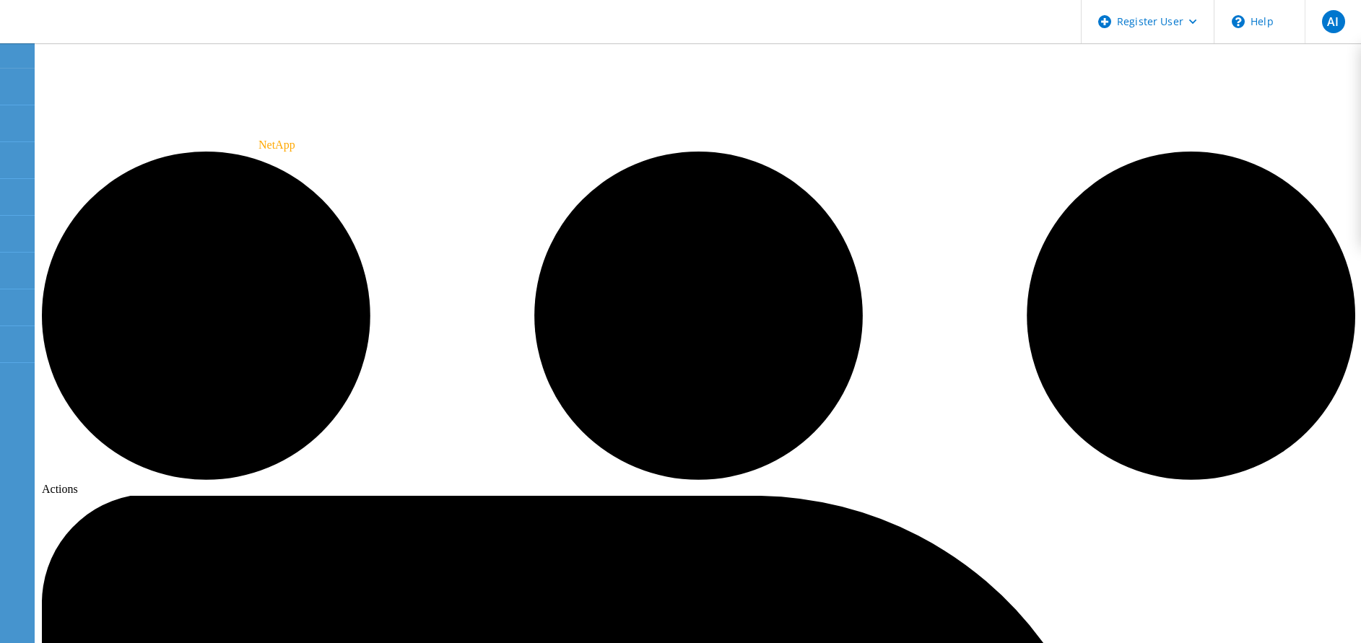
radio input "true"
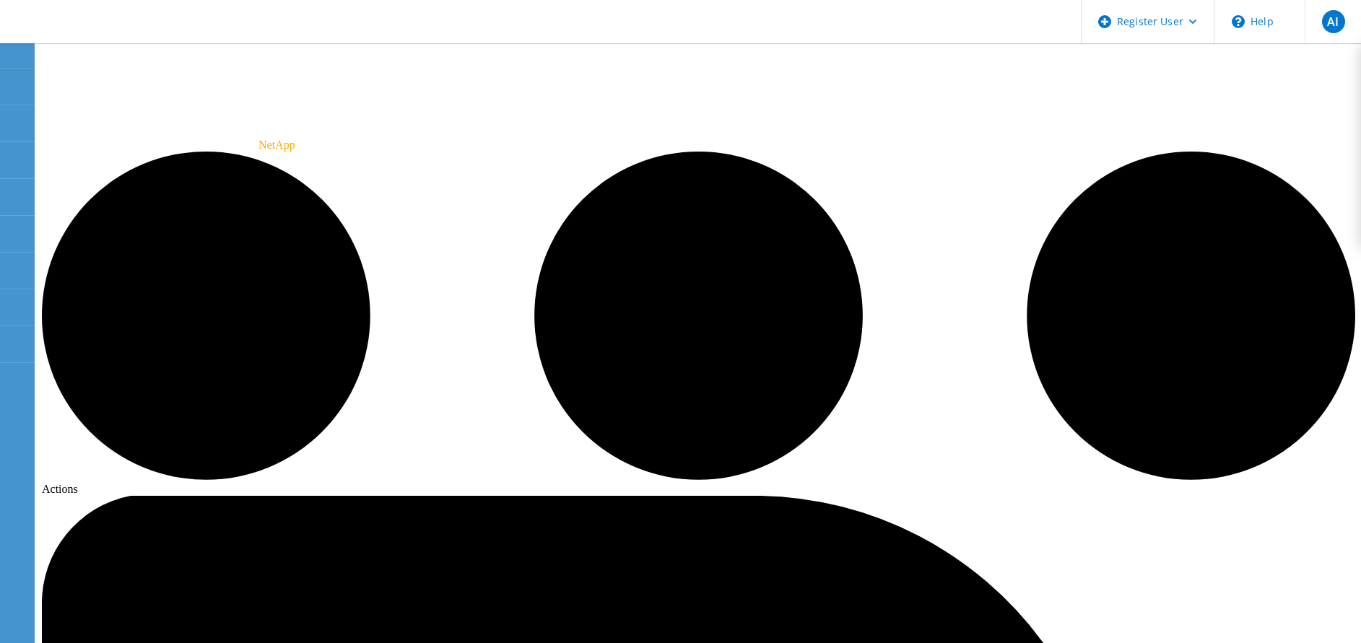
radio input "true"
radio input "false"
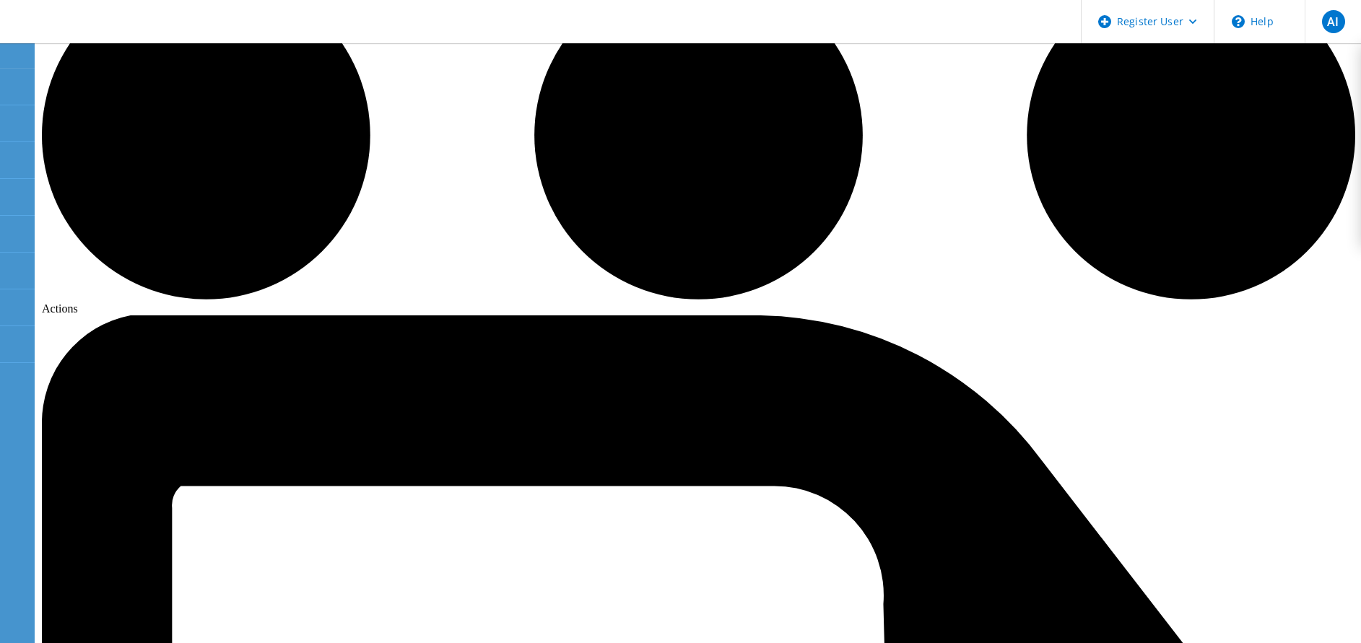
scroll to position [194, 0]
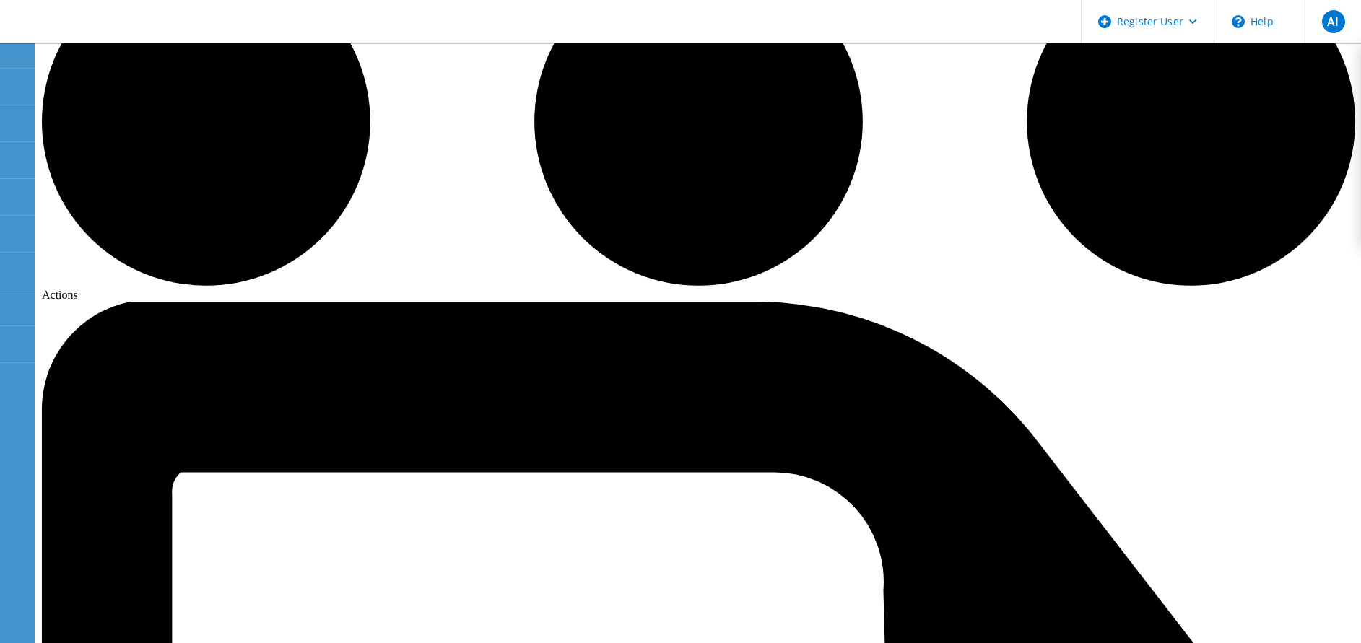
radio input "true"
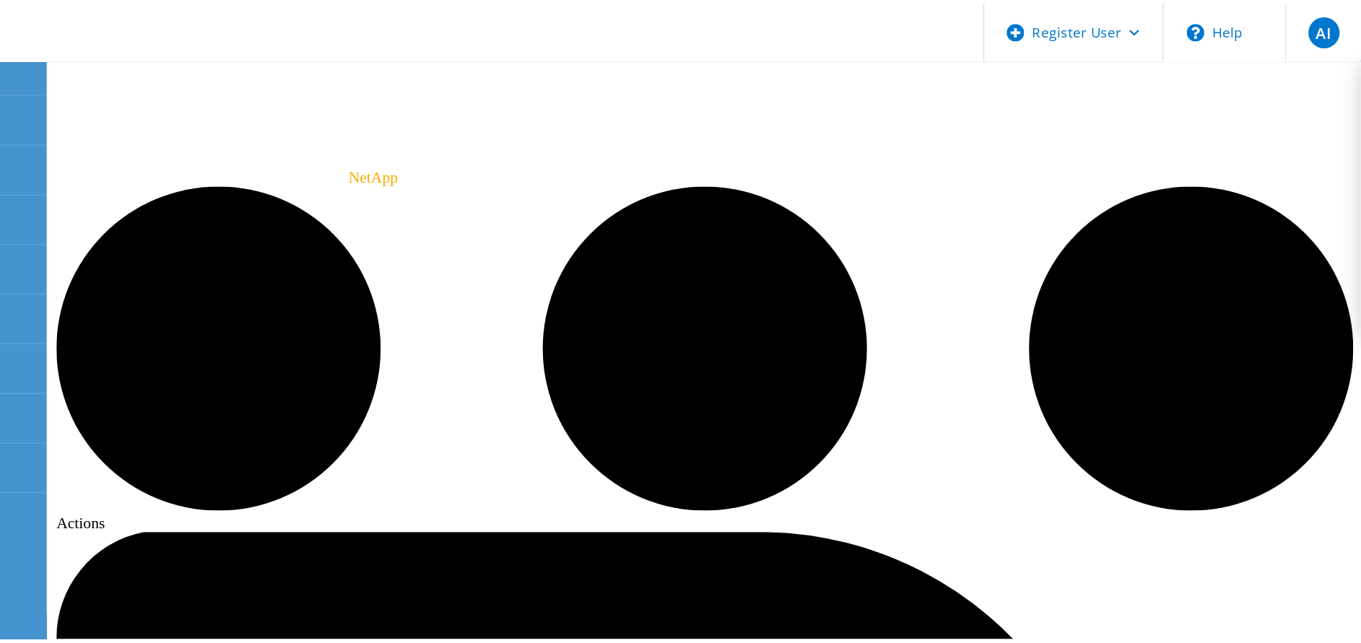
scroll to position [0, 0]
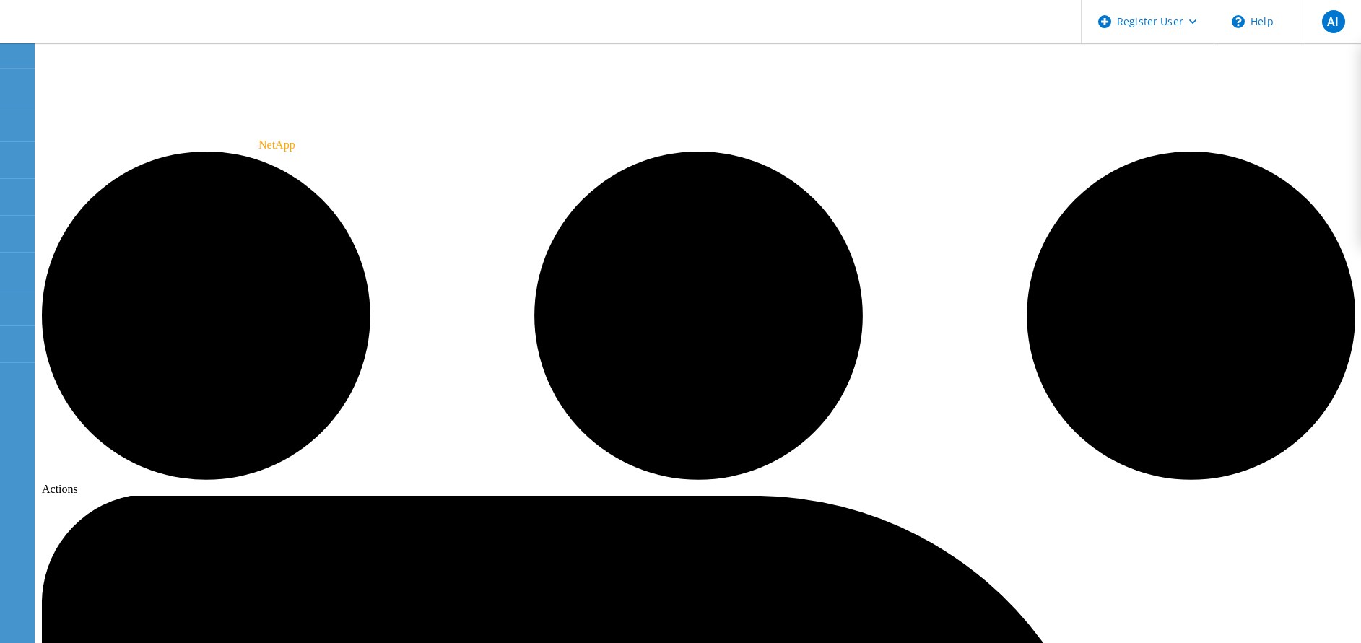
radio input "true"
radio input "false"
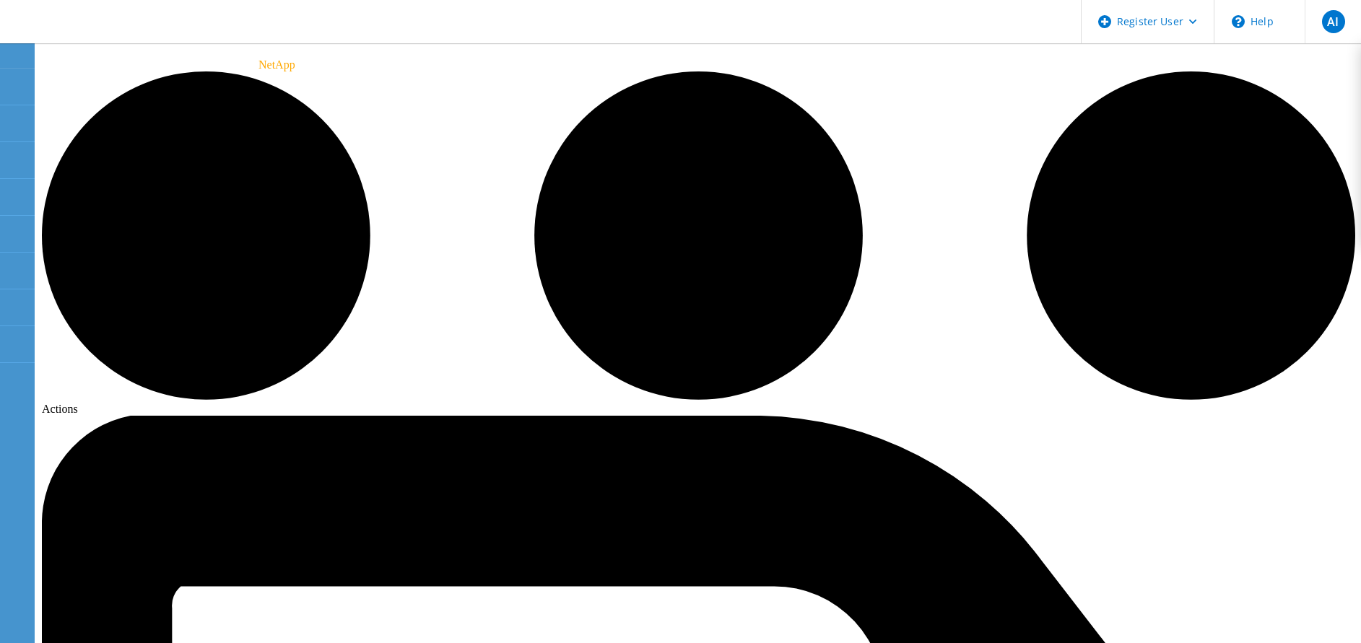
scroll to position [49, 0]
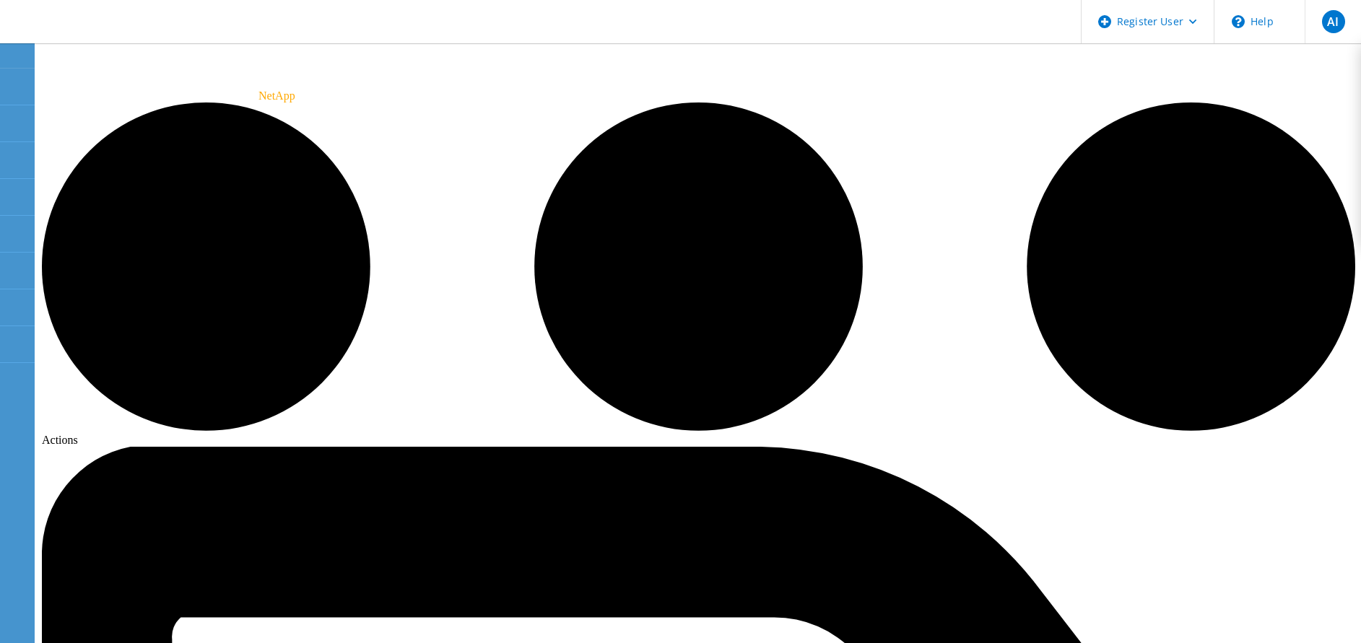
radio input "true"
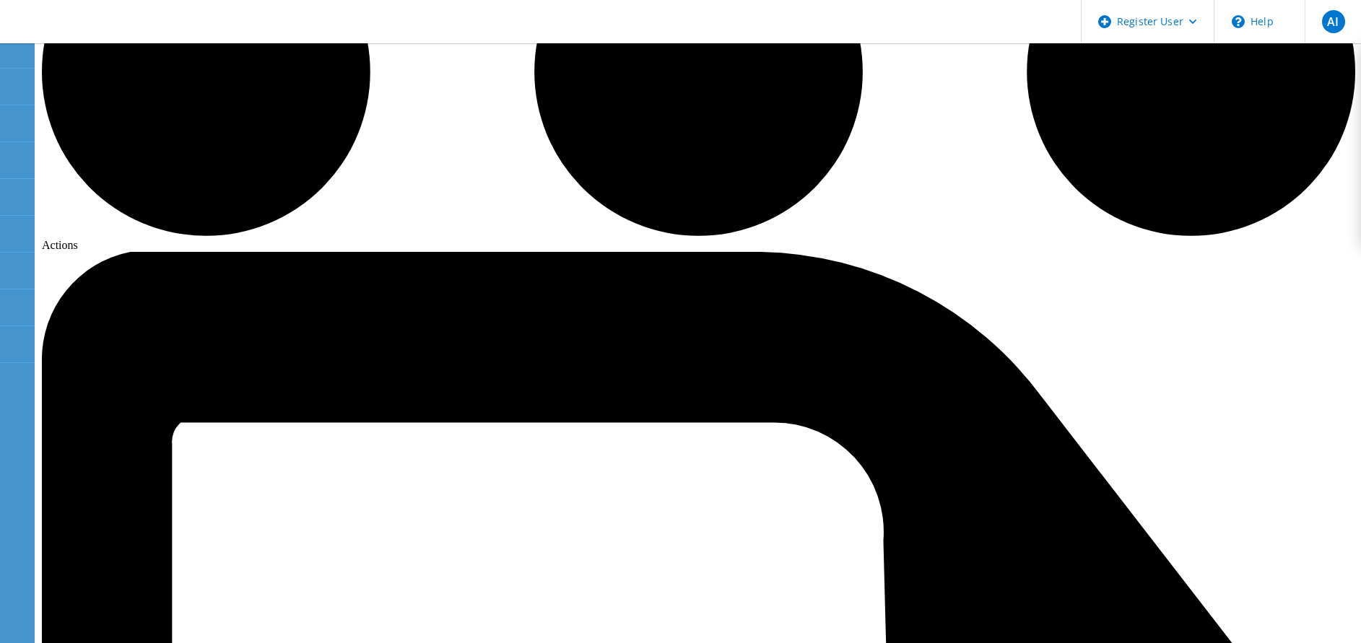
scroll to position [0, 0]
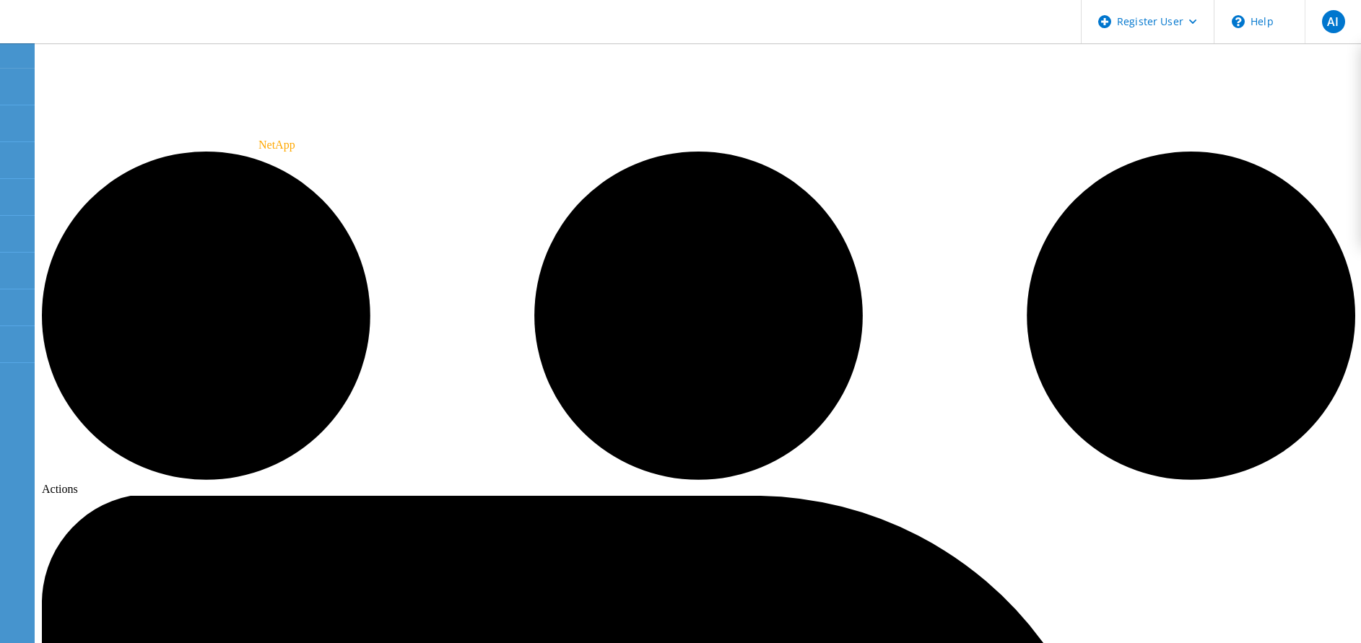
radio input "true"
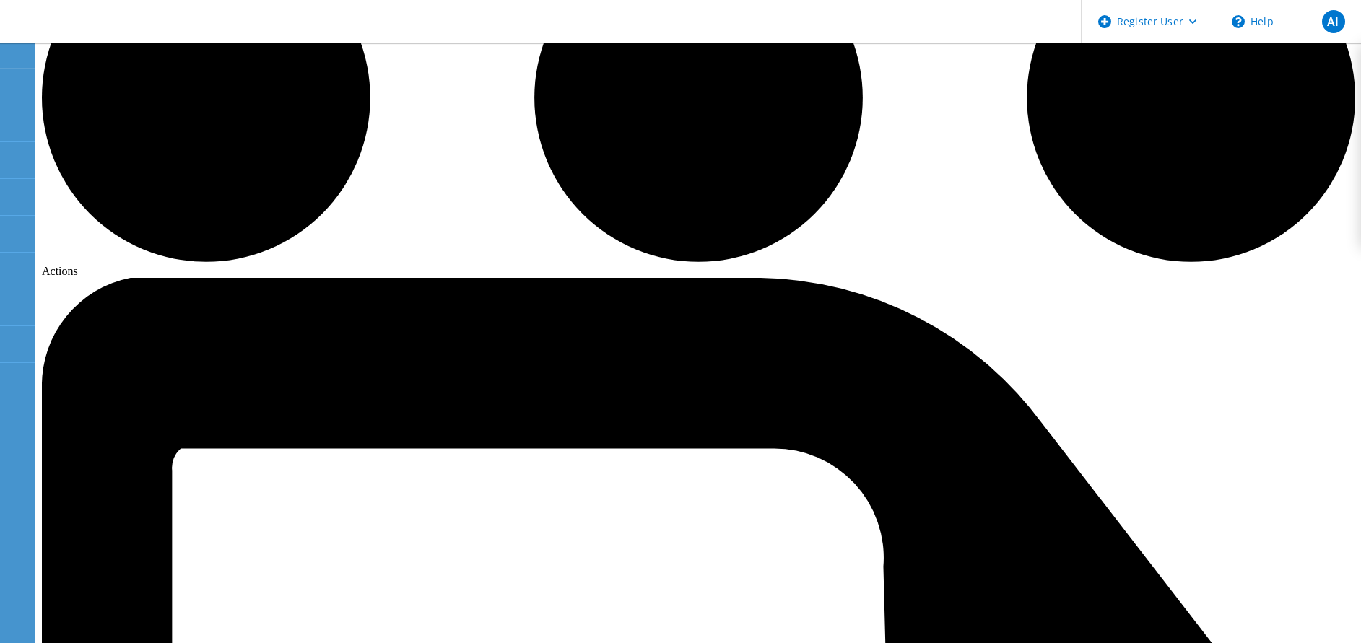
scroll to position [222, 0]
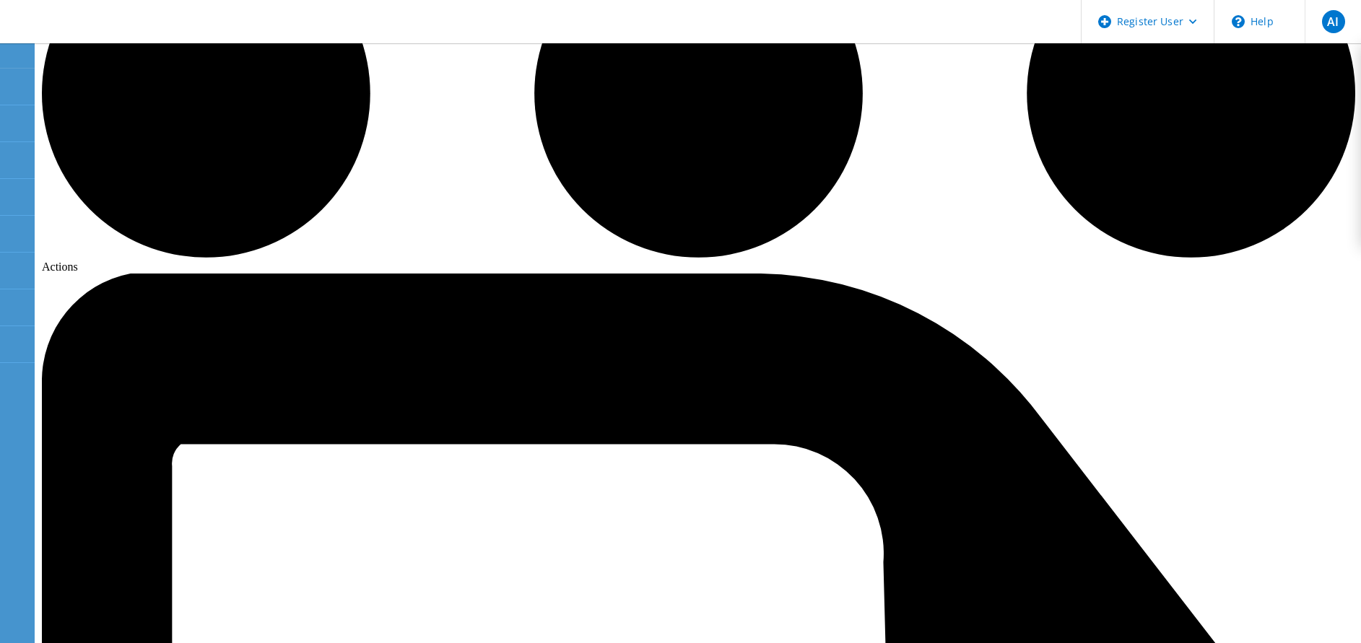
radio input "true"
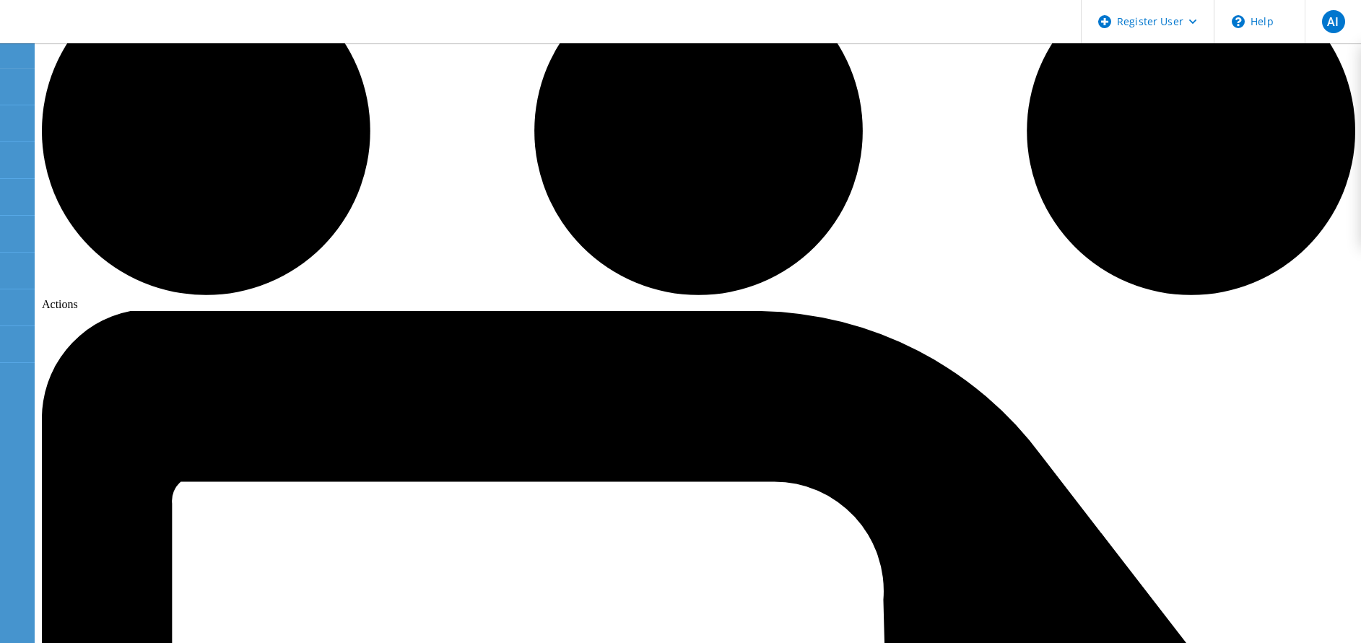
scroll to position [0, 0]
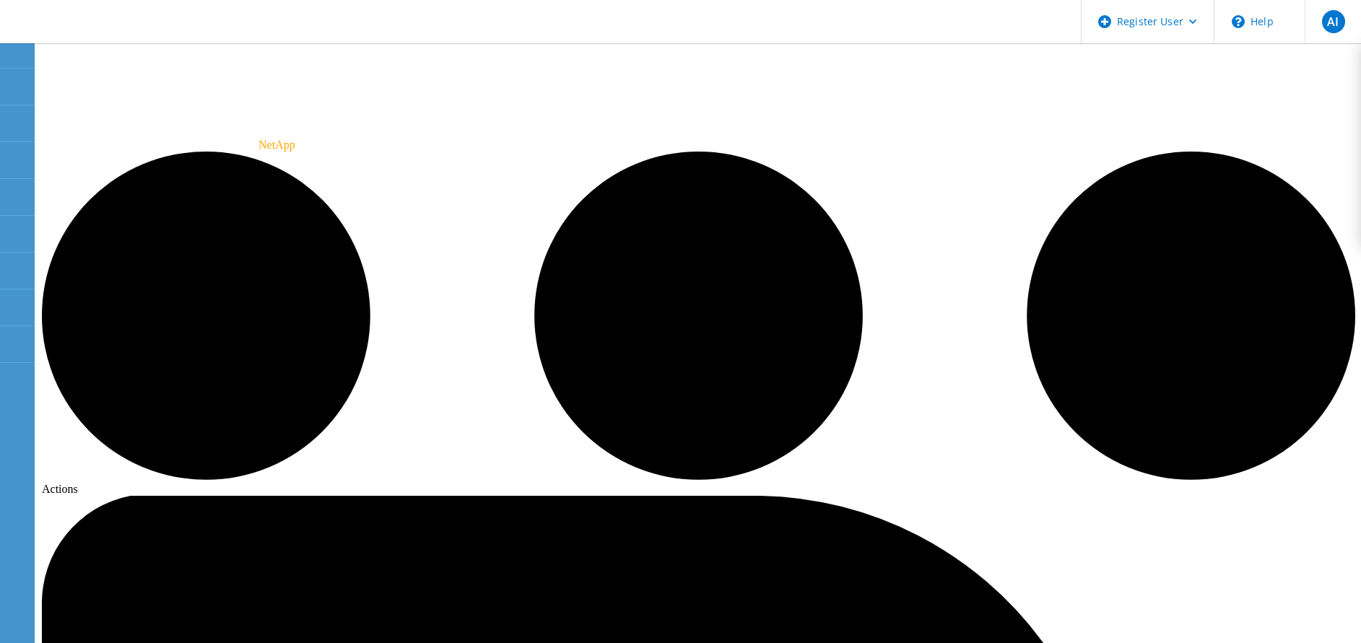
radio input "true"
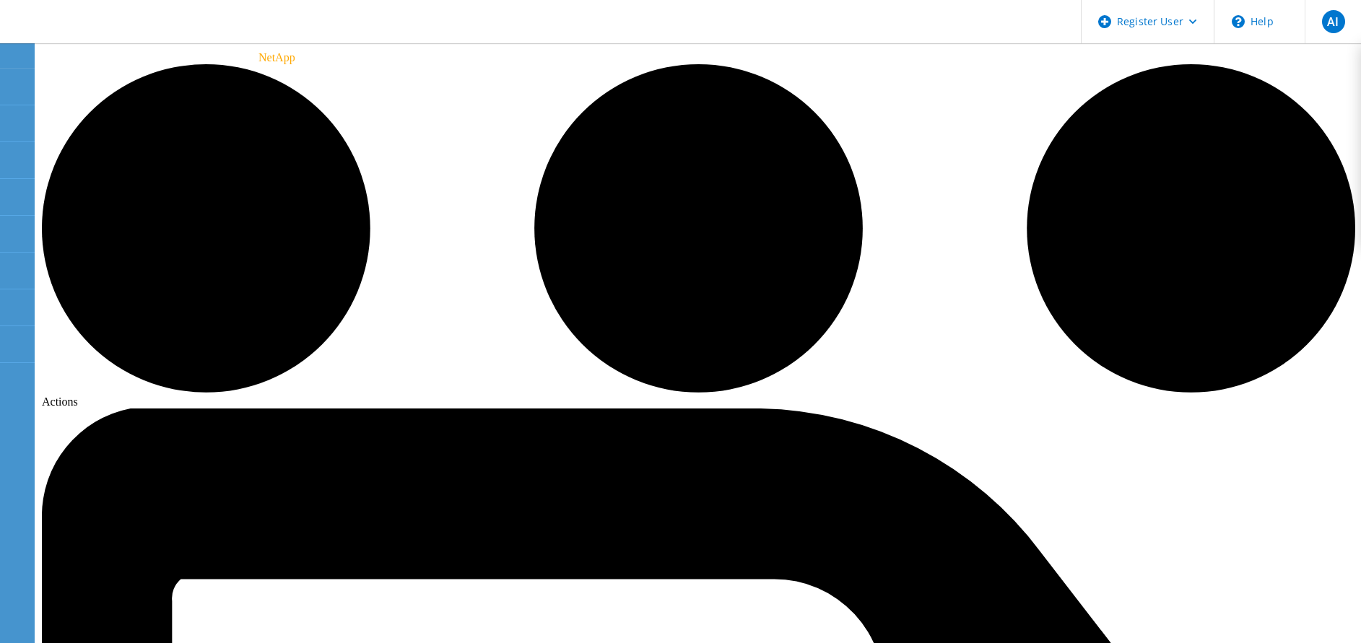
scroll to position [81, 0]
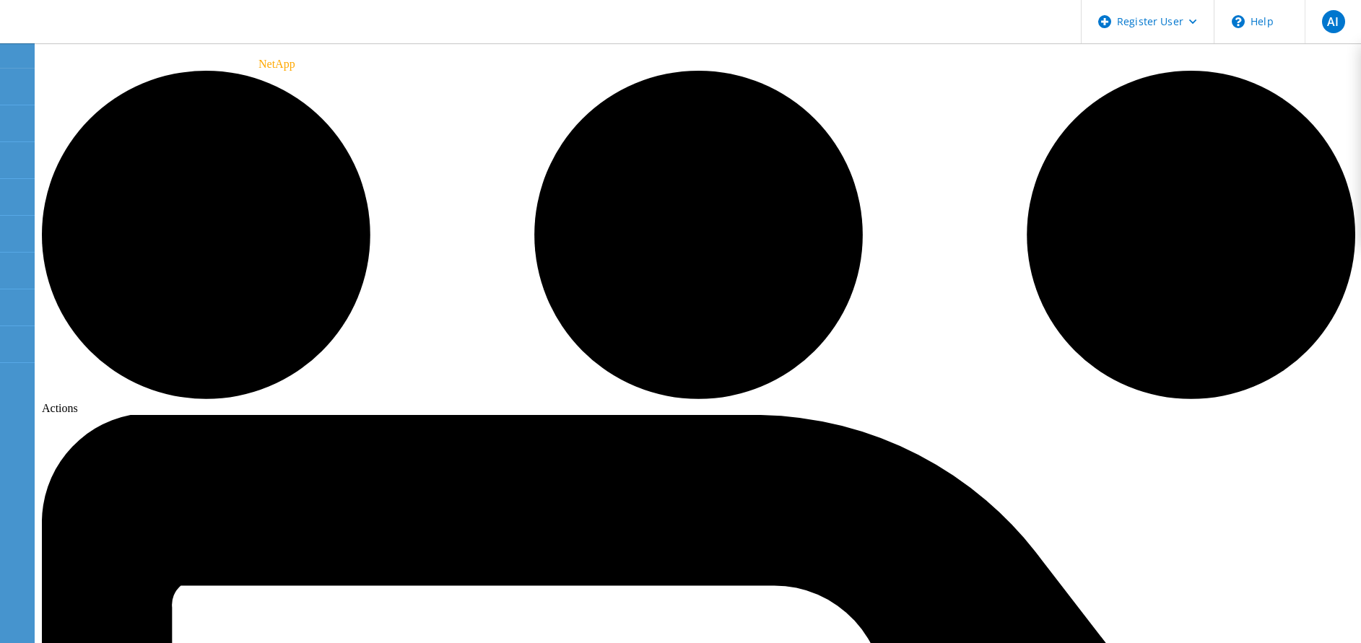
radio input "true"
radio input "false"
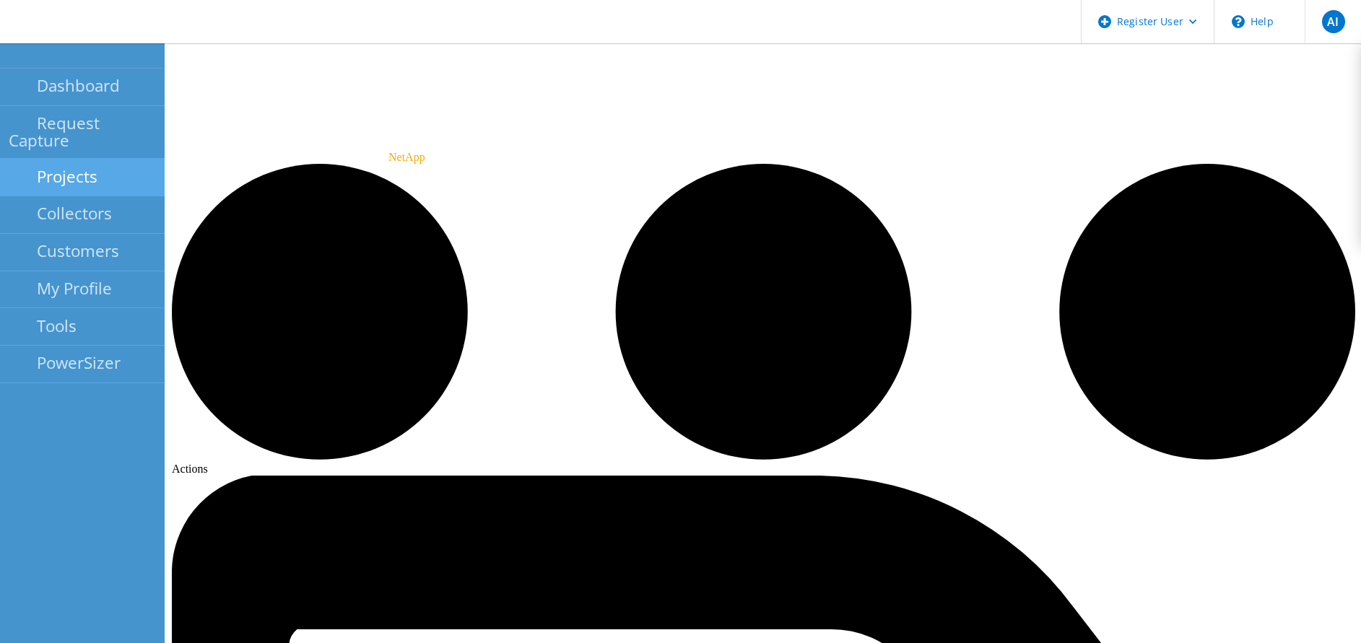
click at [82, 159] on link "Projects" at bounding box center [82, 178] width 165 height 38
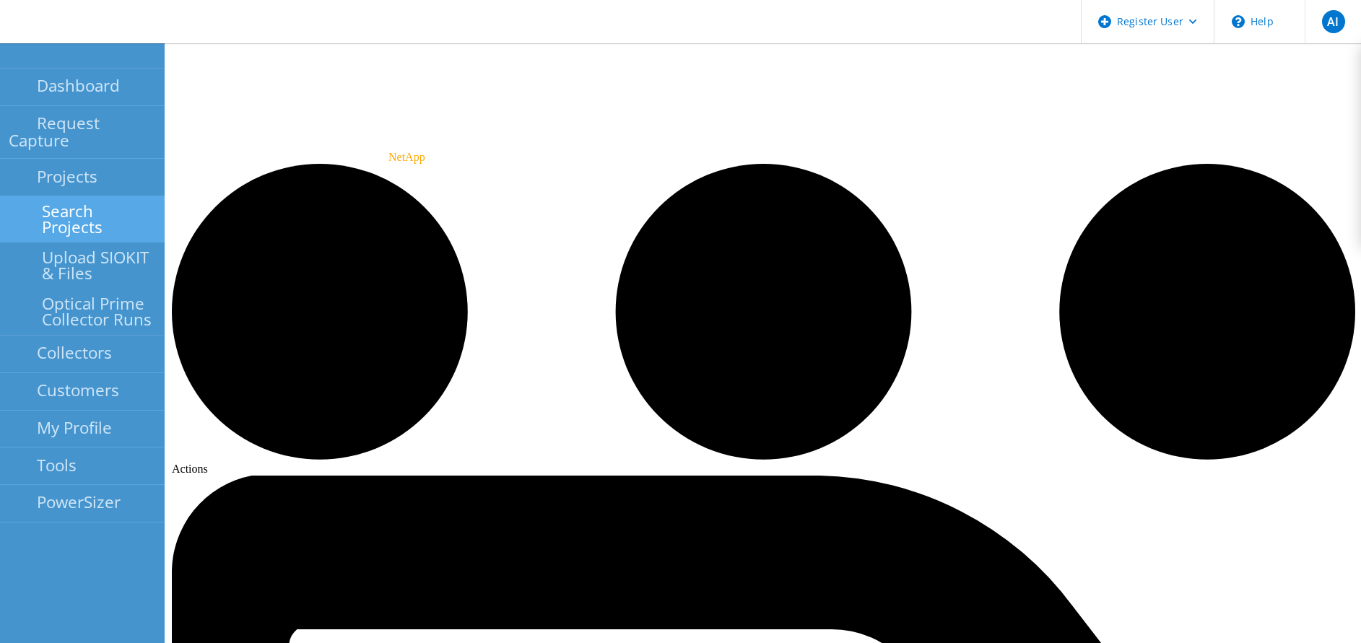
click at [117, 196] on link "Search Projects" at bounding box center [82, 219] width 165 height 46
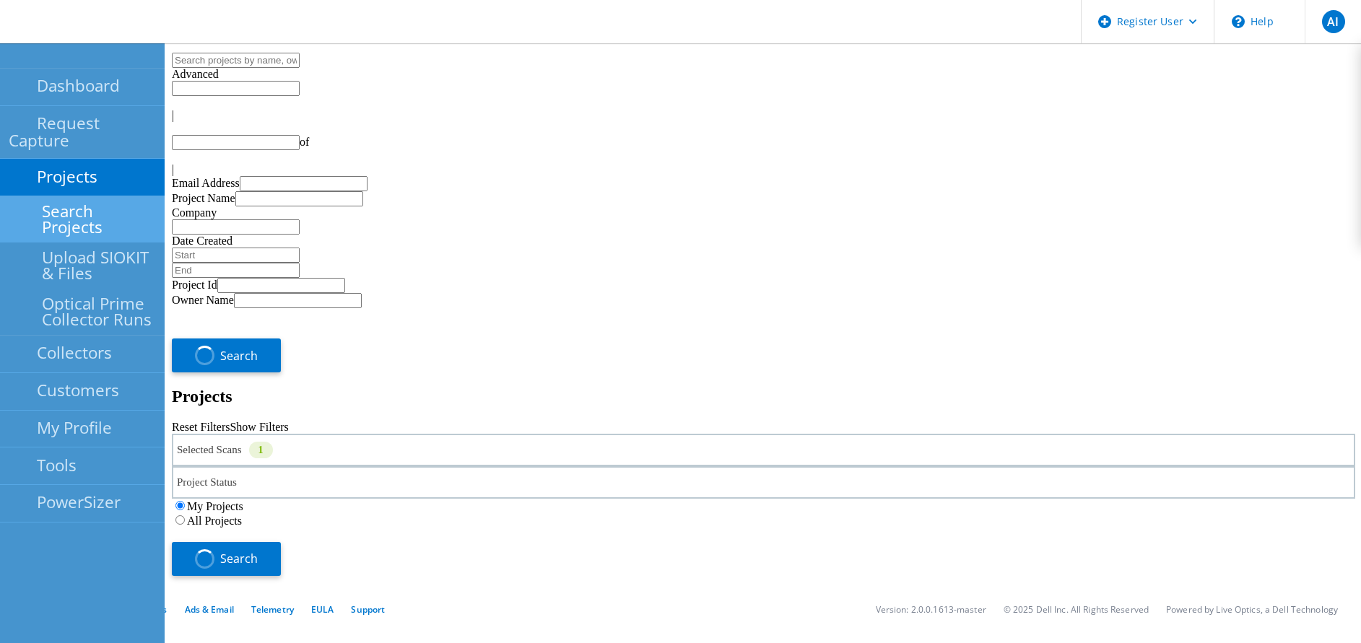
type input "1"
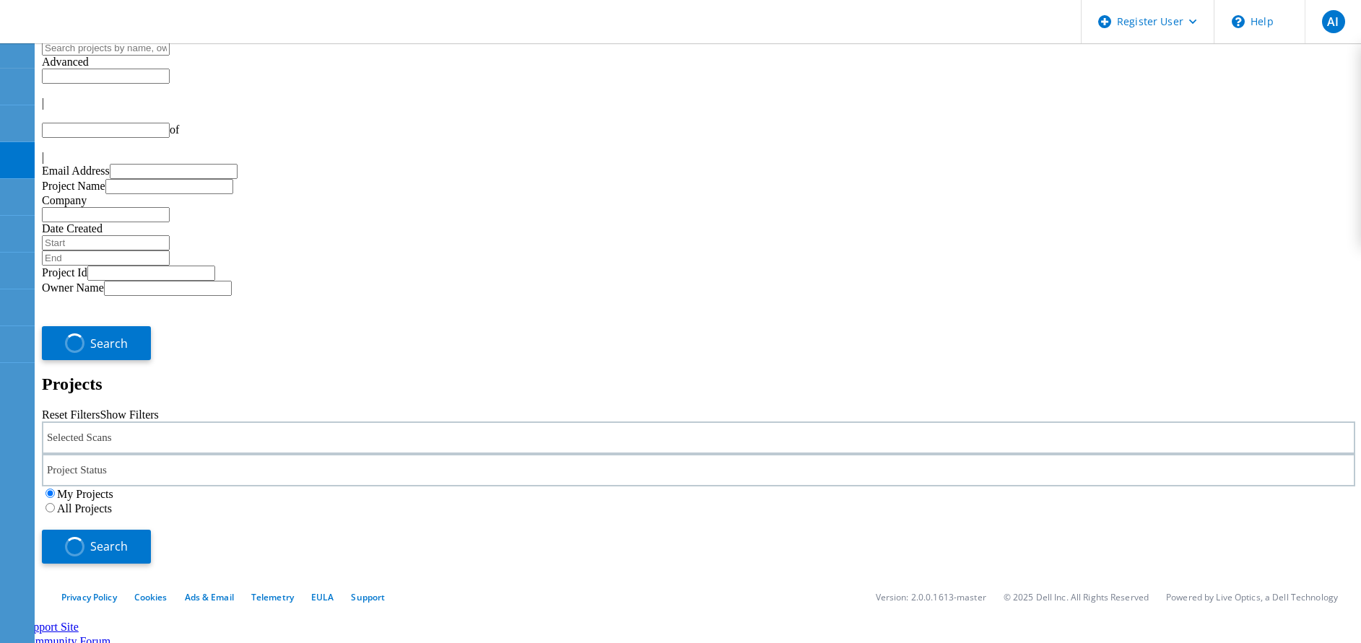
type input "1"
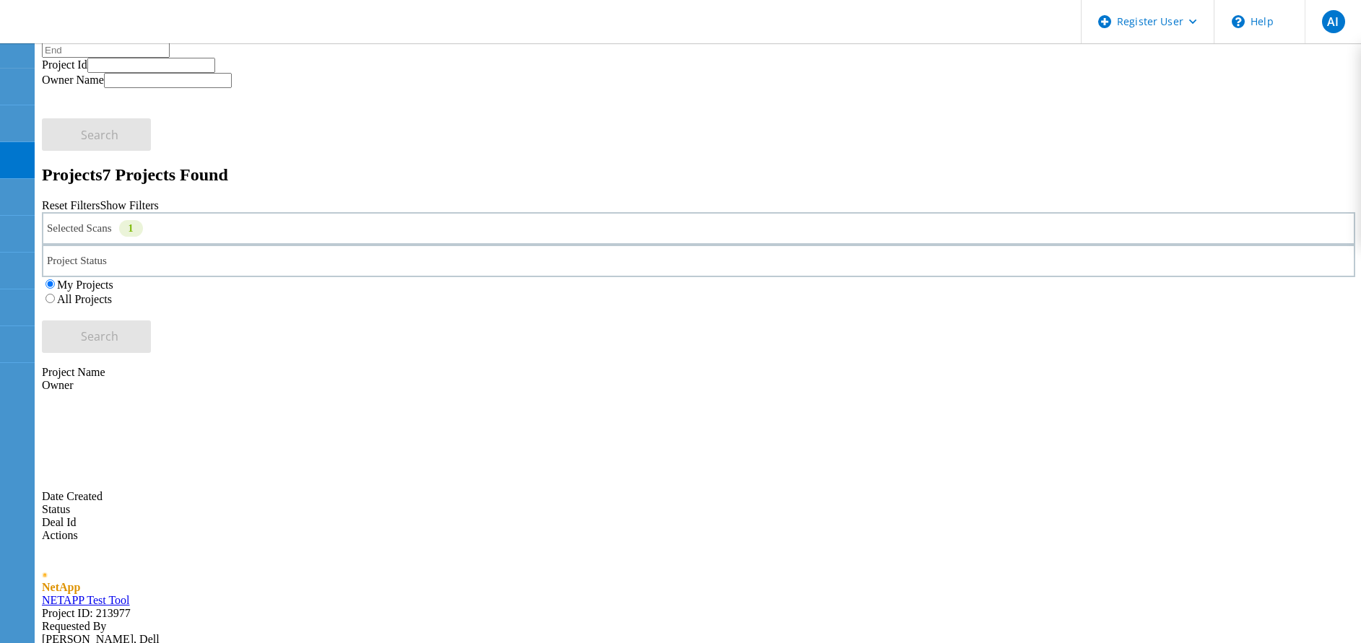
scroll to position [234, 0]
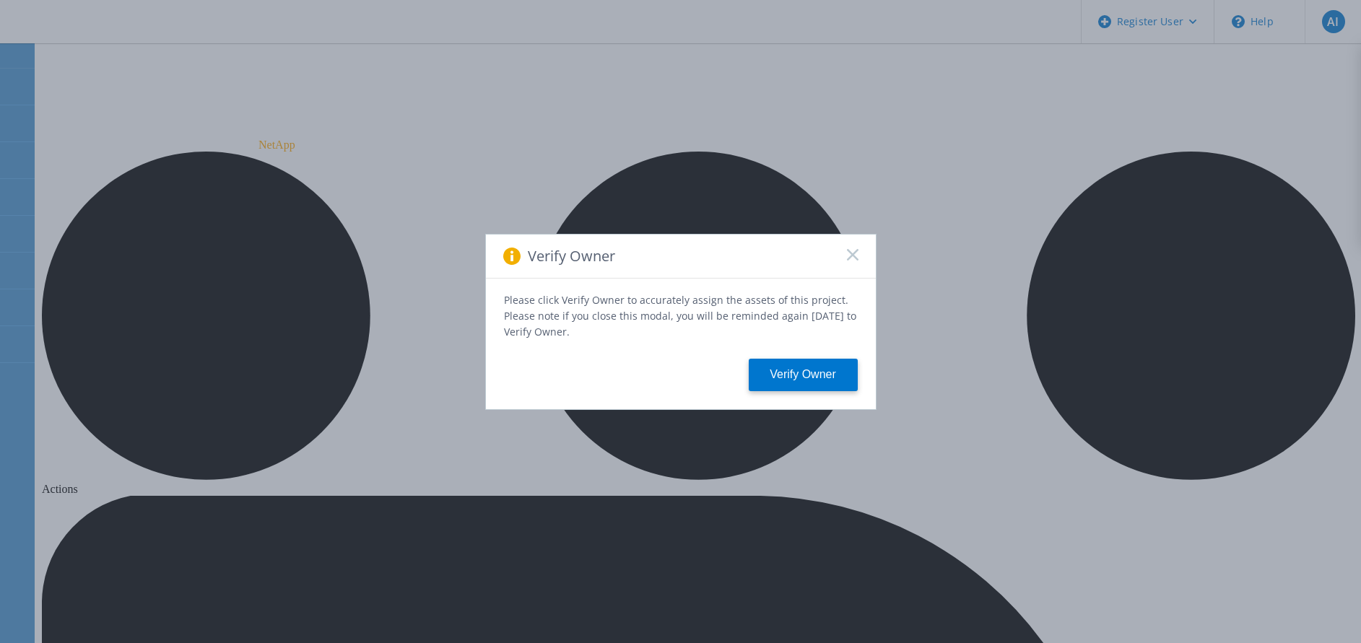
click at [334, 100] on div "Verify Owner Please click Verify Owner to accurately assign the assets of this …" at bounding box center [680, 321] width 1361 height 643
click at [864, 270] on div "Verify Owner" at bounding box center [681, 257] width 390 height 44
click at [856, 261] on rect at bounding box center [852, 254] width 12 height 12
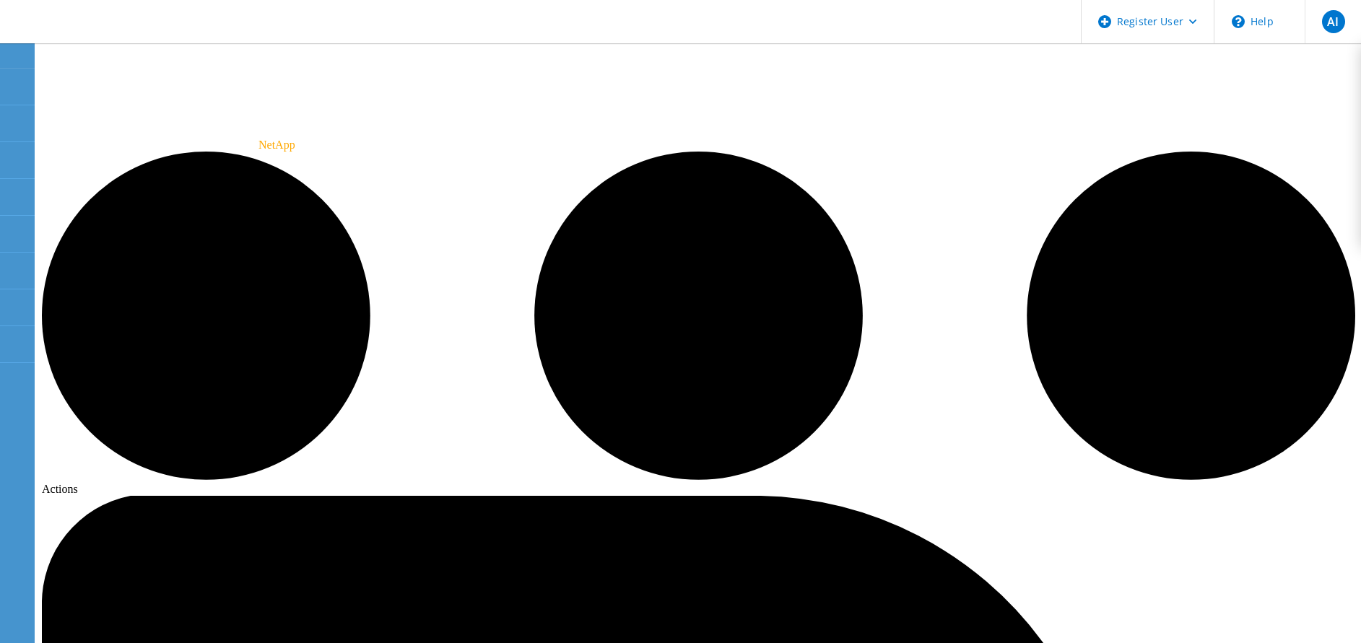
drag, startPoint x: 136, startPoint y: 215, endPoint x: 210, endPoint y: 698, distance: 488.8
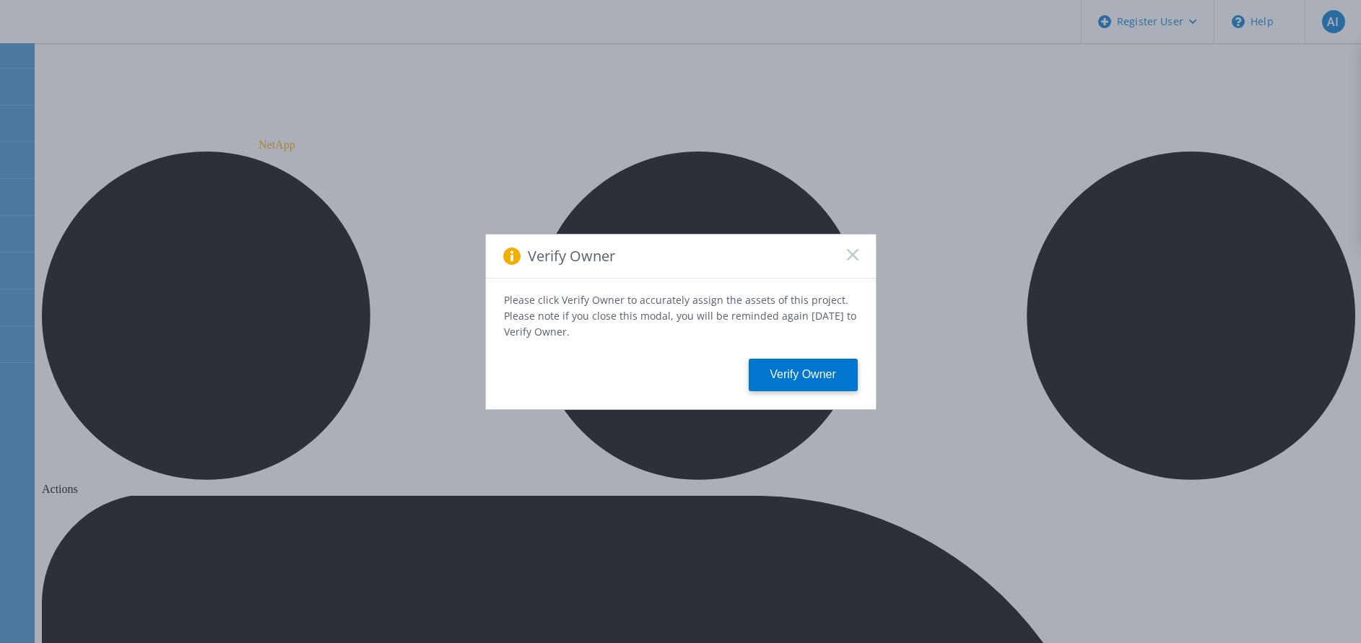
click at [853, 256] on rect at bounding box center [852, 254] width 12 height 12
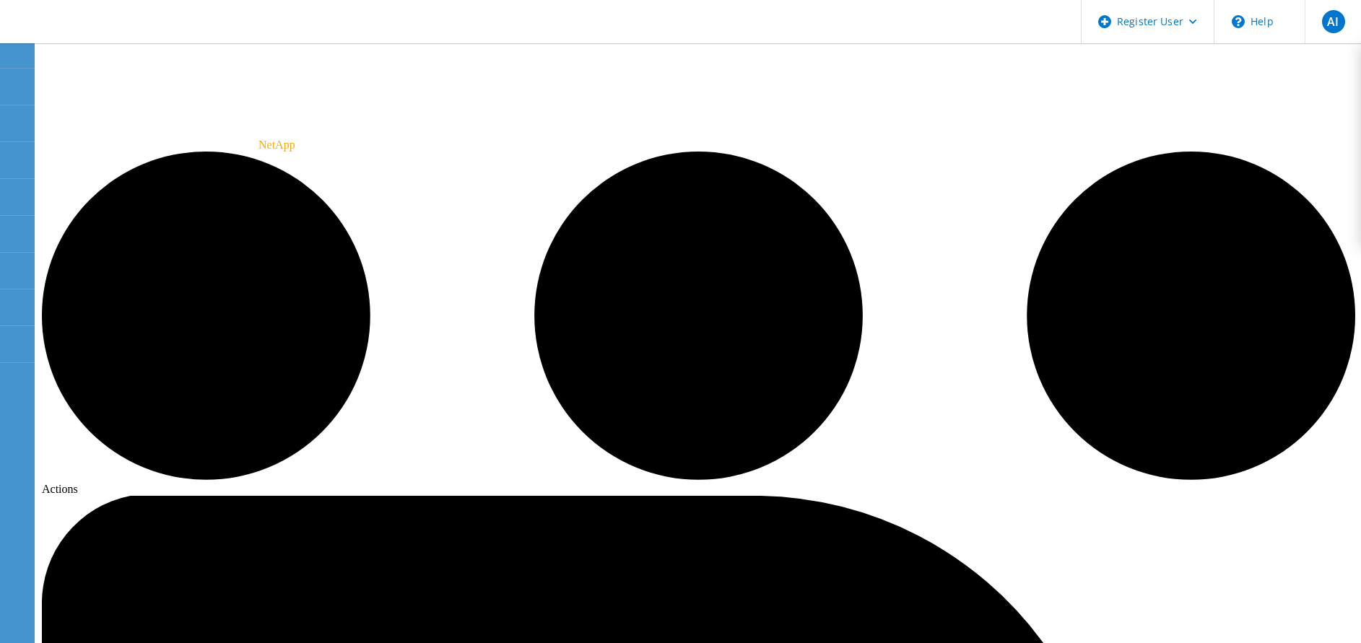
drag, startPoint x: 172, startPoint y: 197, endPoint x: 339, endPoint y: 309, distance: 201.5
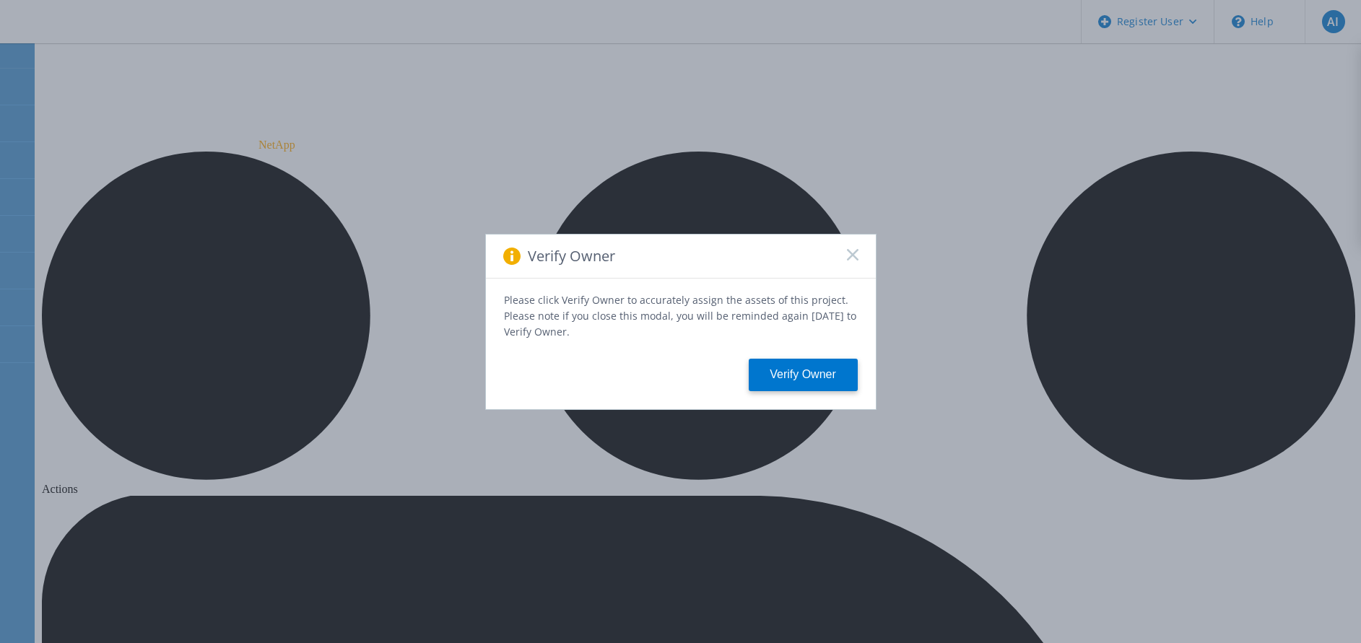
click at [847, 264] on span at bounding box center [853, 256] width 12 height 14
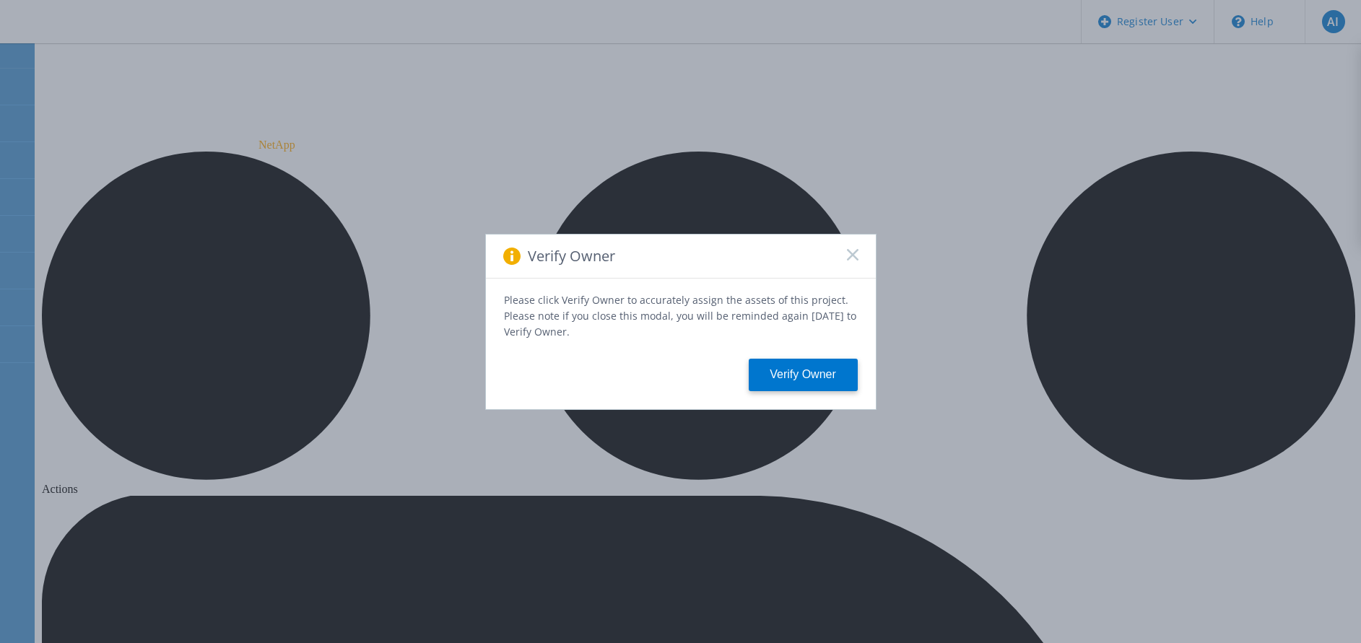
click at [856, 271] on div "Verify Owner" at bounding box center [681, 257] width 390 height 44
click at [855, 261] on icon at bounding box center [853, 255] width 12 height 12
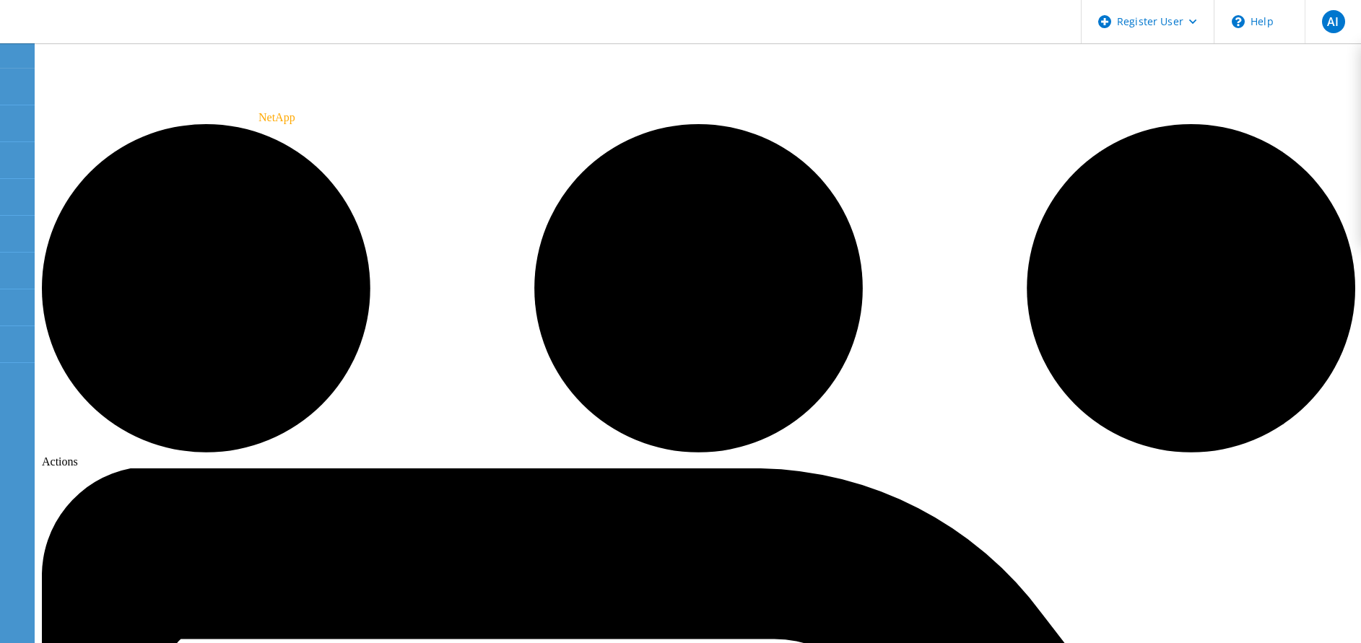
scroll to position [28, 0]
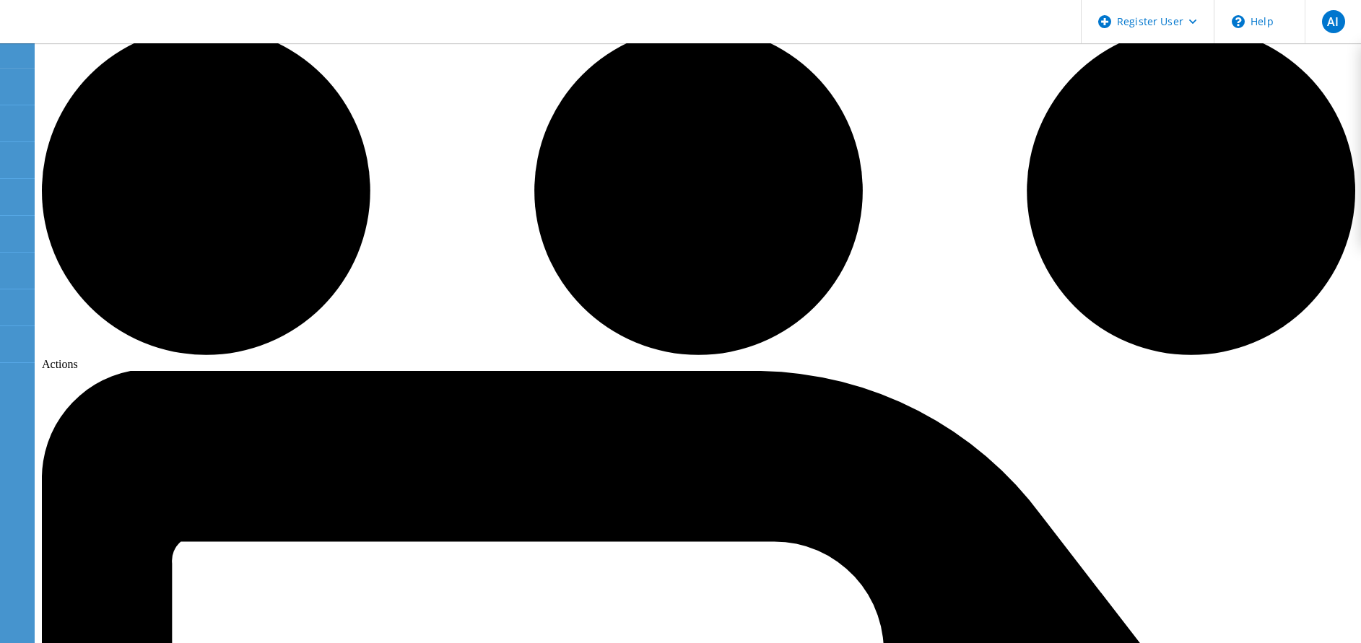
scroll to position [126, 0]
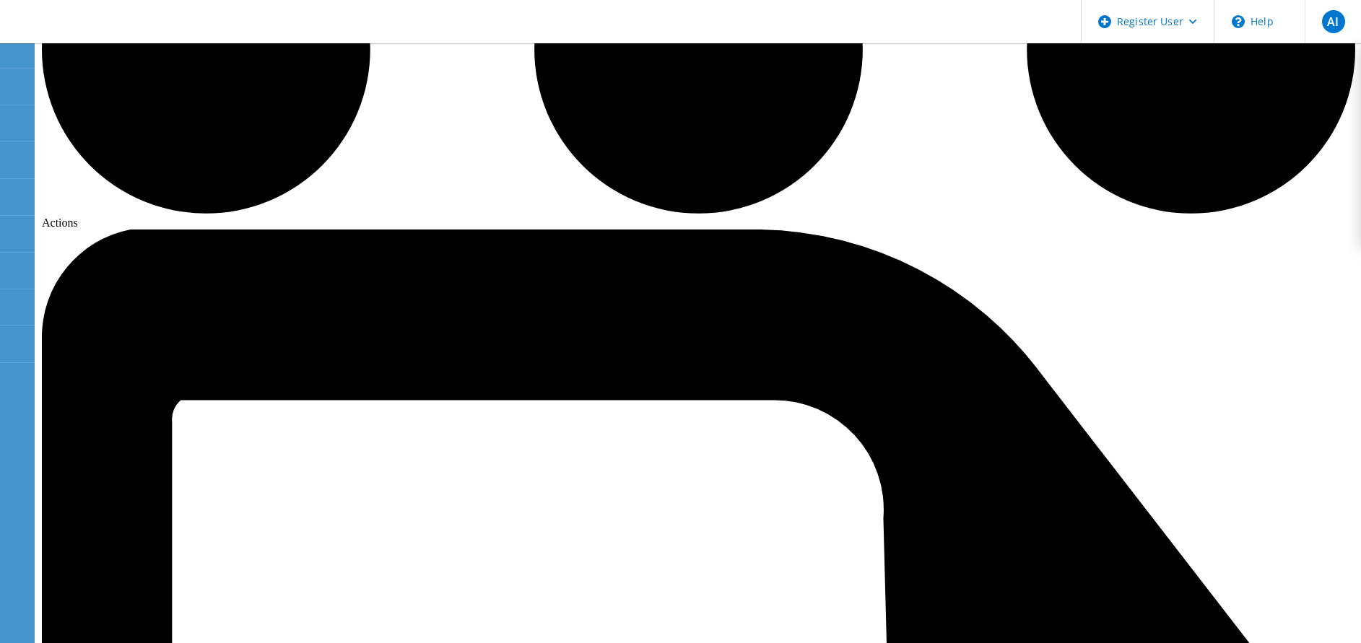
scroll to position [0, 0]
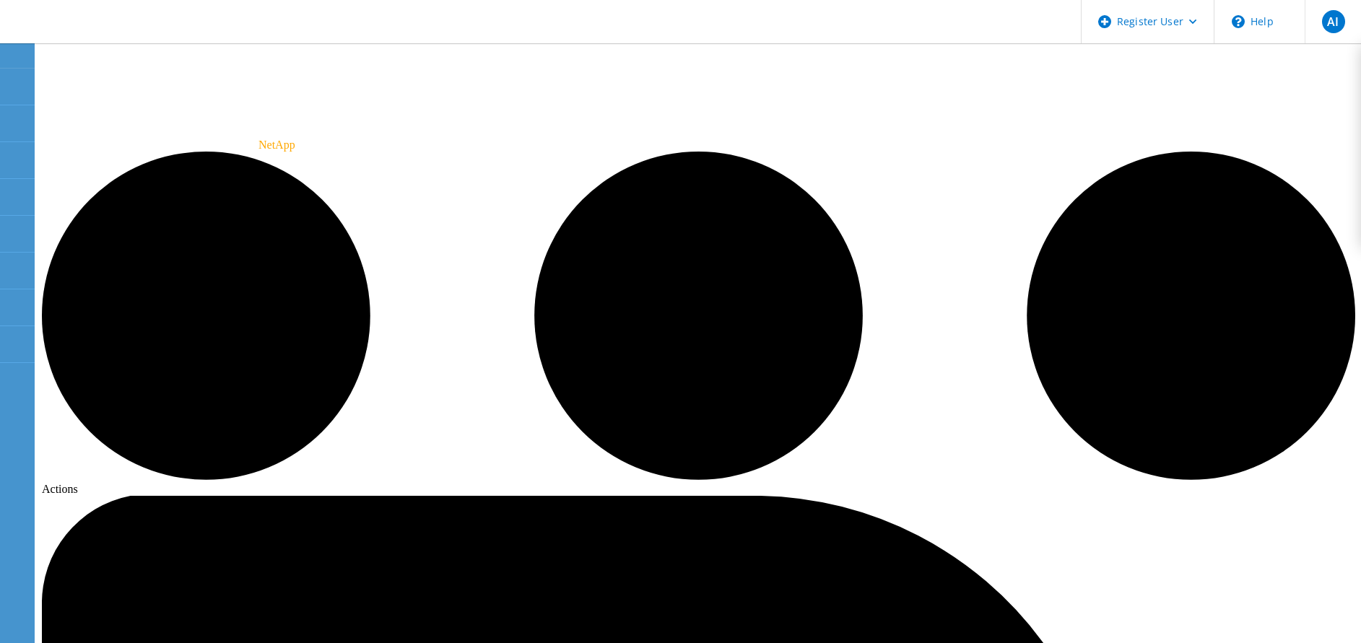
radio input "true"
radio input "false"
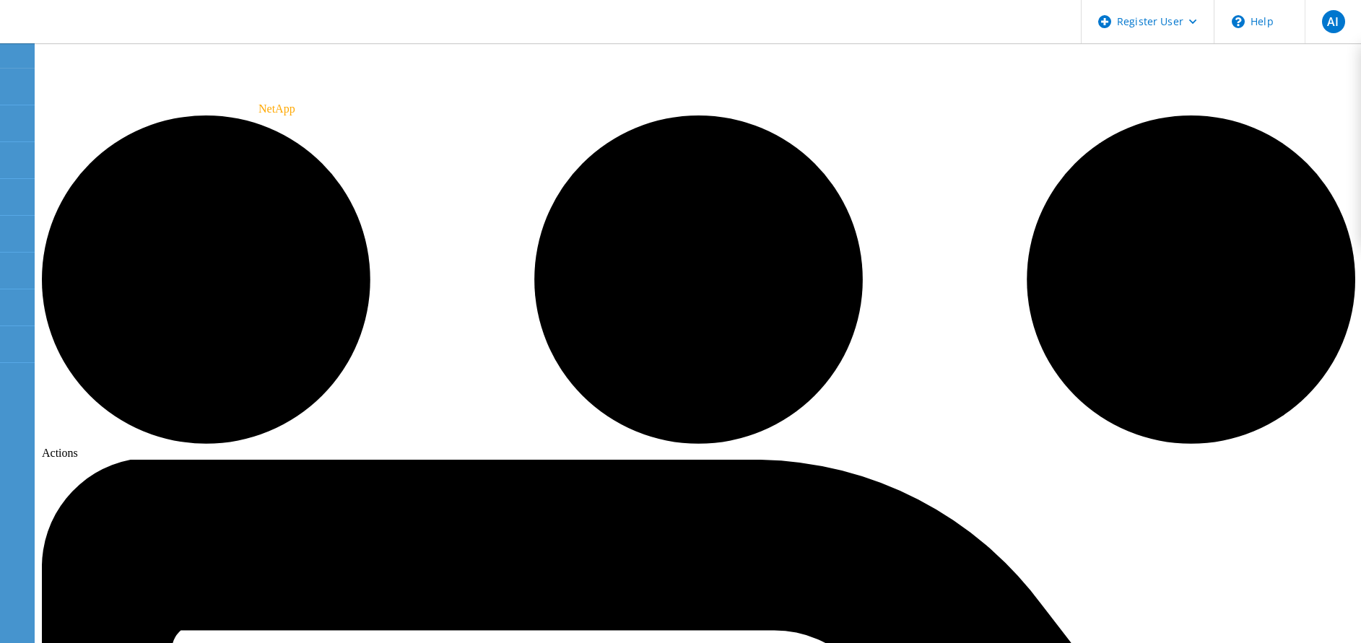
scroll to position [69, 0]
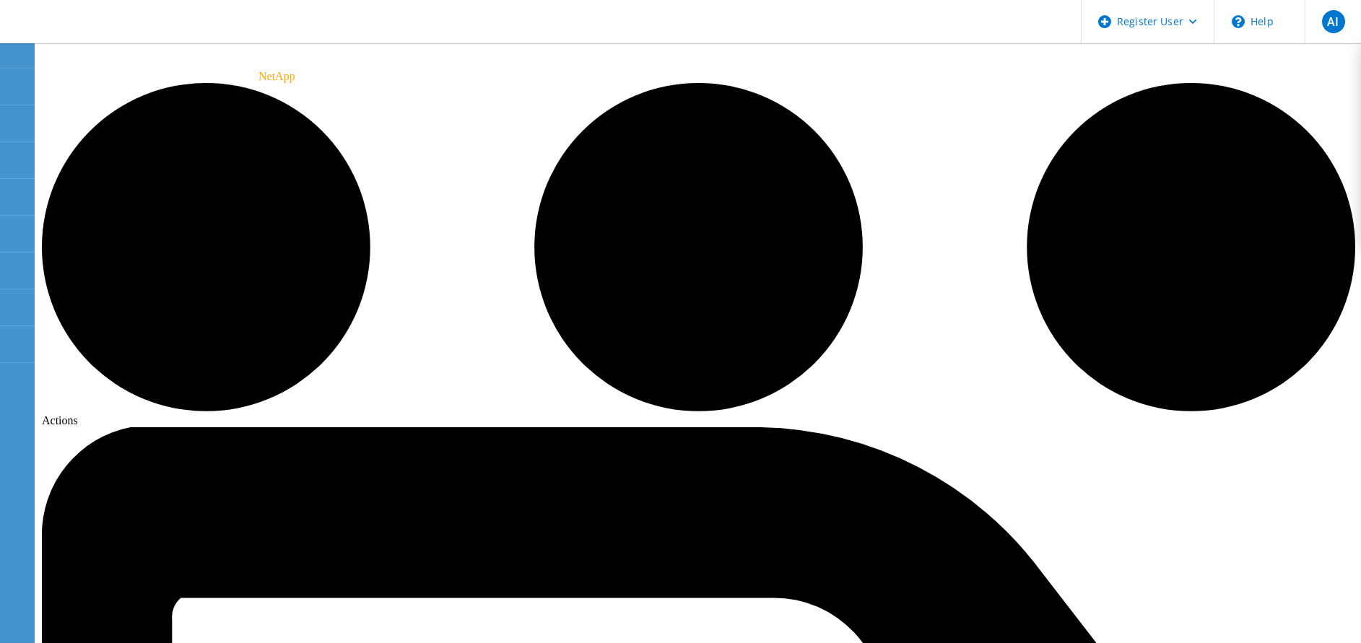
radio input "true"
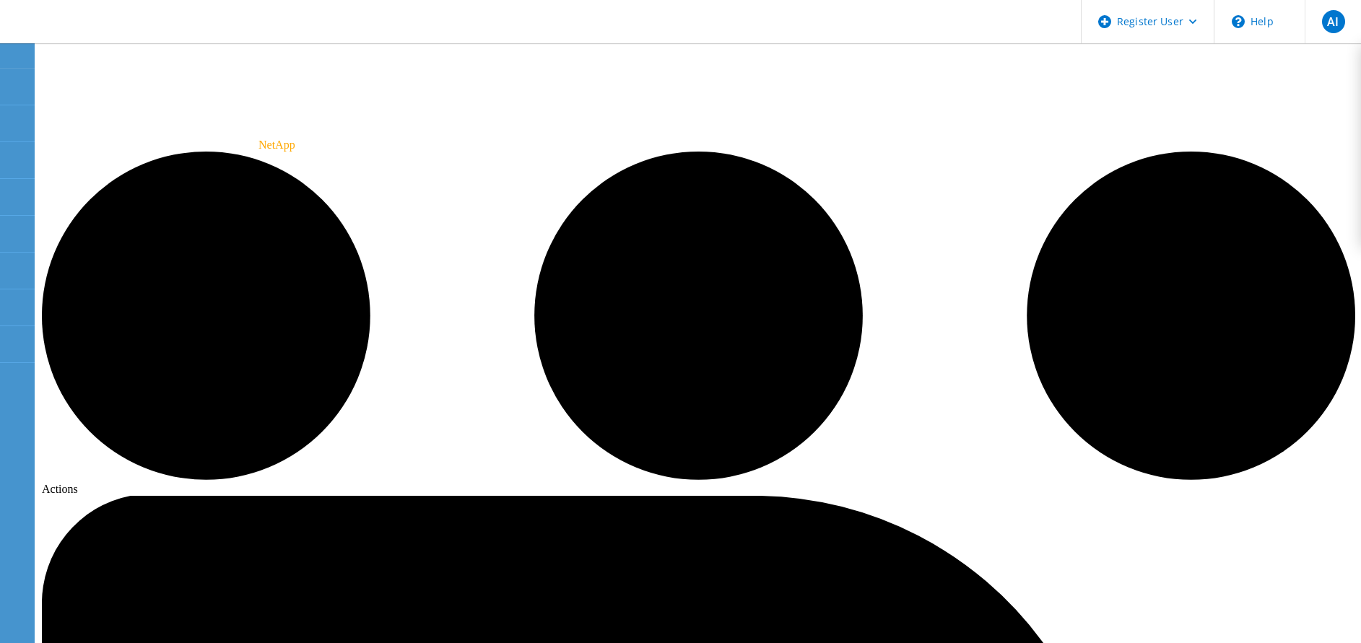
radio input "true"
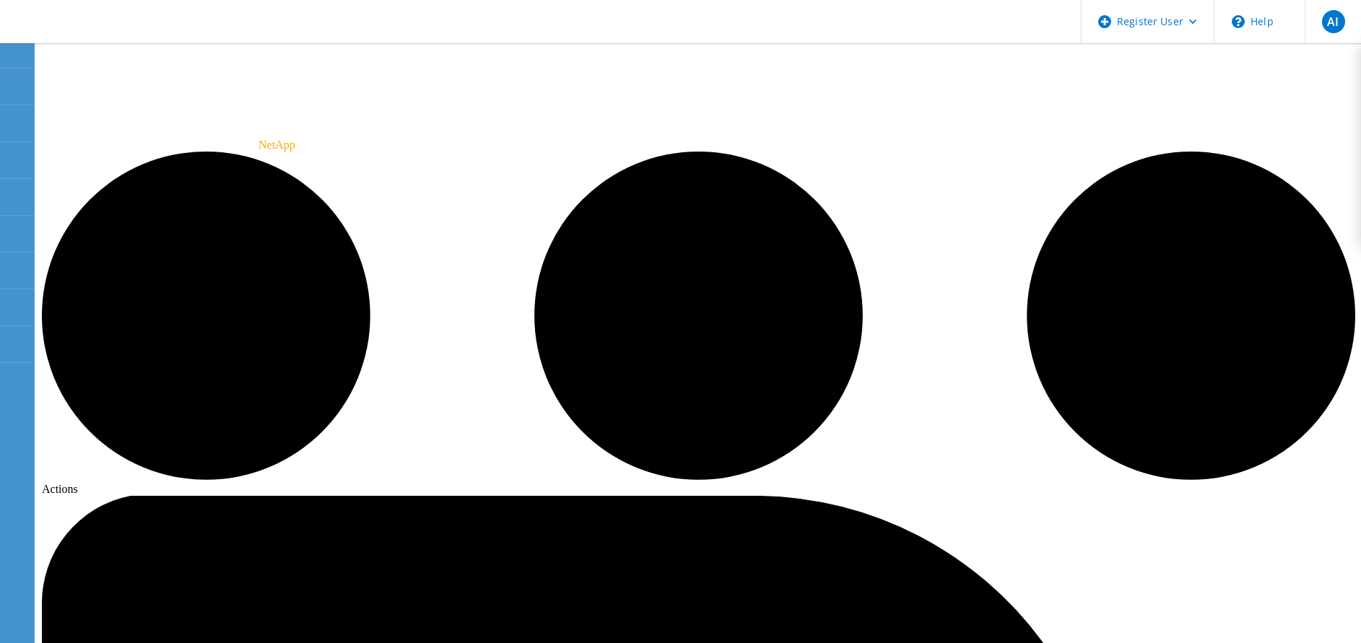
radio input "false"
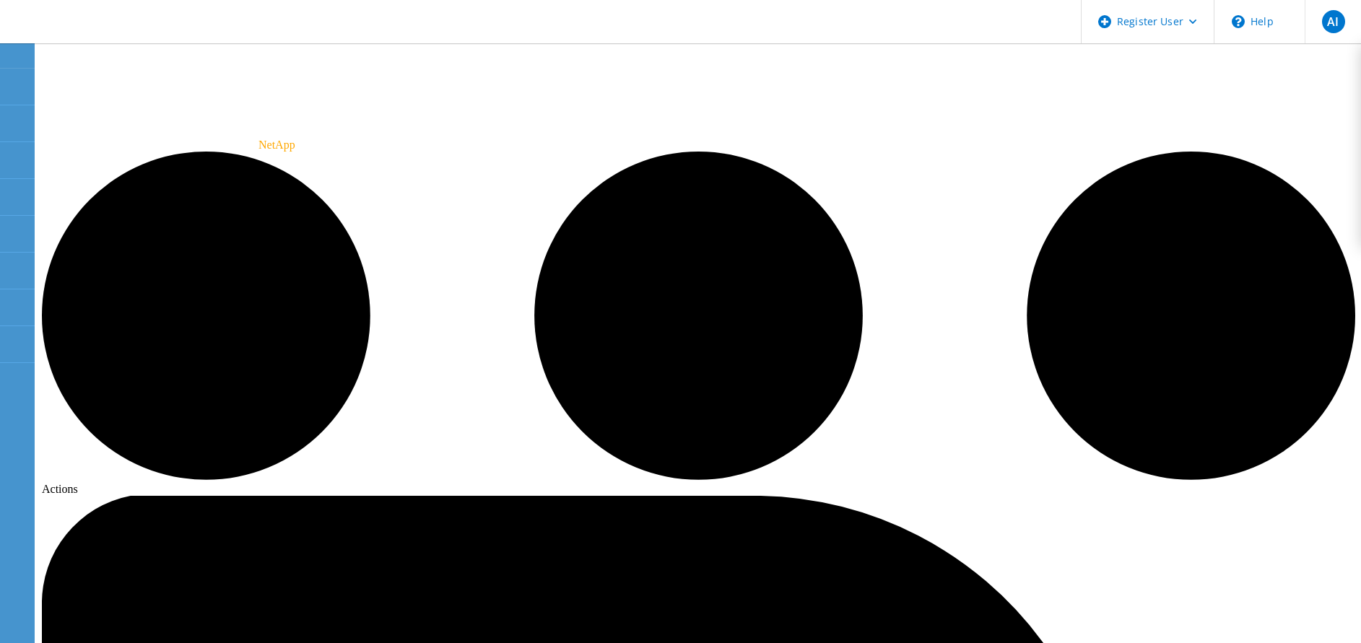
drag, startPoint x: 209, startPoint y: 105, endPoint x: 202, endPoint y: 90, distance: 16.5
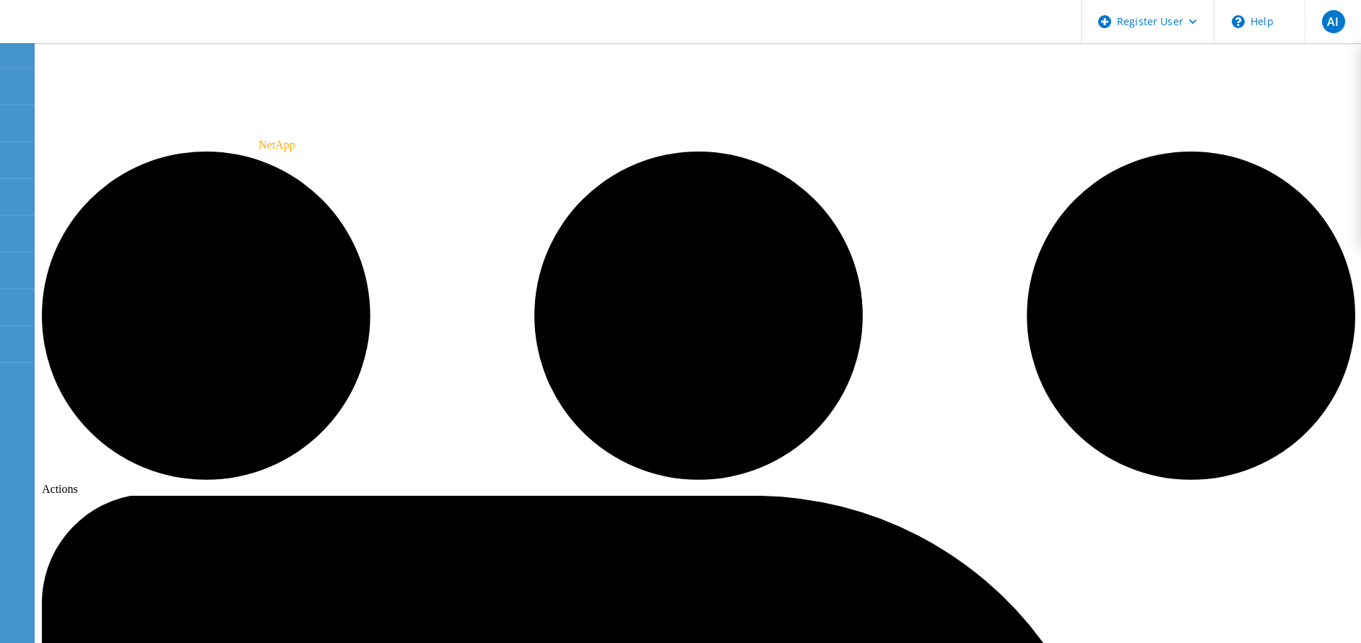
radio input "true"
radio input "false"
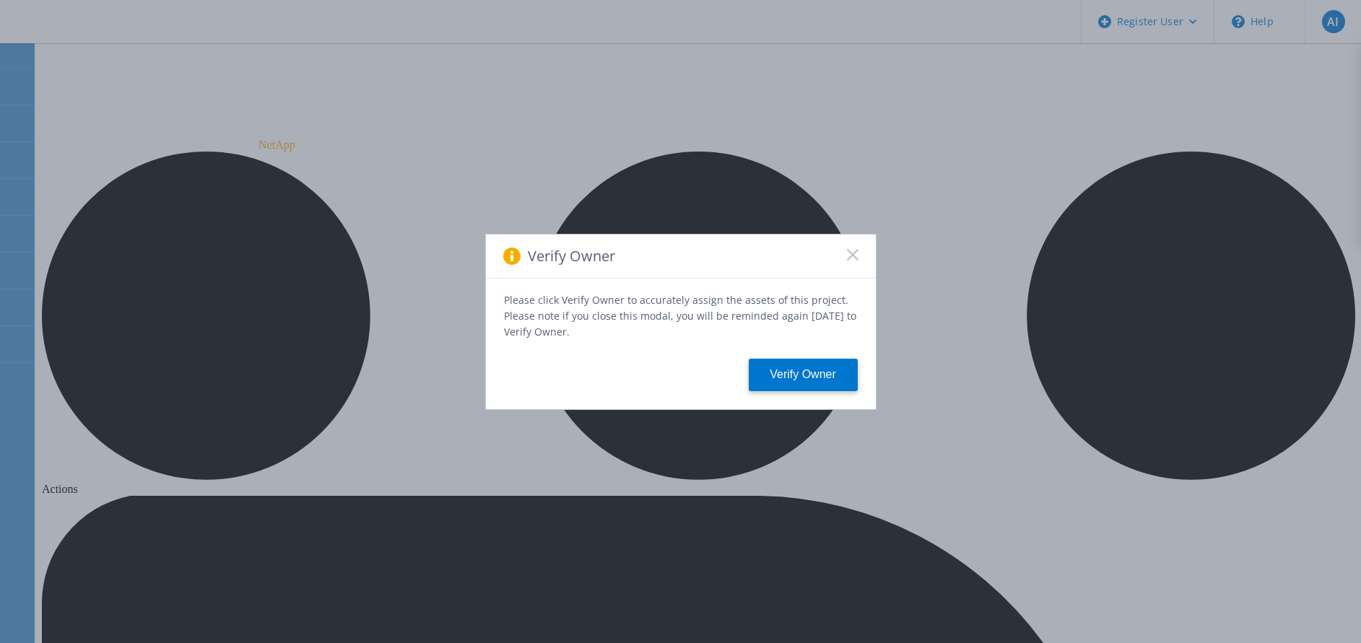
click at [856, 256] on icon at bounding box center [853, 255] width 12 height 12
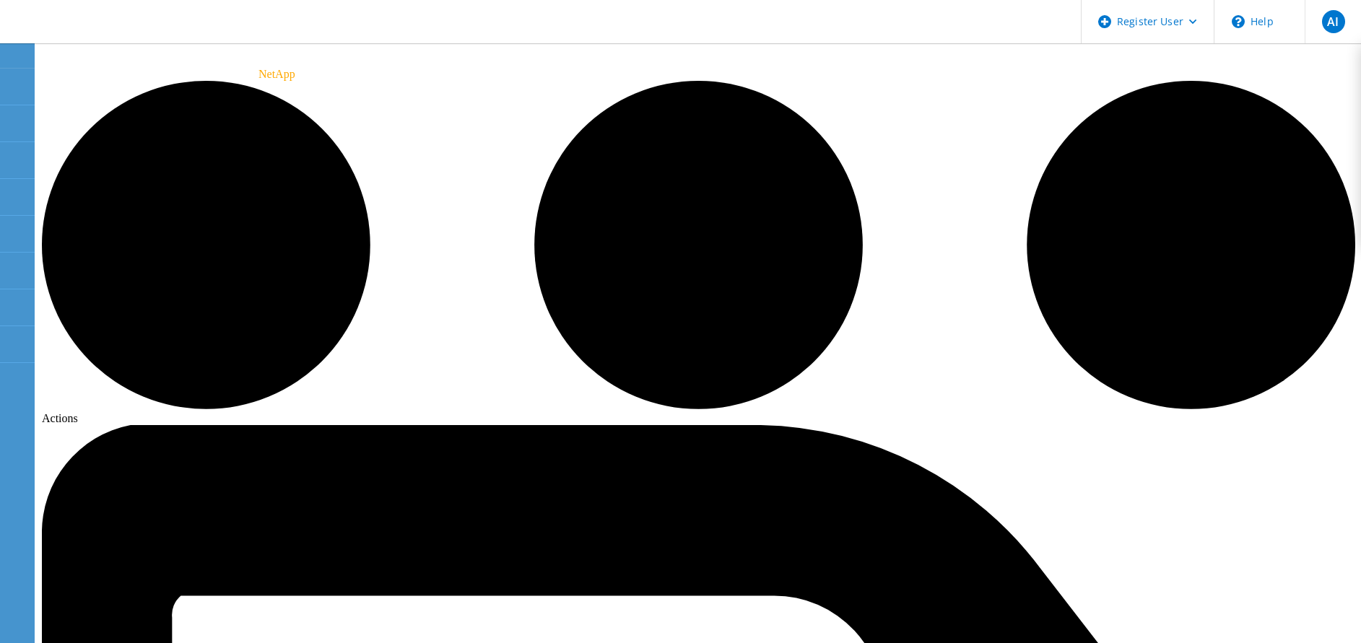
scroll to position [71, 0]
